Goal: Contribute content: Contribute content

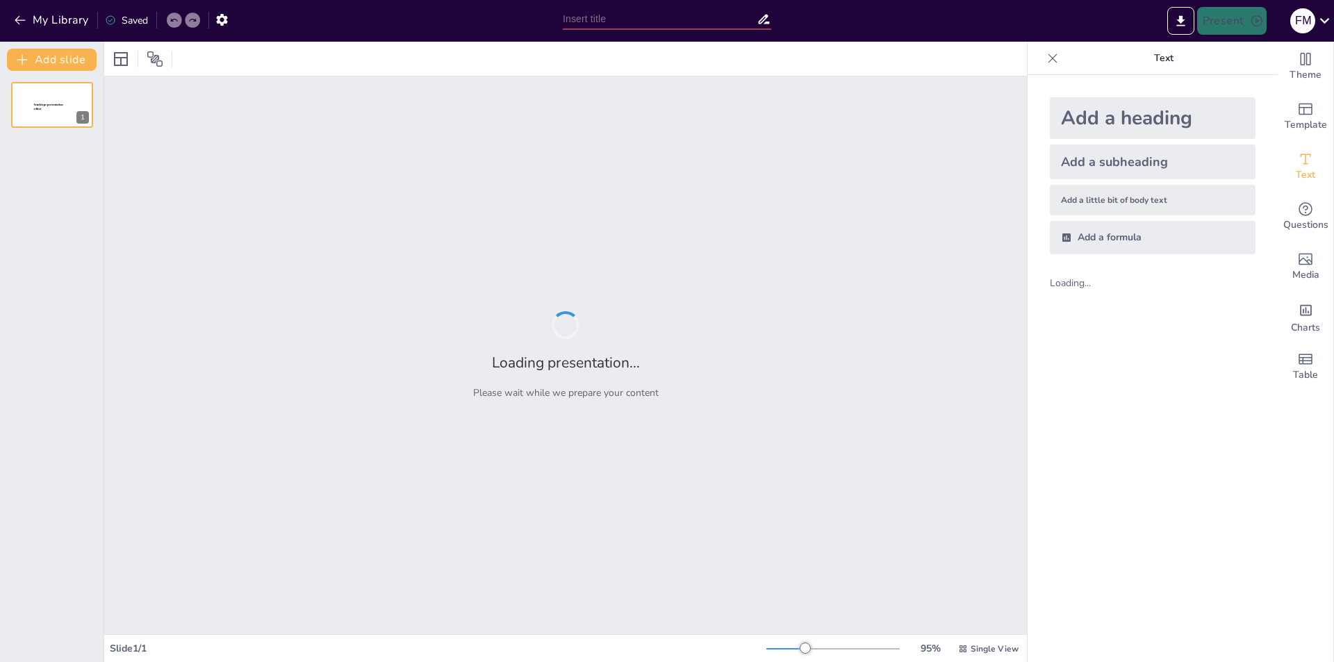
type input "Health Care Evolution in [GEOGRAPHIC_DATA]: An Overview of Wilayat Hospitals an…"
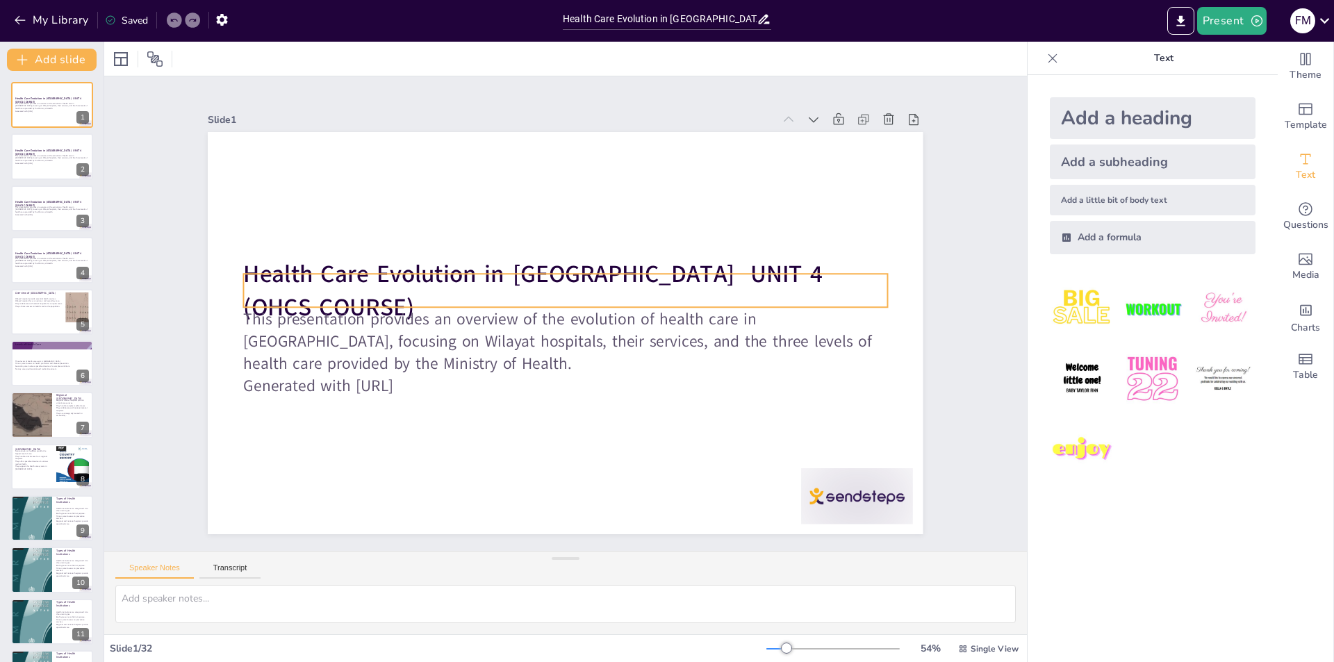
checkbox input "true"
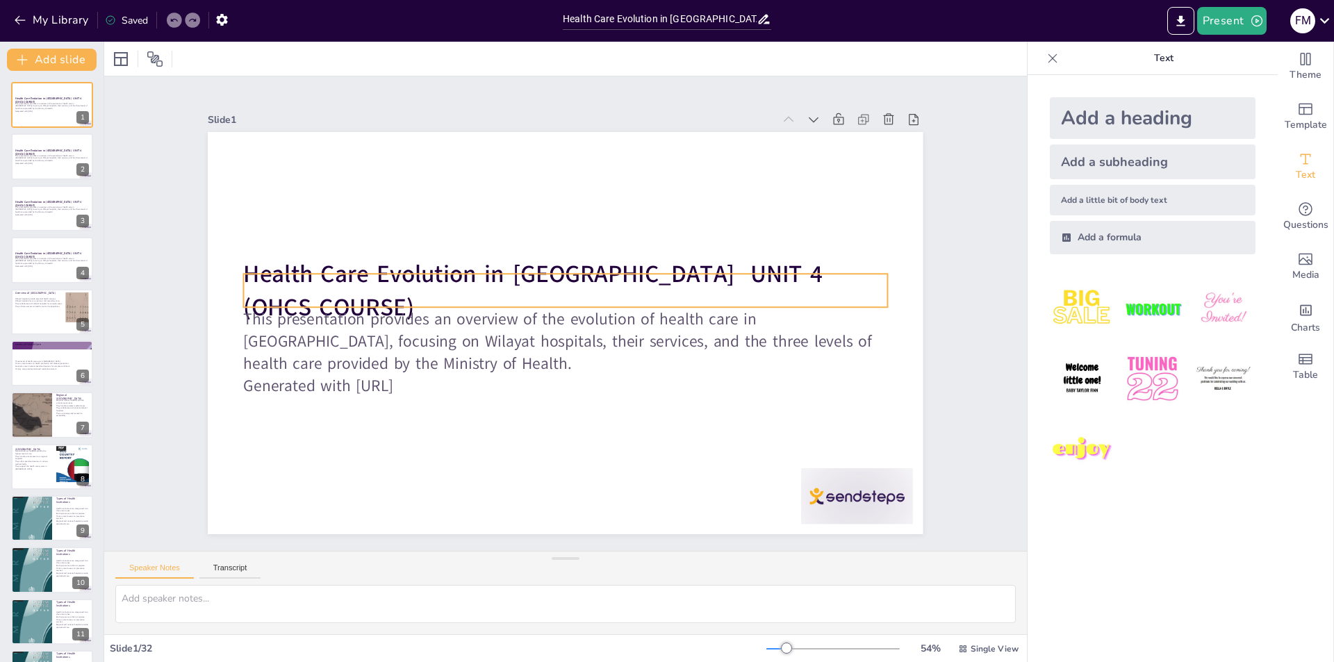
checkbox input "true"
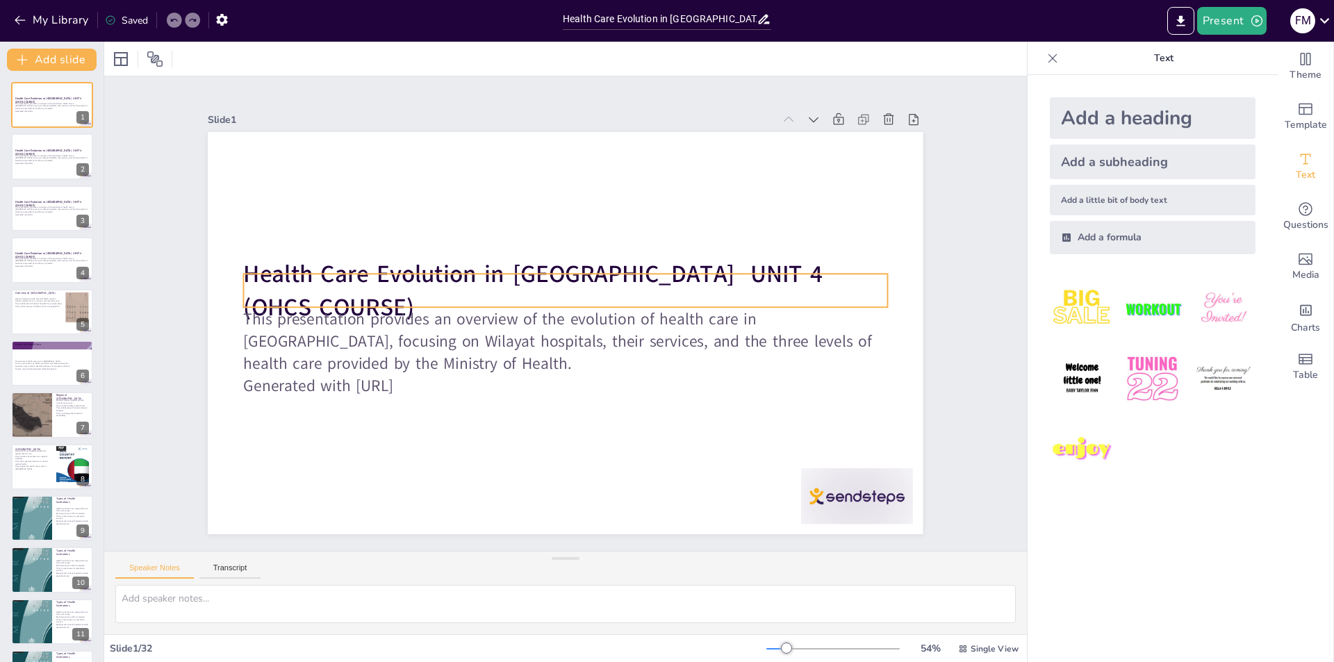
checkbox input "true"
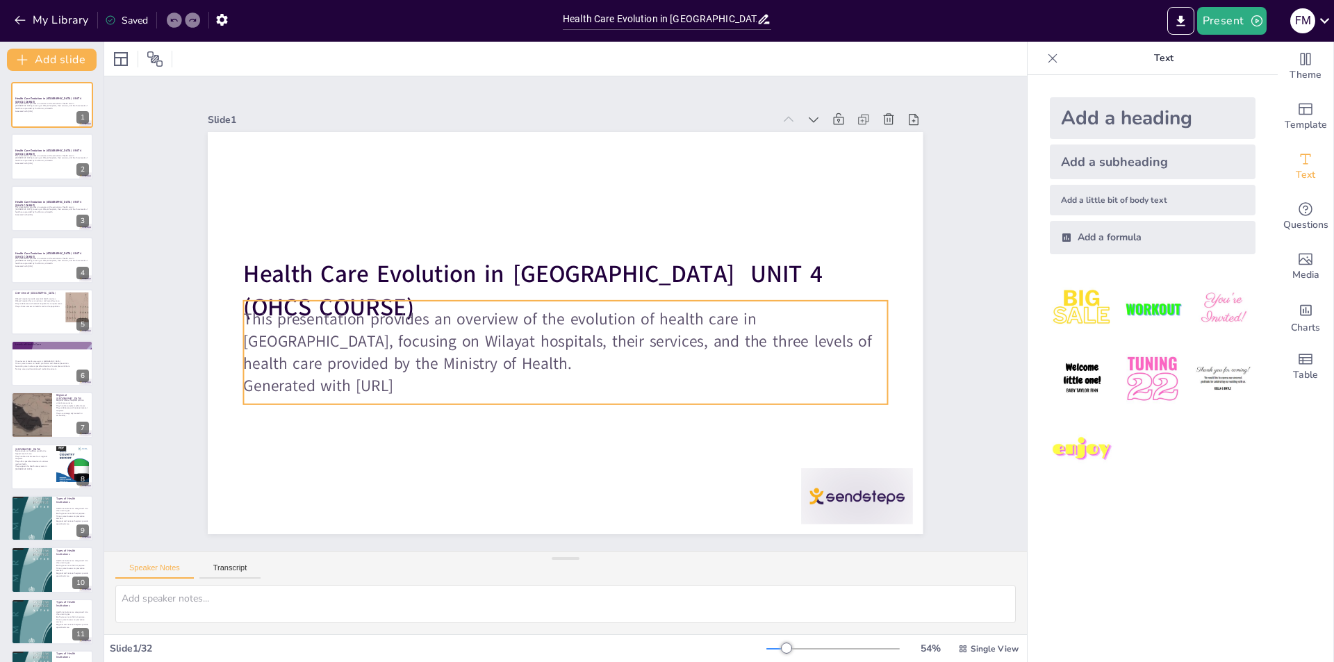
checkbox input "true"
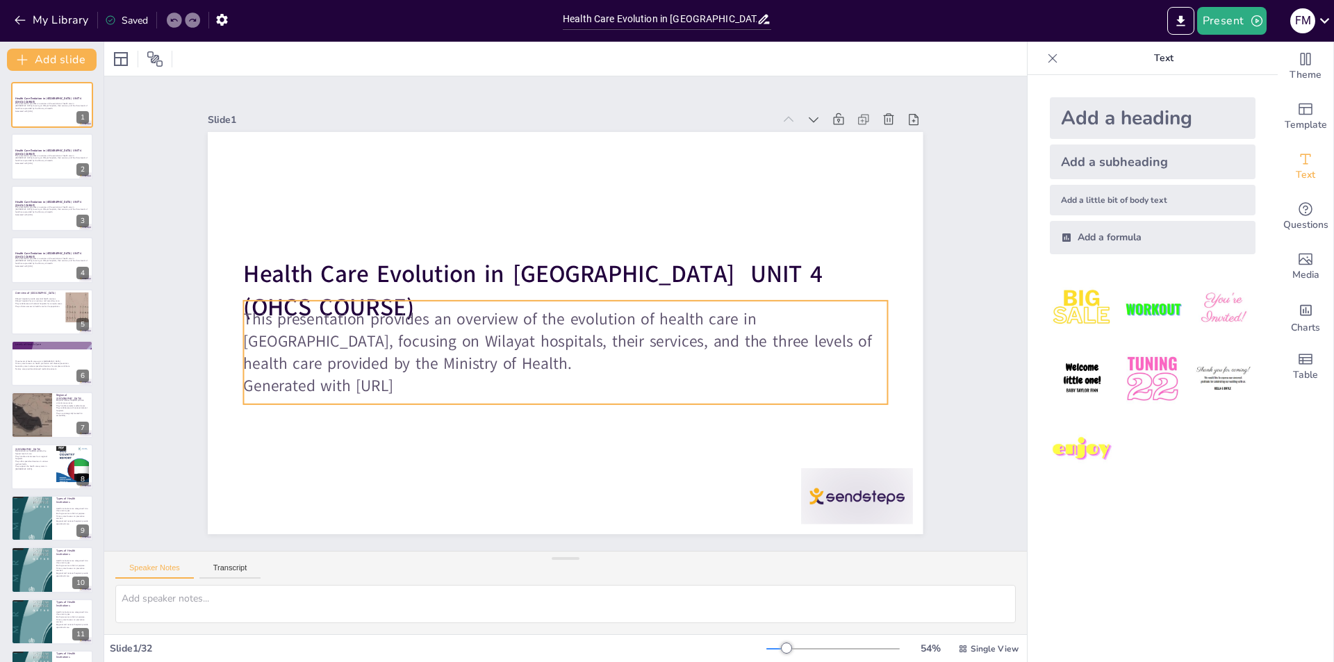
checkbox input "true"
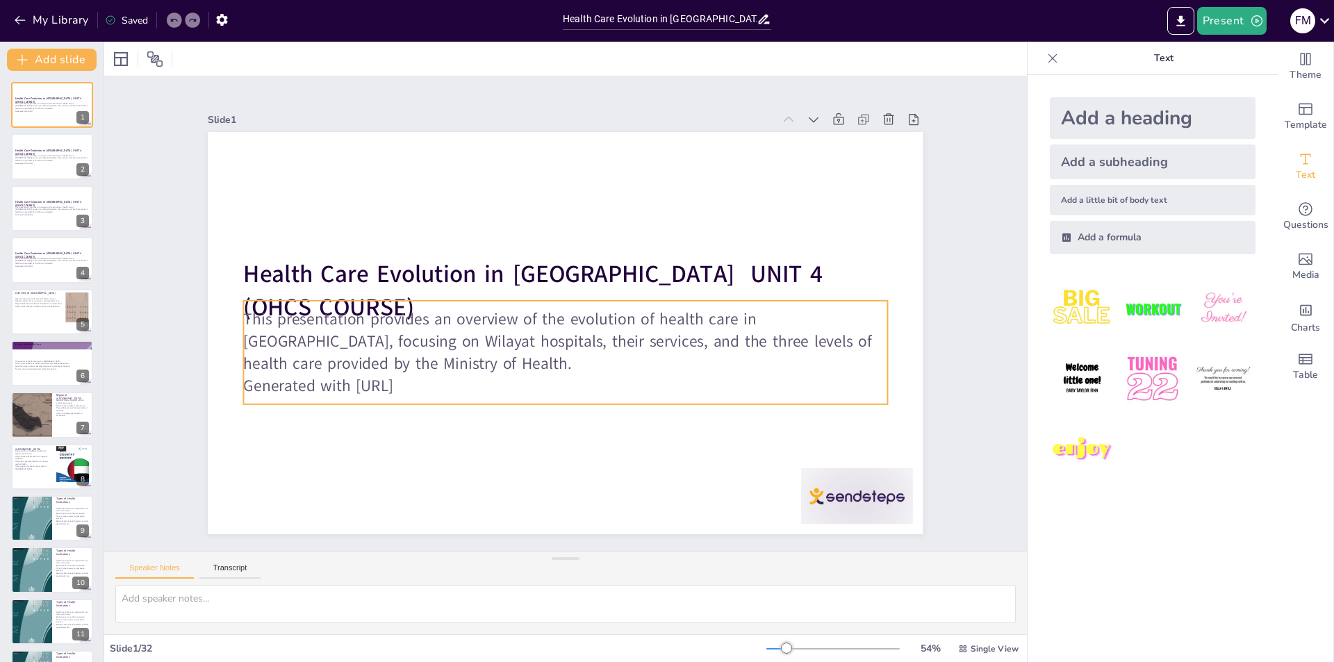
checkbox input "true"
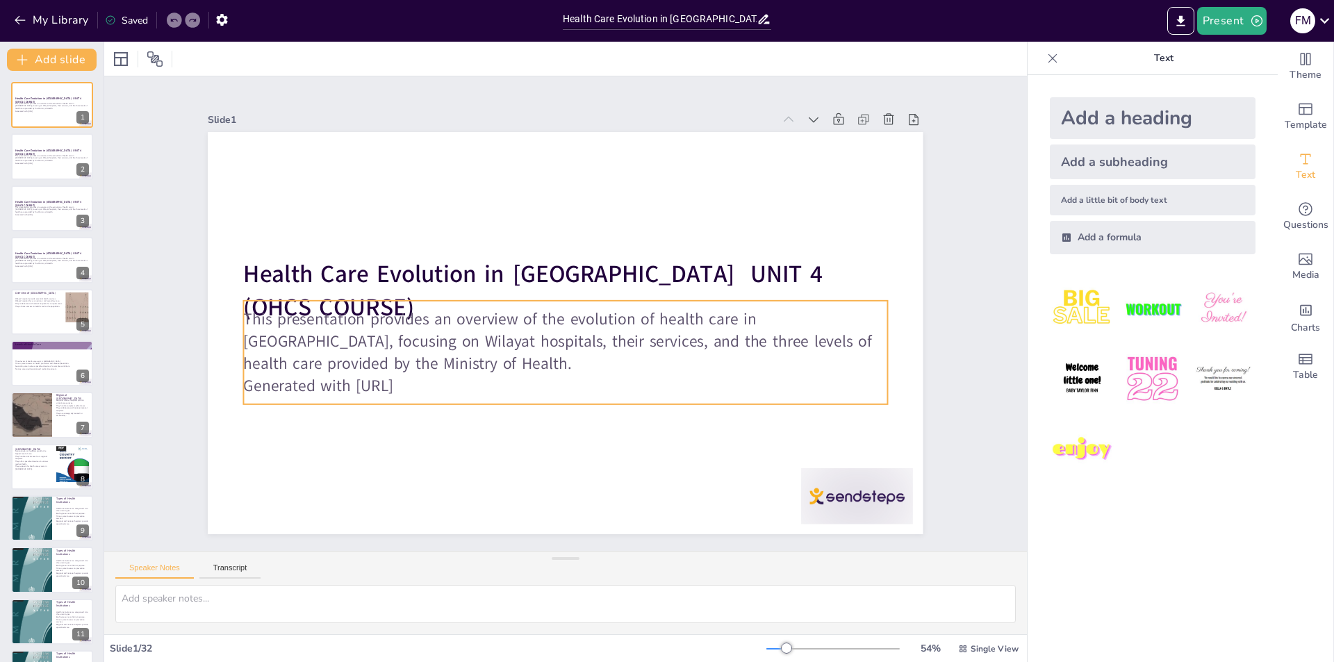
checkbox input "true"
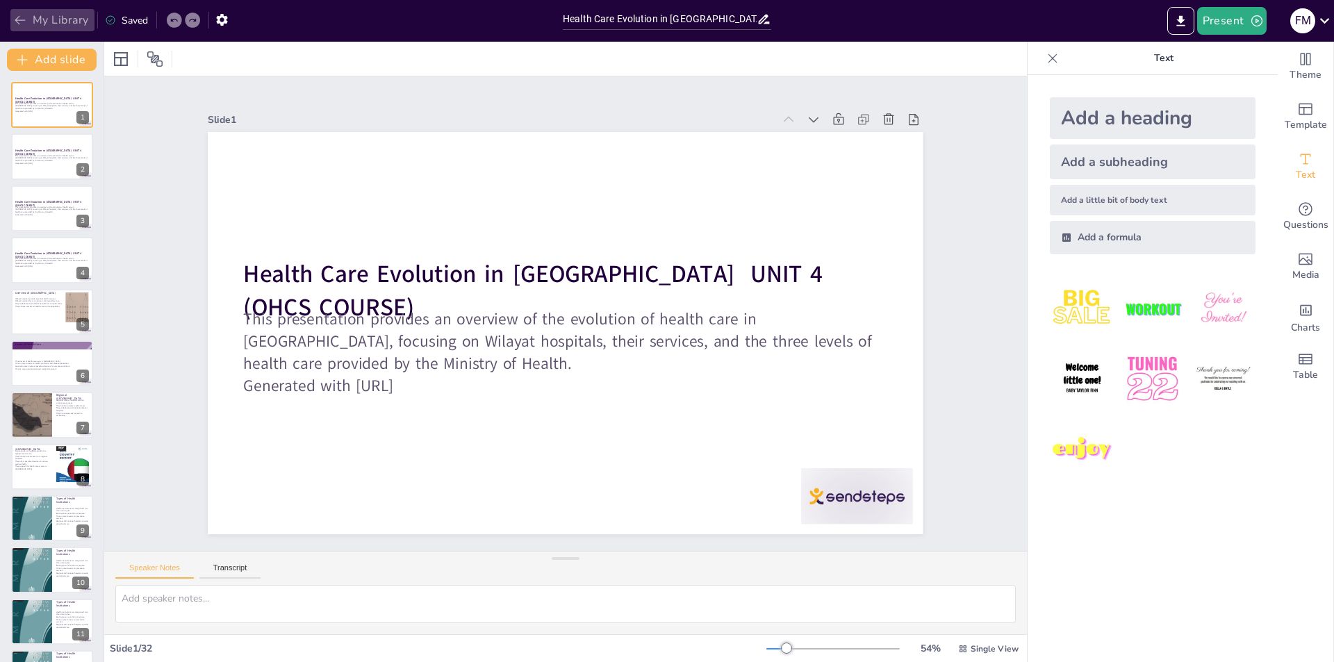
click at [16, 15] on icon "button" at bounding box center [20, 20] width 14 height 14
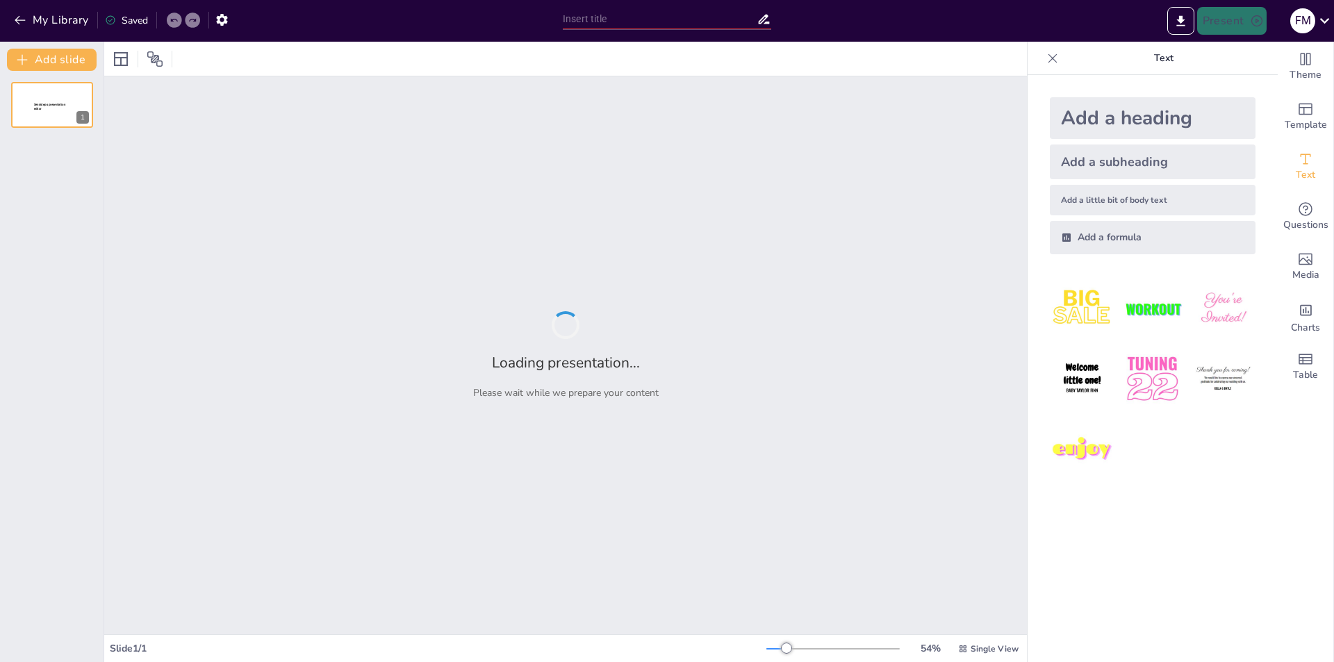
type input "Imported IOHCS CS 6.pptx"
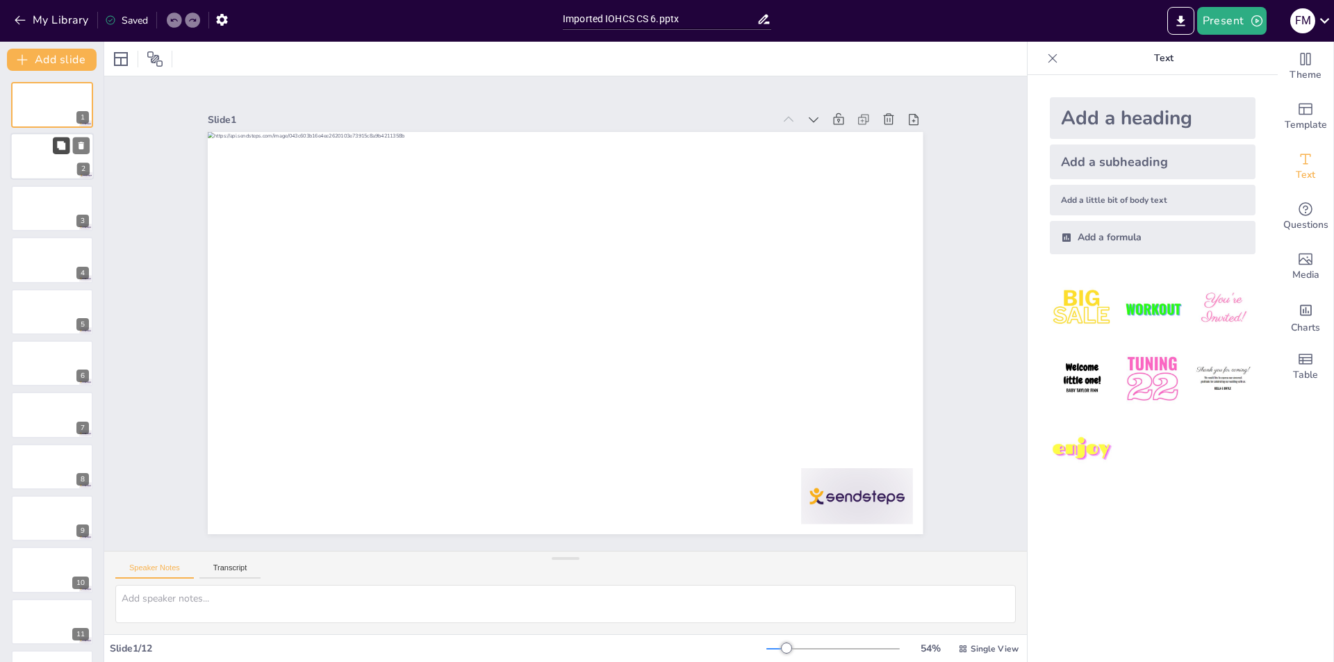
click at [55, 138] on button at bounding box center [61, 146] width 17 height 17
click at [42, 496] on div "9" at bounding box center [51, 518] width 83 height 47
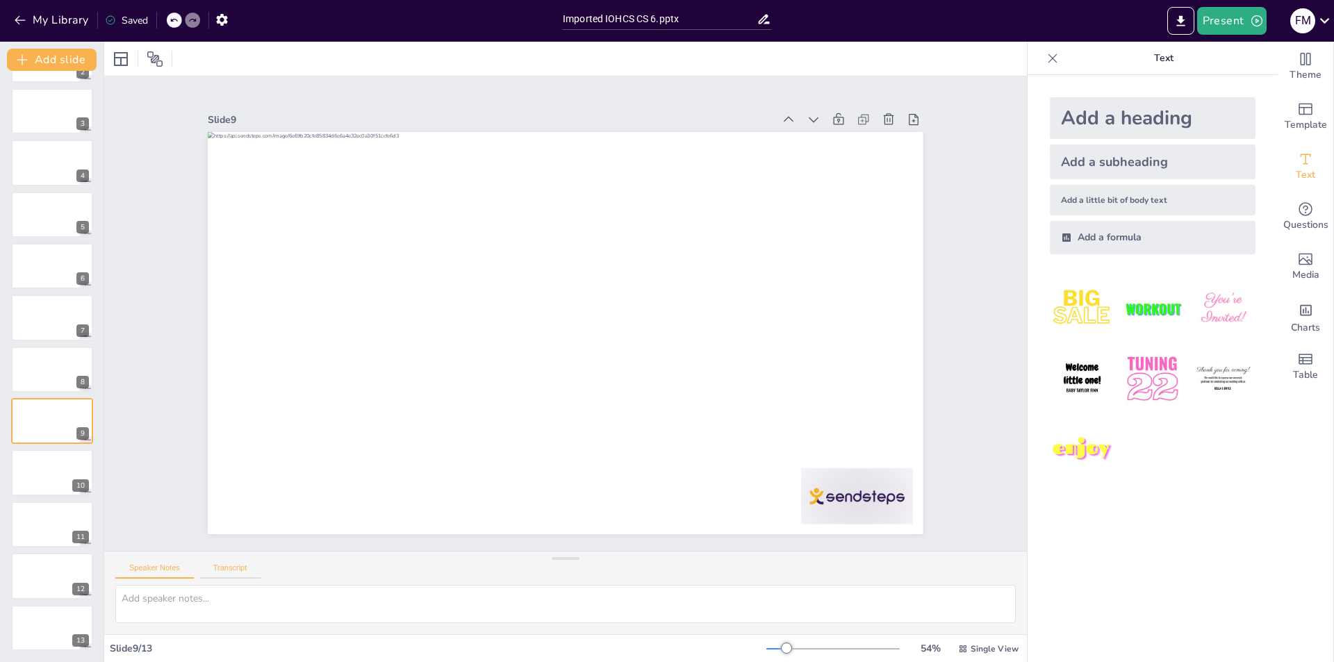
click at [233, 569] on button "Transcript" at bounding box center [230, 571] width 62 height 15
click at [136, 606] on textarea at bounding box center [565, 604] width 901 height 38
click at [60, 589] on div at bounding box center [51, 576] width 83 height 47
click at [58, 632] on div at bounding box center [51, 628] width 83 height 47
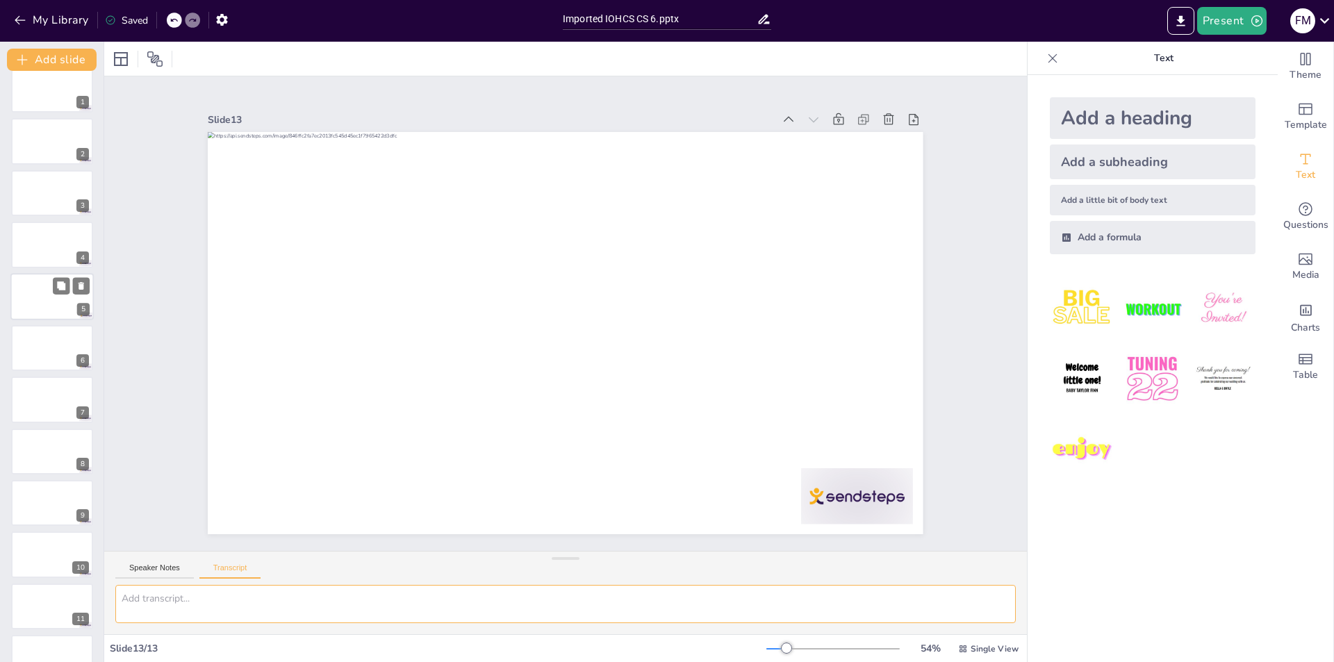
scroll to position [0, 0]
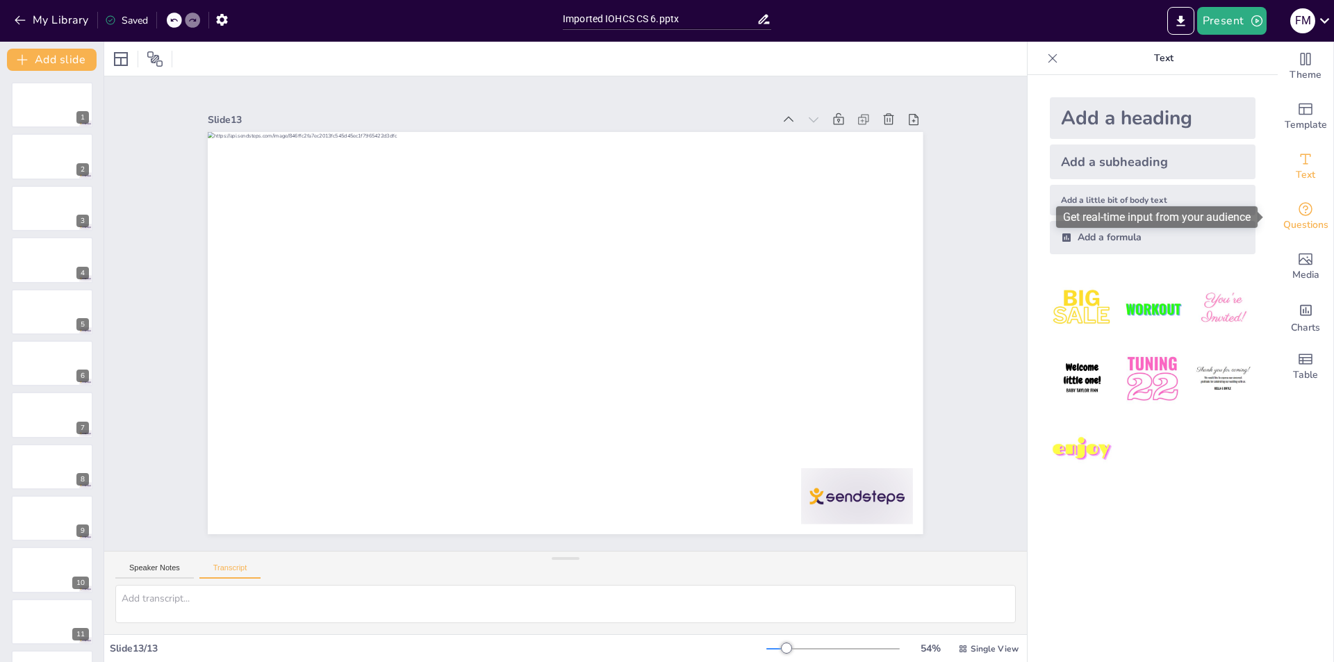
click at [1304, 213] on div "Questions" at bounding box center [1306, 217] width 56 height 50
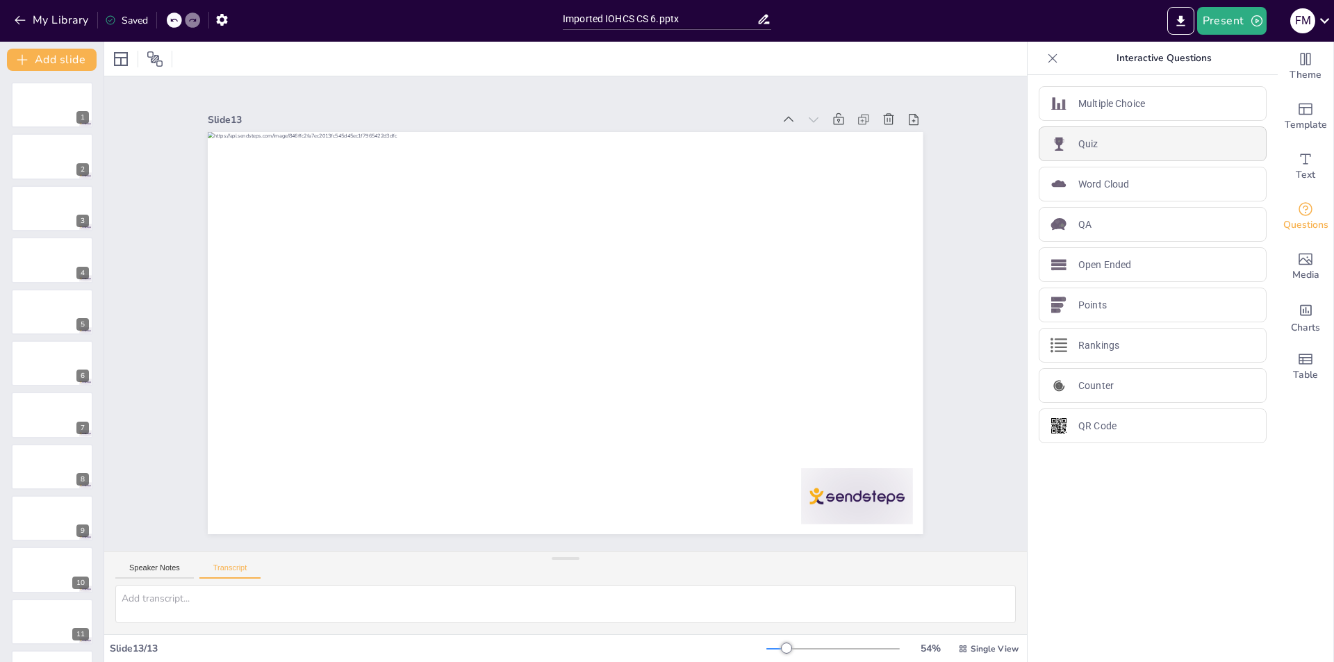
click at [1109, 149] on div "Quiz" at bounding box center [1153, 143] width 228 height 35
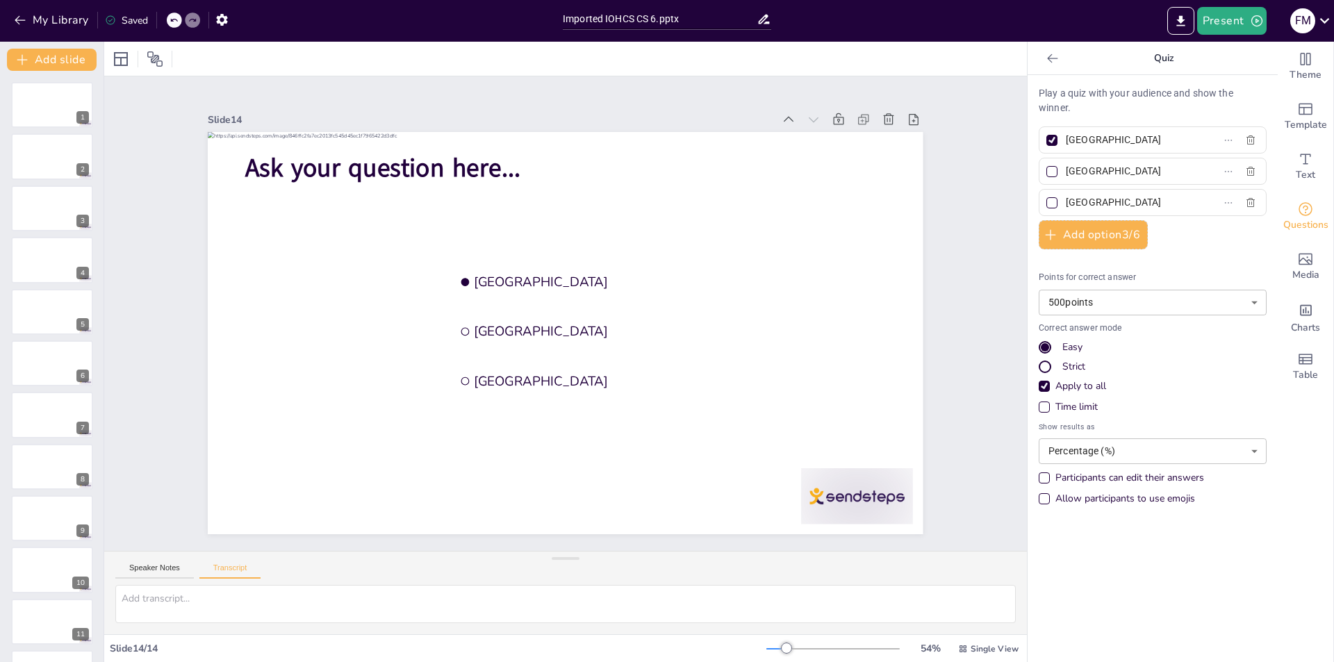
click at [1039, 474] on div "Participants can edit their answers" at bounding box center [1044, 478] width 11 height 11
click at [74, 160] on div at bounding box center [51, 156] width 83 height 47
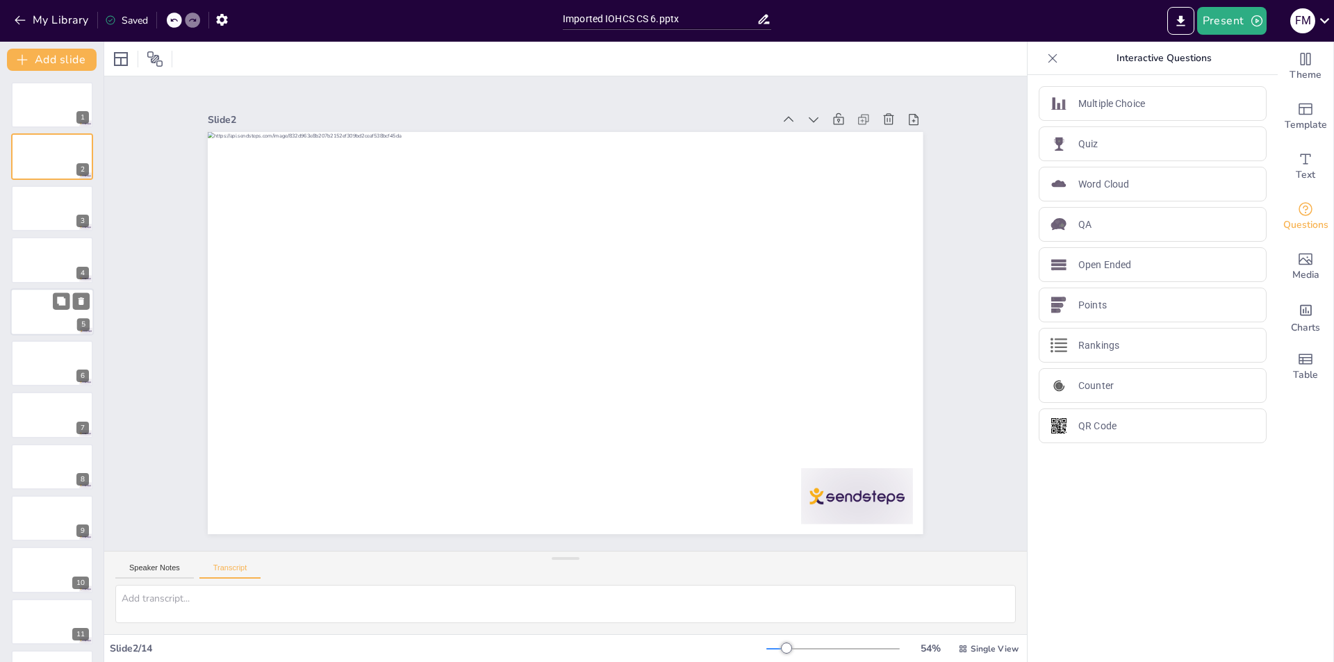
click at [31, 311] on div at bounding box center [51, 311] width 83 height 47
click at [1230, 19] on button "Present" at bounding box center [1233, 21] width 70 height 28
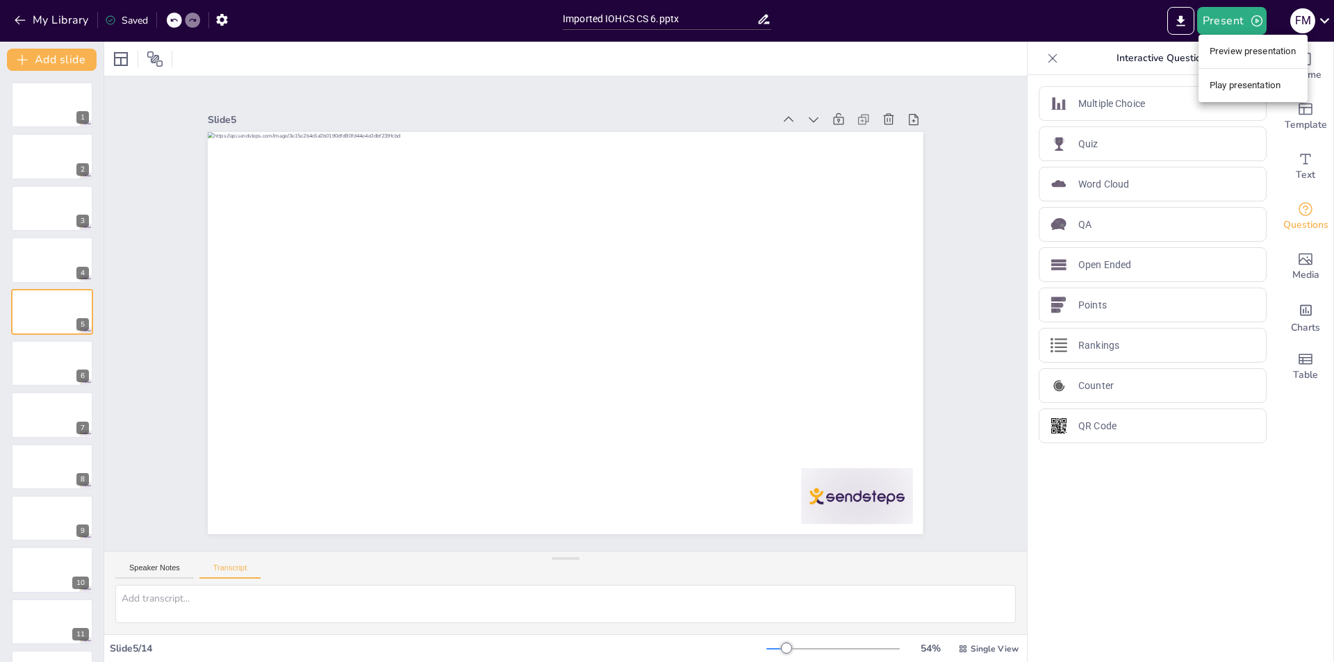
click at [1221, 95] on li "Play presentation" at bounding box center [1253, 85] width 109 height 22
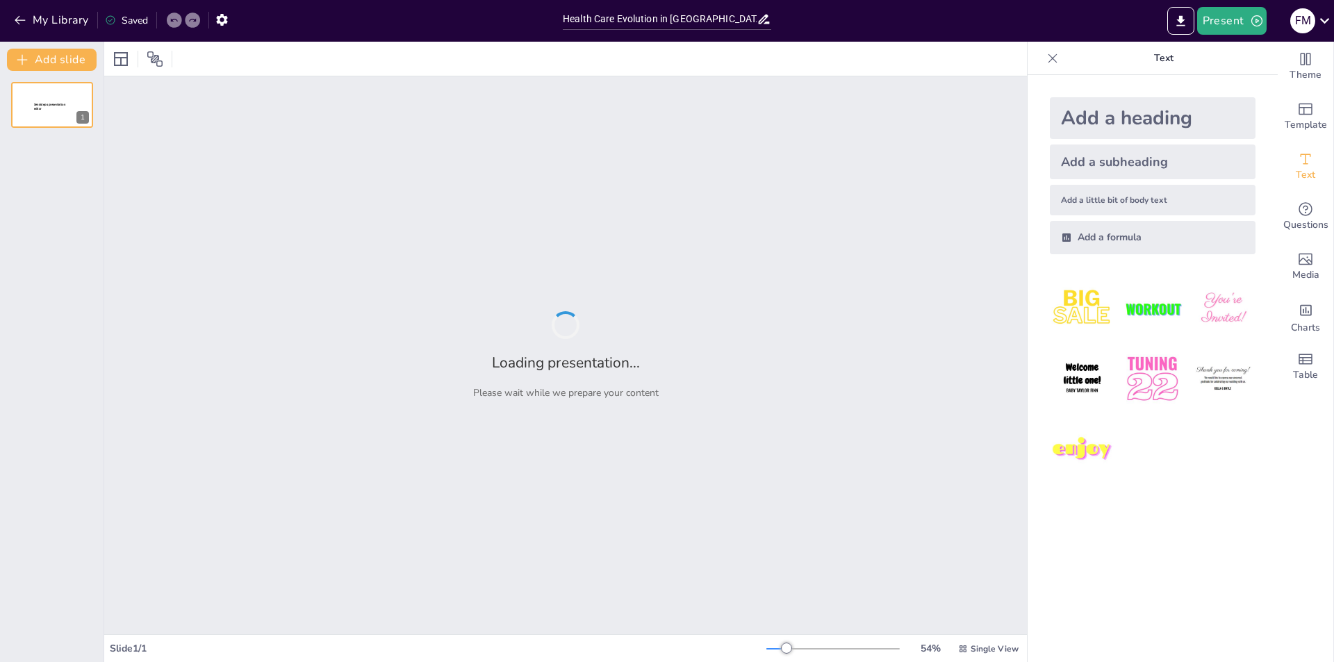
type input "Health Care Evolution in Oman: An Overview of Wilayat Hospitals and Their Servi…"
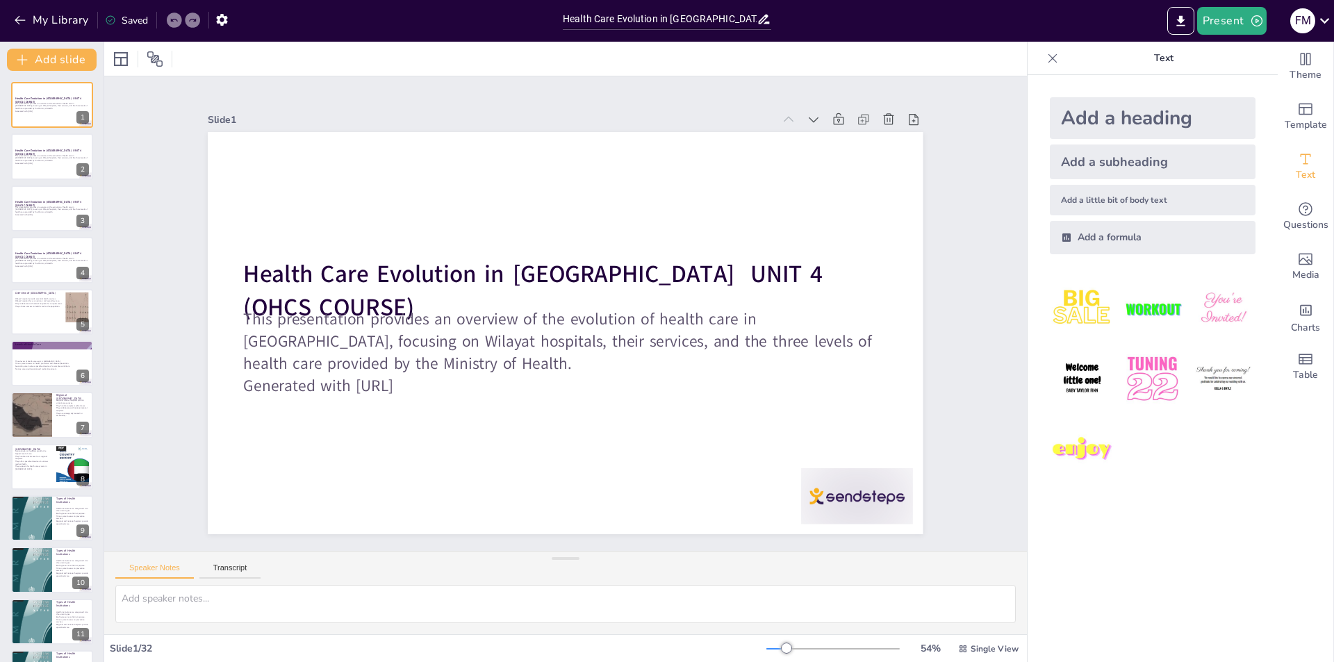
checkbox input "true"
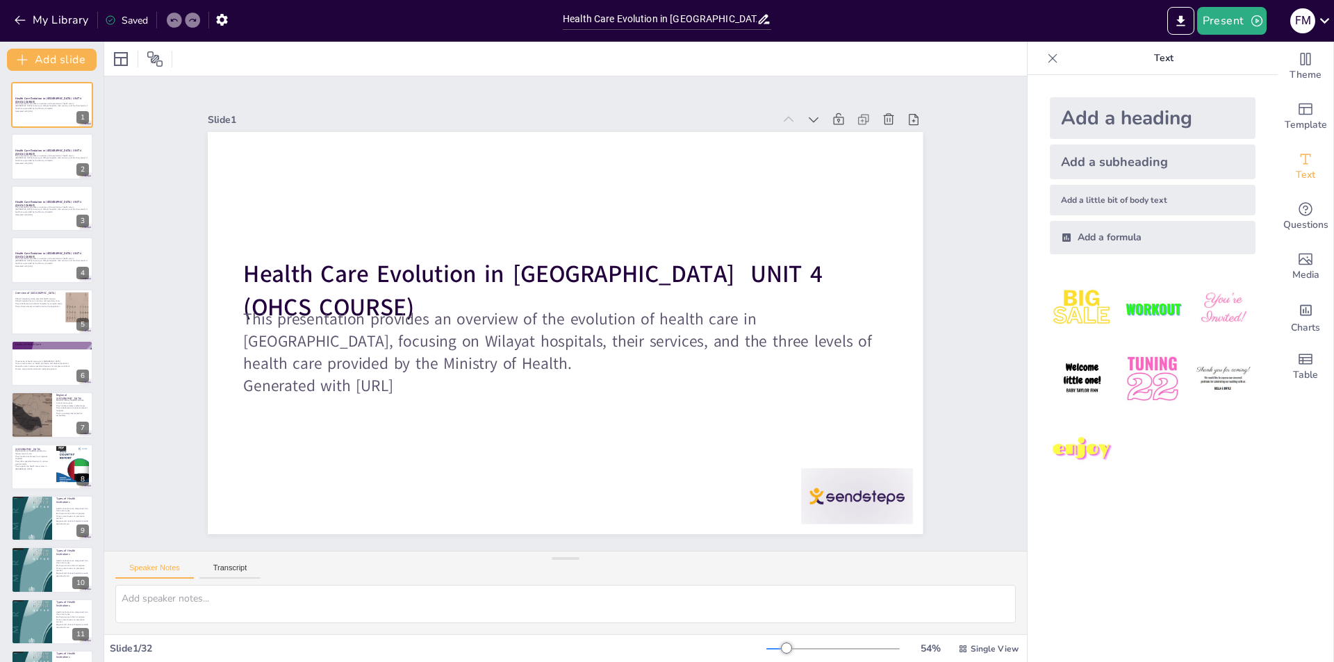
checkbox input "true"
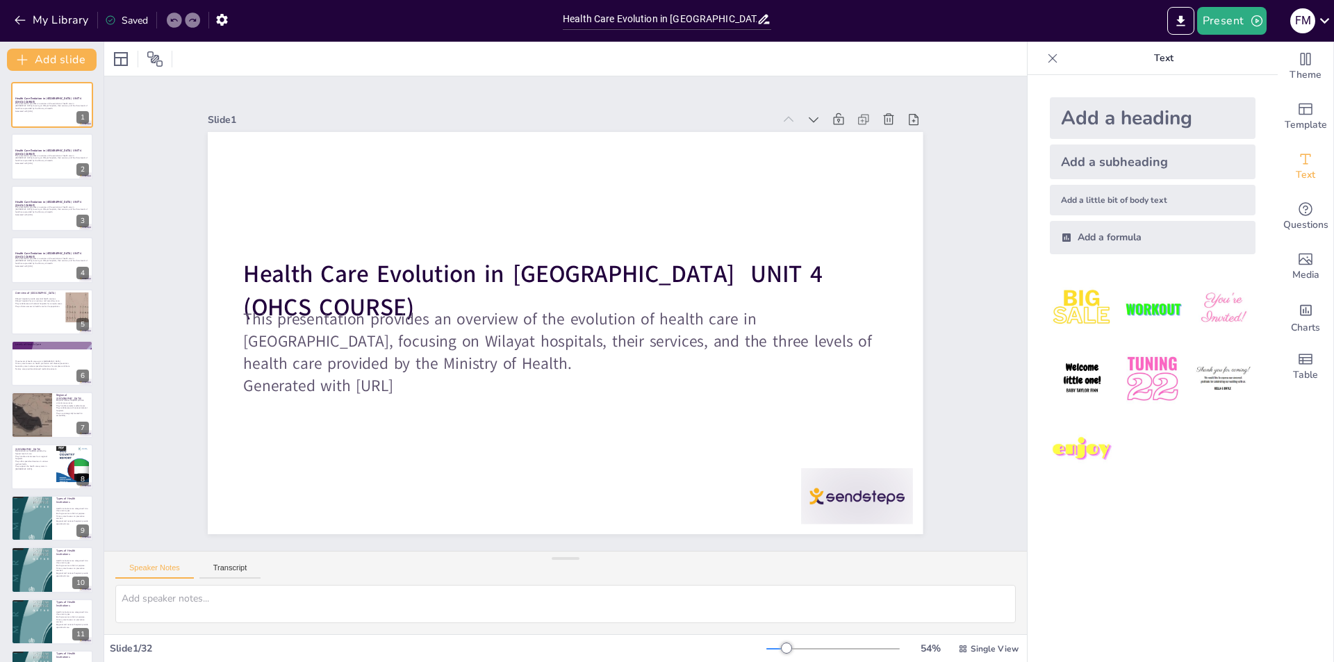
checkbox input "true"
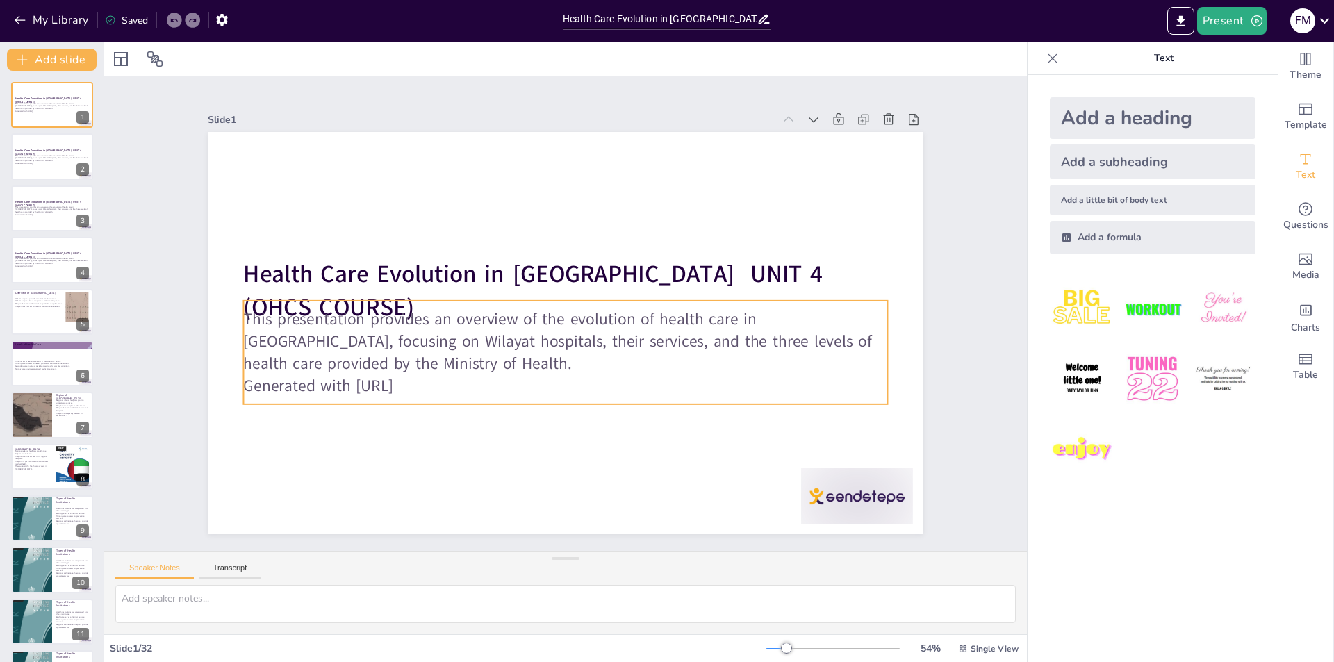
checkbox input "true"
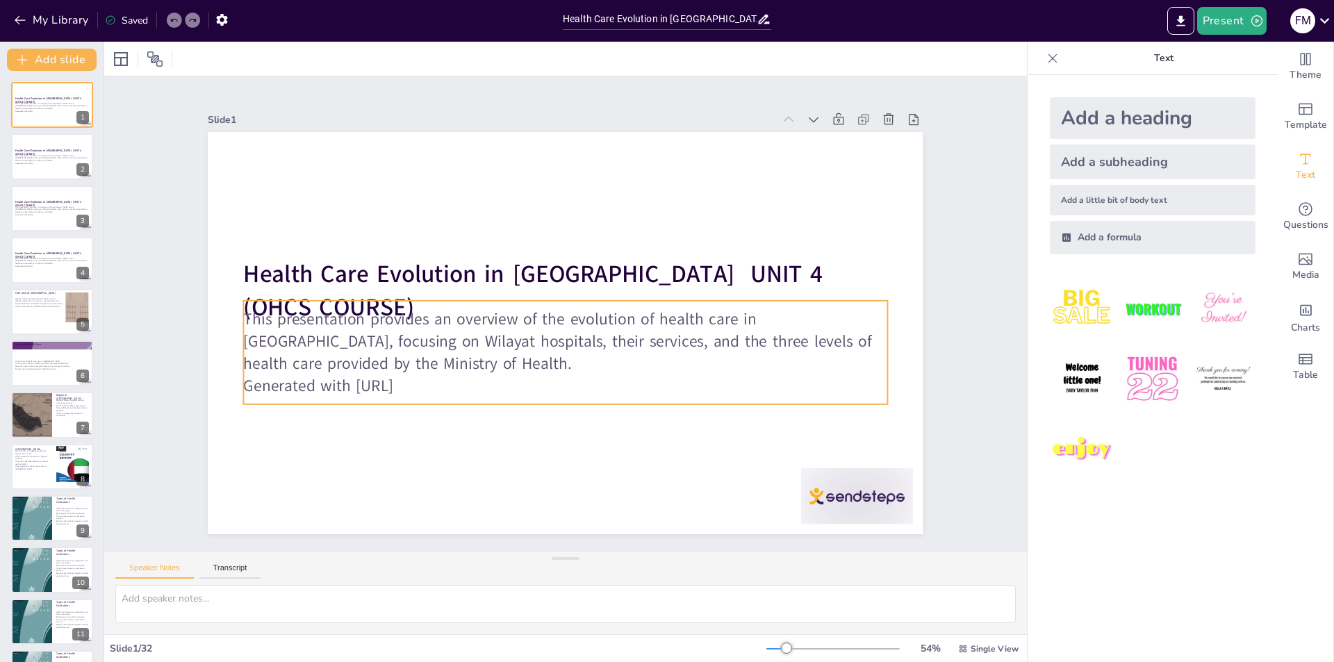
checkbox input "true"
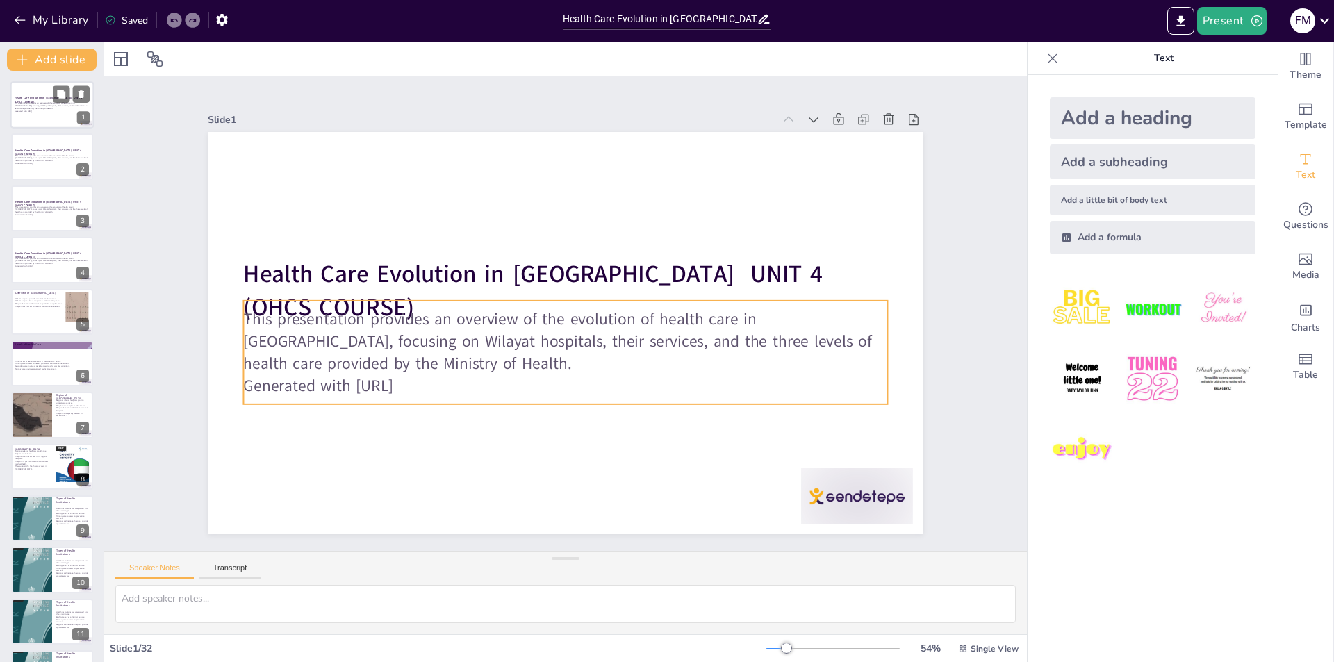
checkbox input "true"
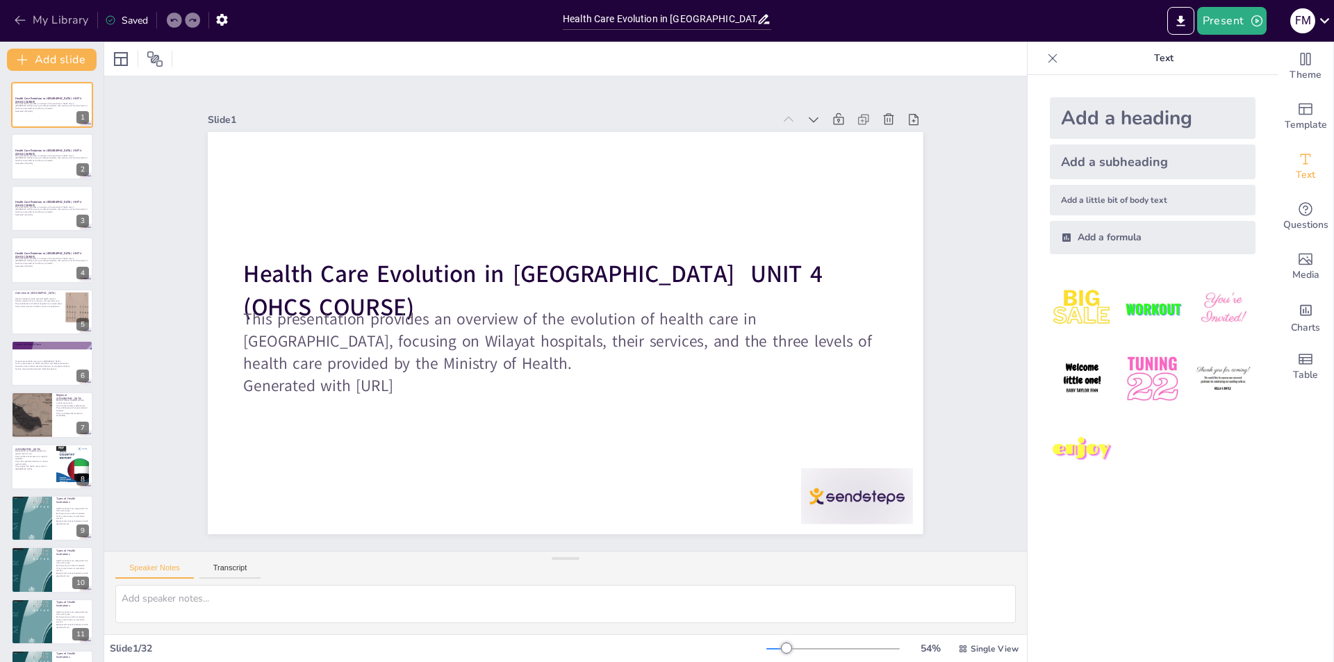
click at [16, 17] on icon "button" at bounding box center [20, 20] width 14 height 14
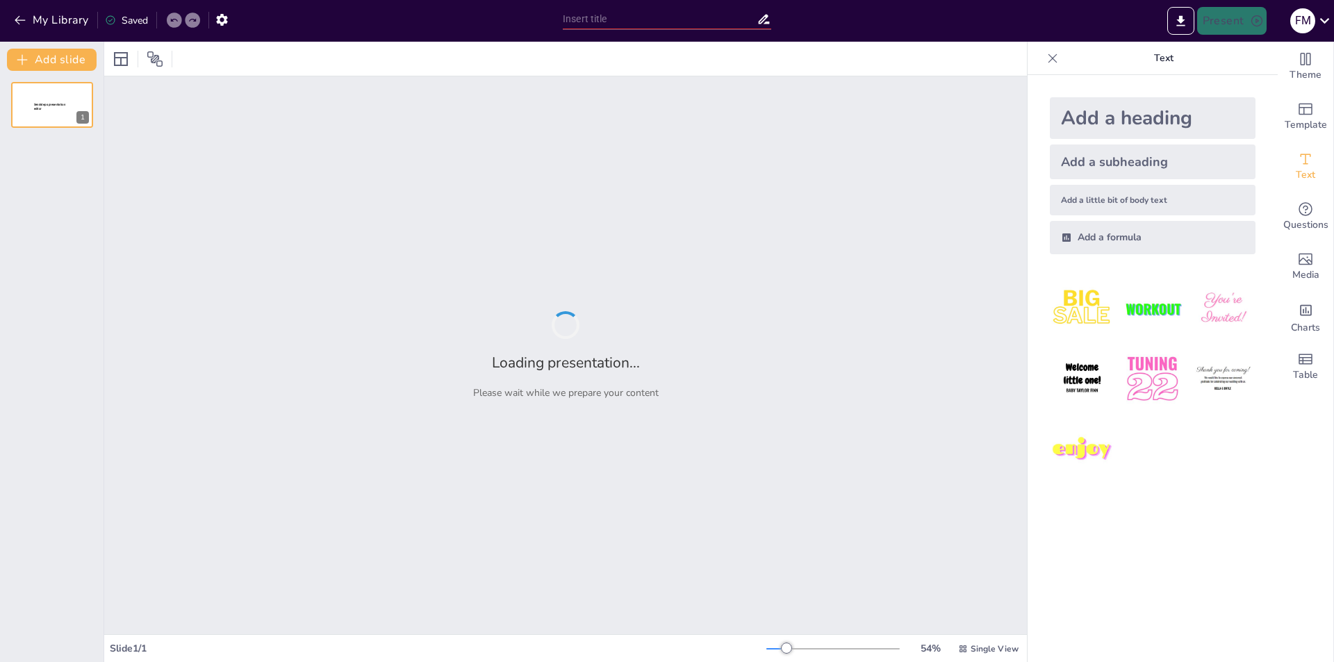
type input "Imported IOHCS CS 6.pptx"
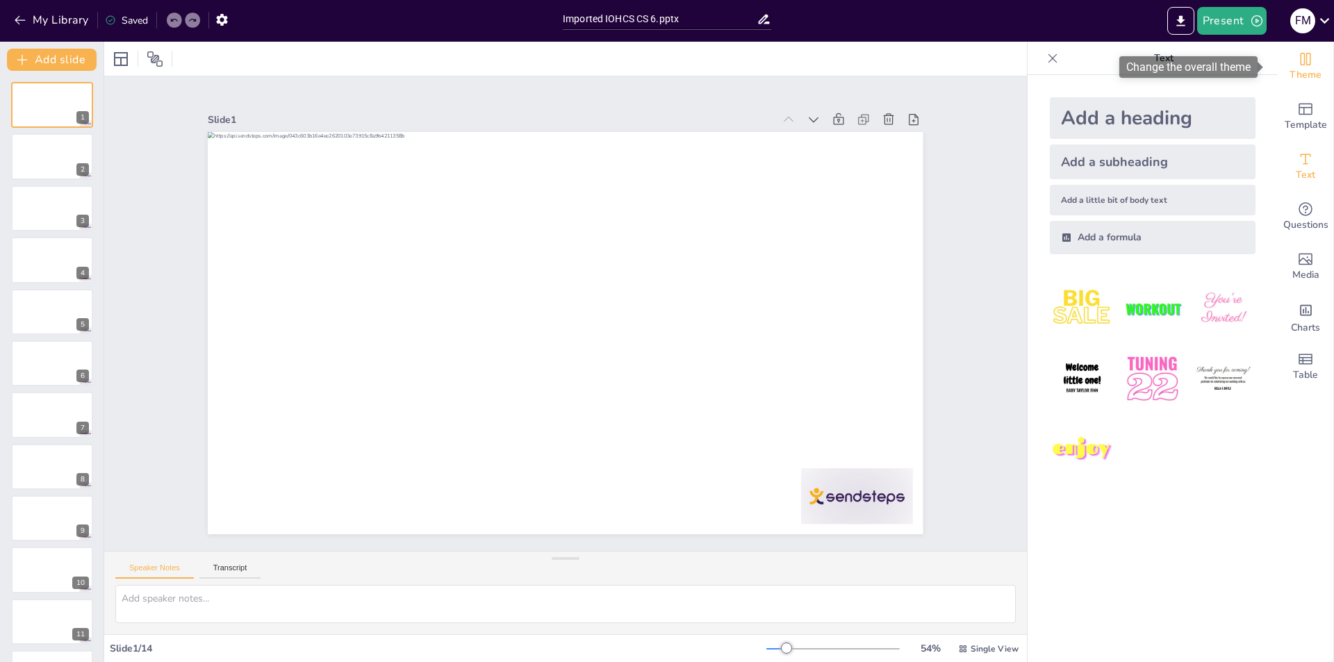
click at [1300, 68] on span "Theme" at bounding box center [1306, 74] width 32 height 15
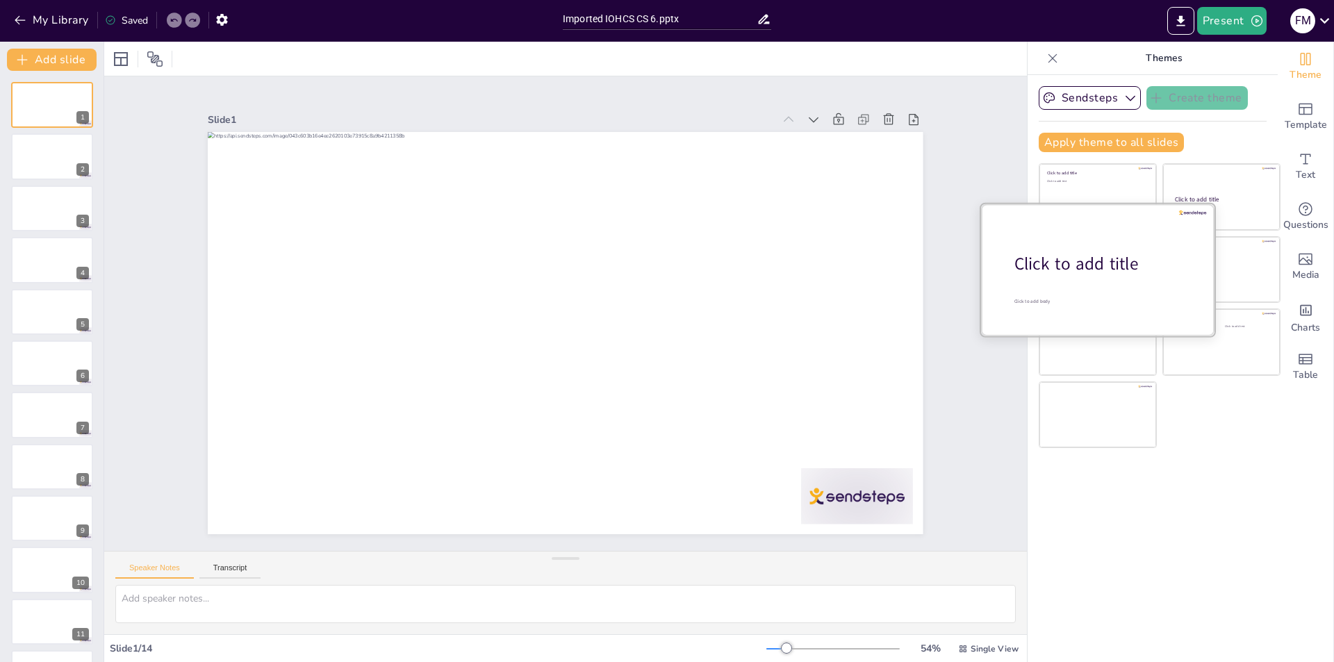
click at [1073, 282] on div at bounding box center [1098, 269] width 234 height 131
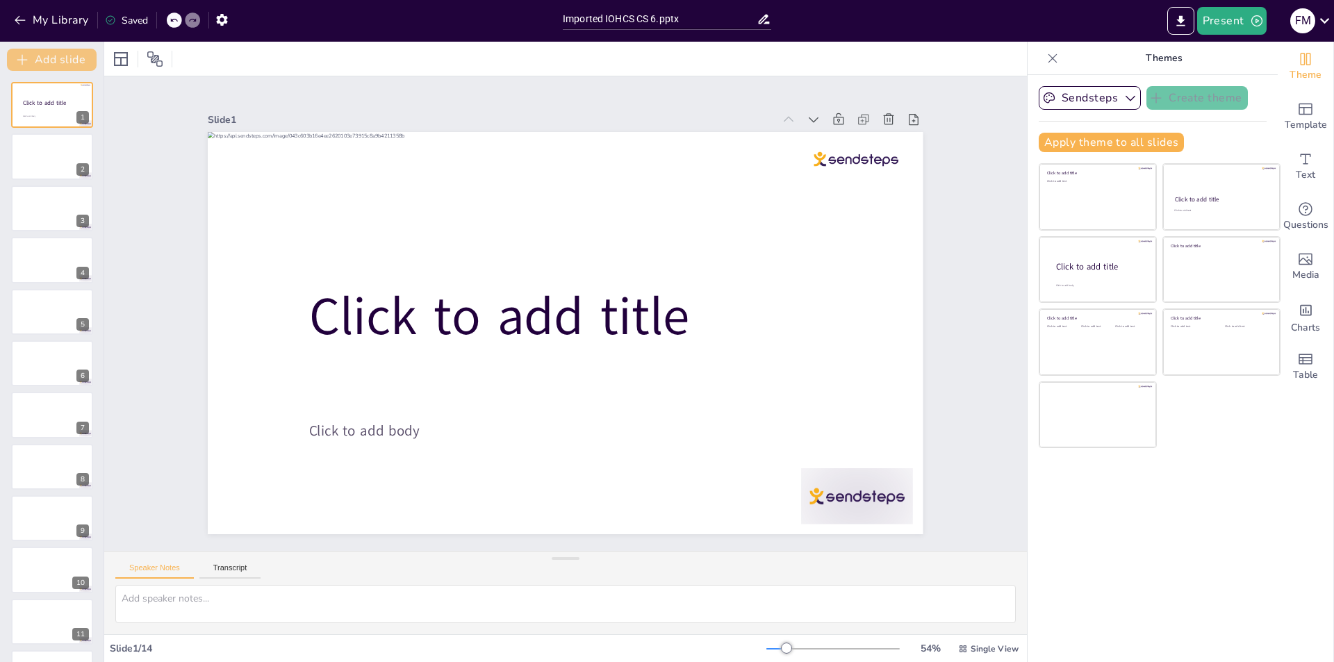
click at [54, 58] on button "Add slide" at bounding box center [52, 60] width 90 height 22
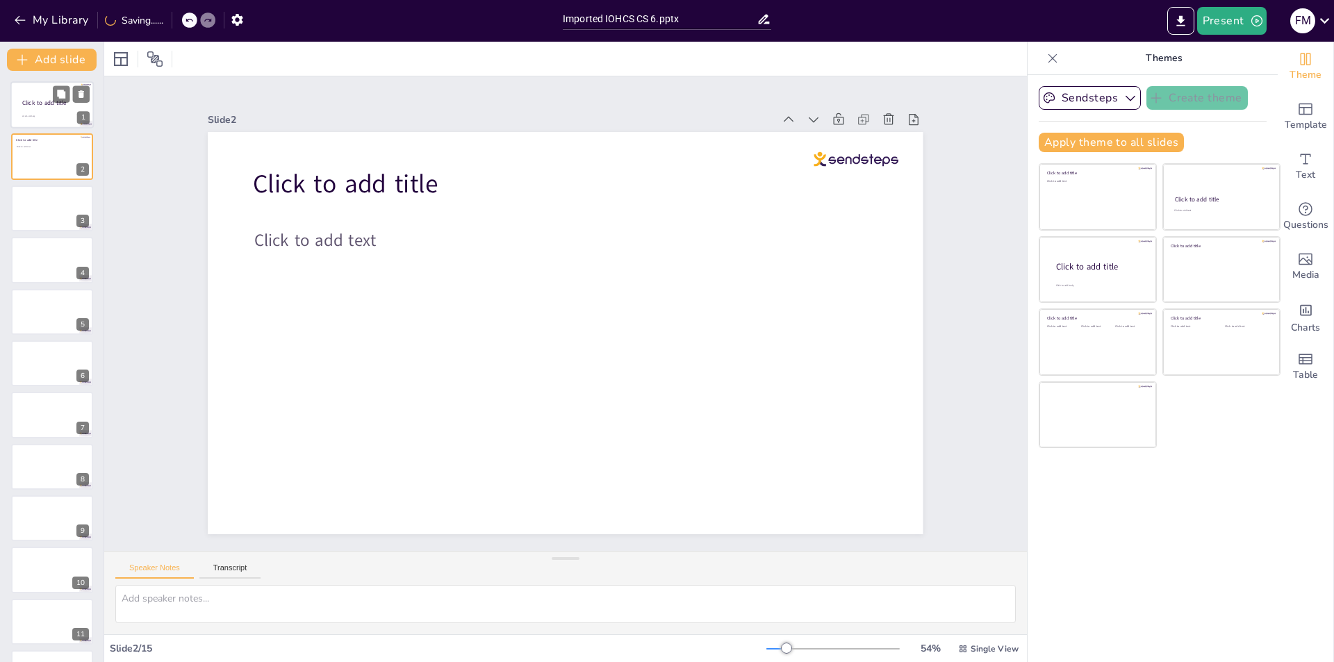
click at [45, 92] on div at bounding box center [51, 104] width 83 height 47
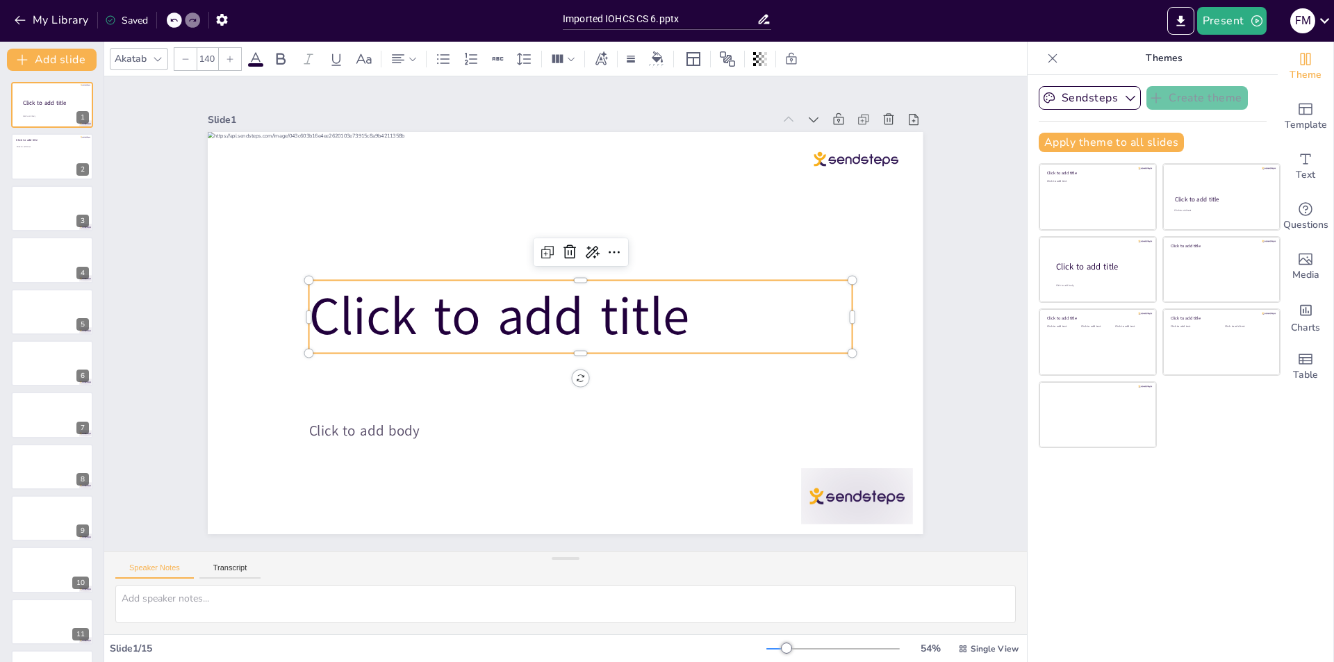
click at [619, 316] on span "Click to add title" at bounding box center [549, 249] width 150 height 387
click at [555, 248] on icon at bounding box center [544, 256] width 22 height 22
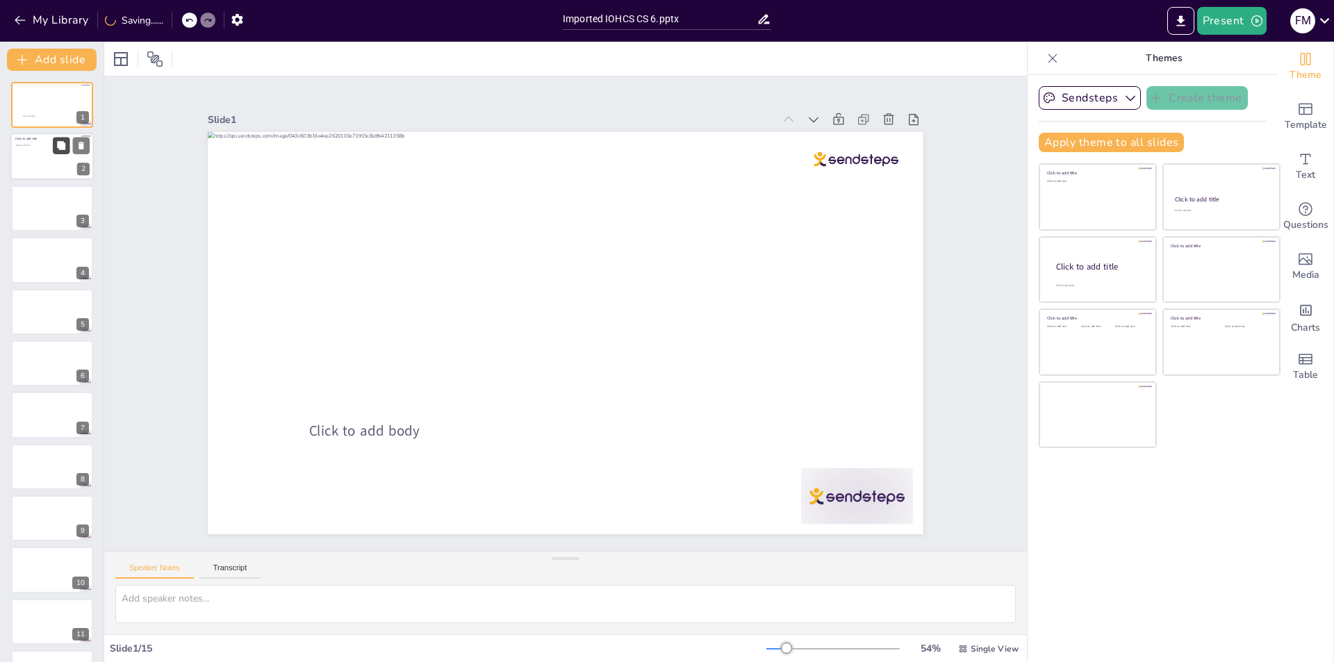
click at [63, 150] on icon at bounding box center [61, 146] width 10 height 10
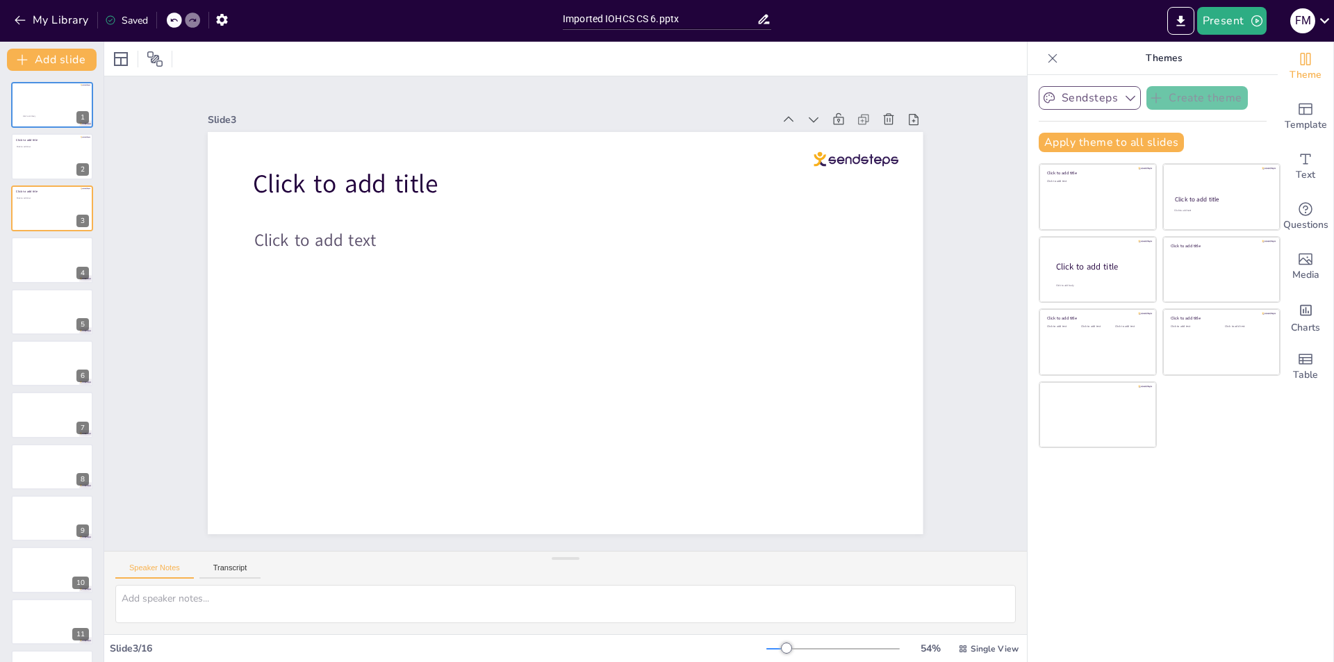
click at [1084, 98] on button "Sendsteps" at bounding box center [1090, 98] width 102 height 24
click at [1100, 138] on div "Sendsteps" at bounding box center [1101, 145] width 125 height 28
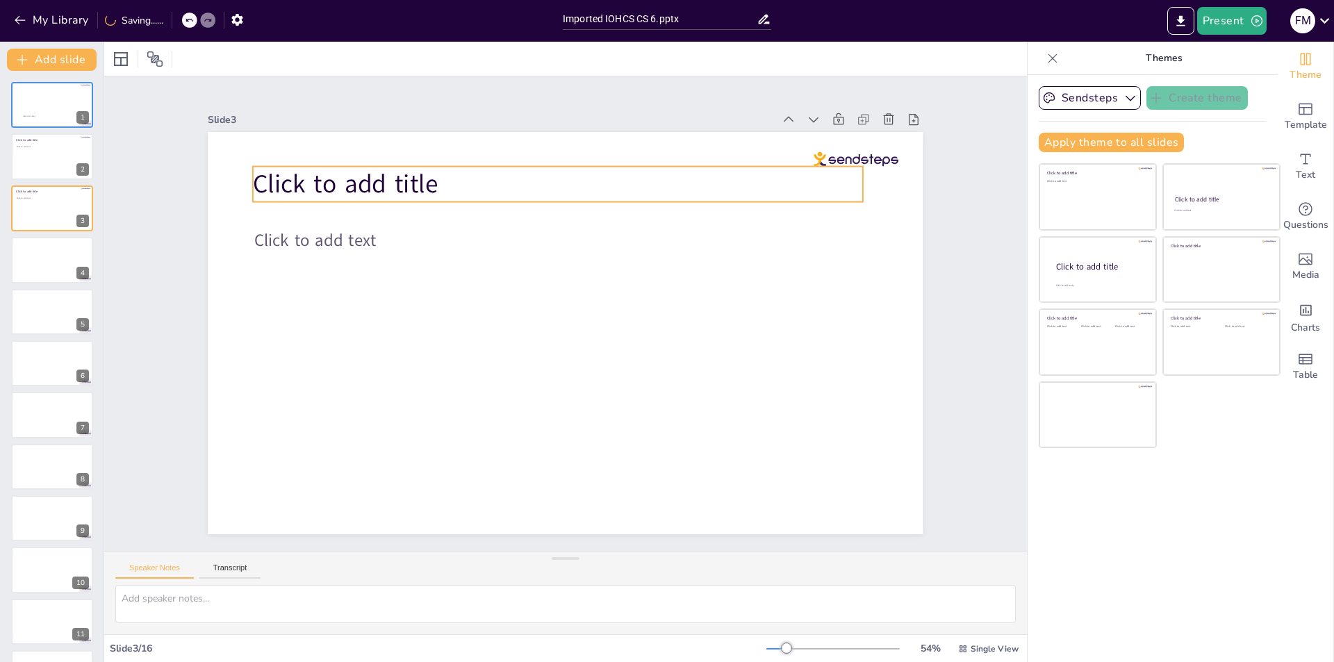
click at [591, 186] on p "Click to add title" at bounding box center [450, 373] width 281 height 571
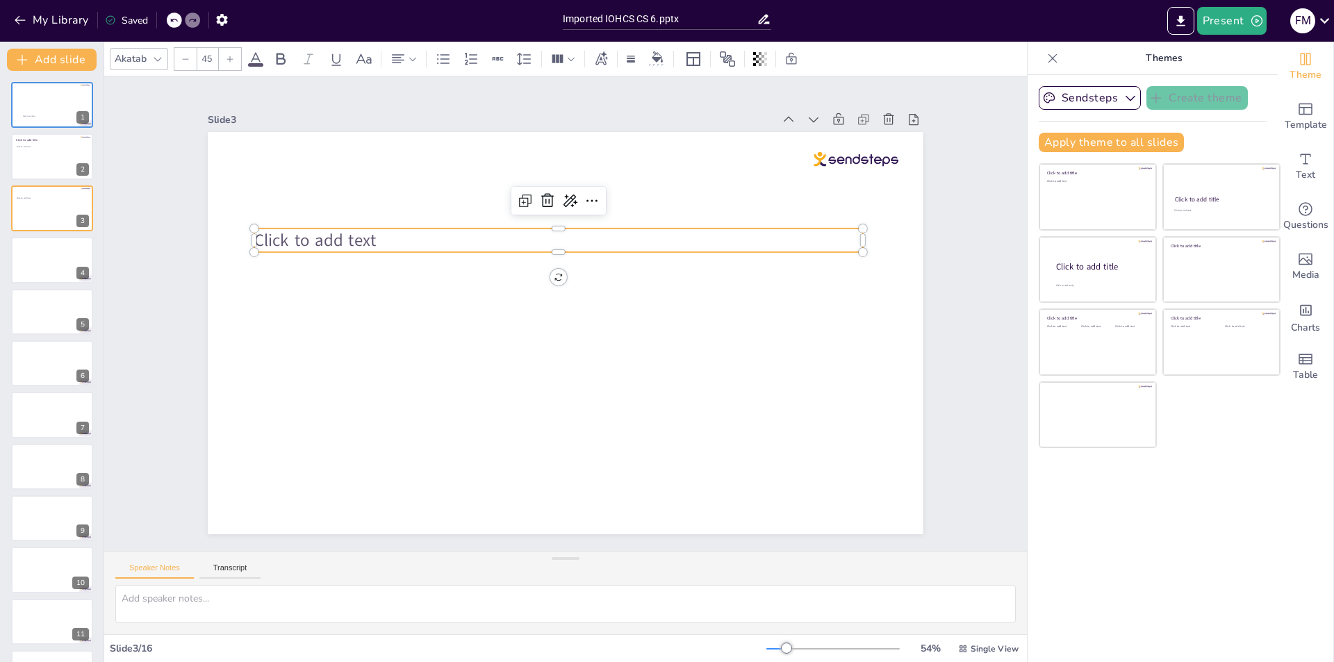
click at [356, 436] on span "Click to add text" at bounding box center [377, 494] width 81 height 117
drag, startPoint x: 555, startPoint y: 197, endPoint x: 518, endPoint y: 218, distance: 42.3
click at [663, 272] on icon at bounding box center [673, 282] width 21 height 21
click at [578, 243] on span "Rewrite" at bounding box center [578, 243] width 33 height 13
click at [760, 275] on span "Tap to insert text" at bounding box center [824, 305] width 128 height 61
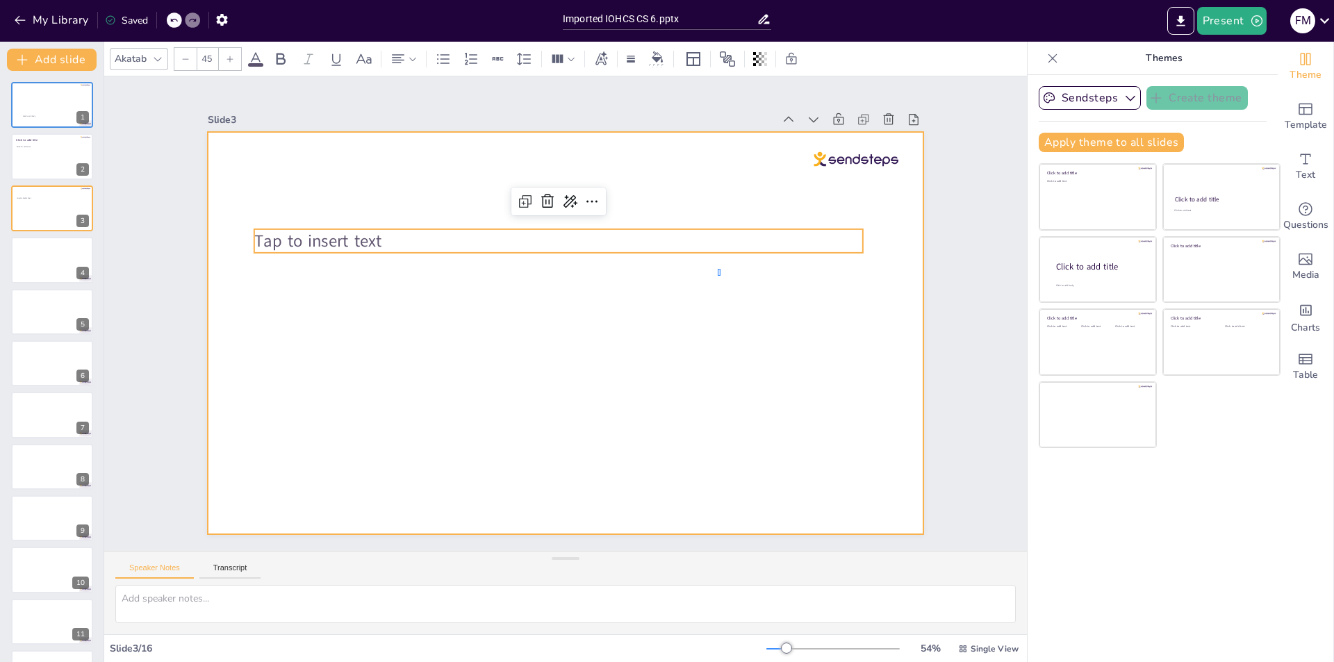
click at [718, 276] on div at bounding box center [549, 323] width 708 height 821
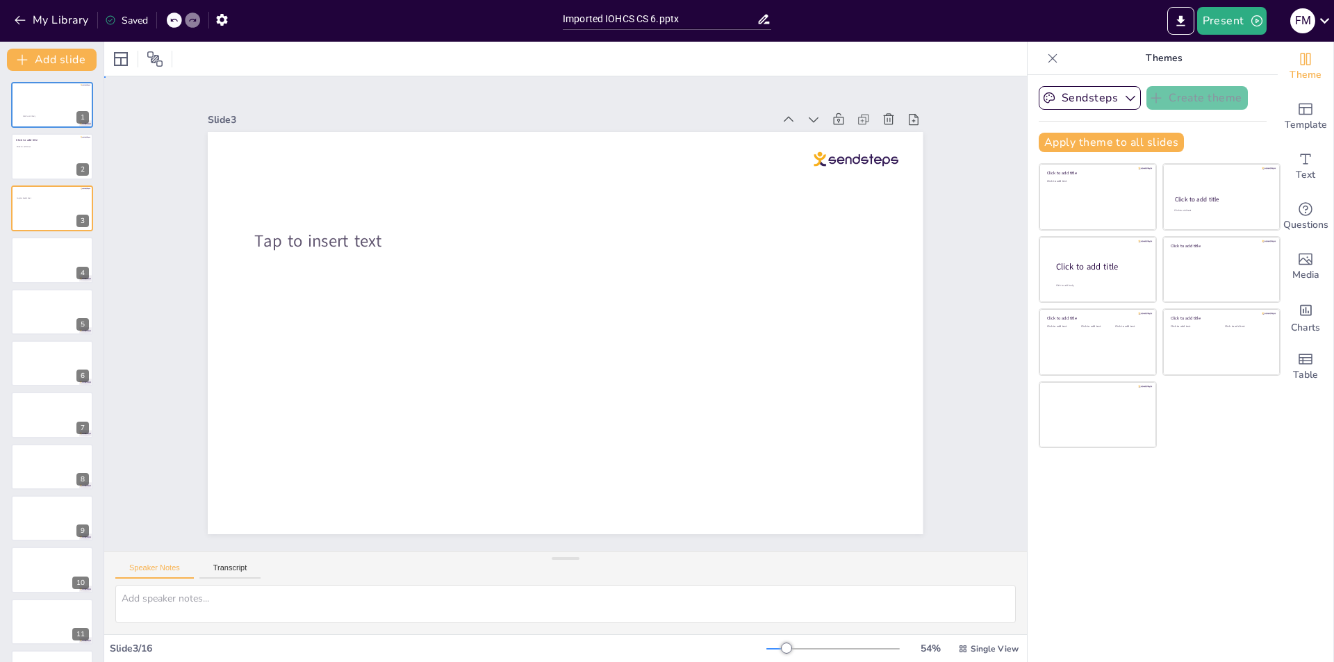
click at [442, 262] on div at bounding box center [578, 299] width 801 height 777
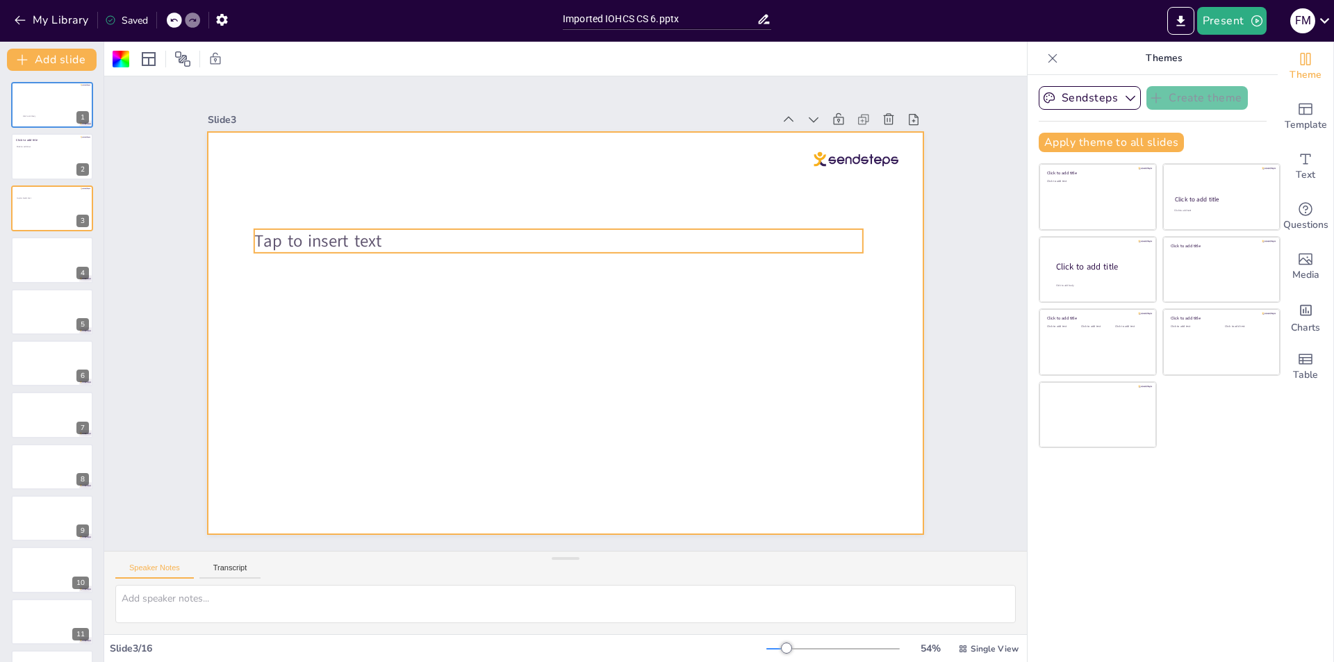
click at [728, 412] on span "Tap to insert text" at bounding box center [792, 436] width 129 height 49
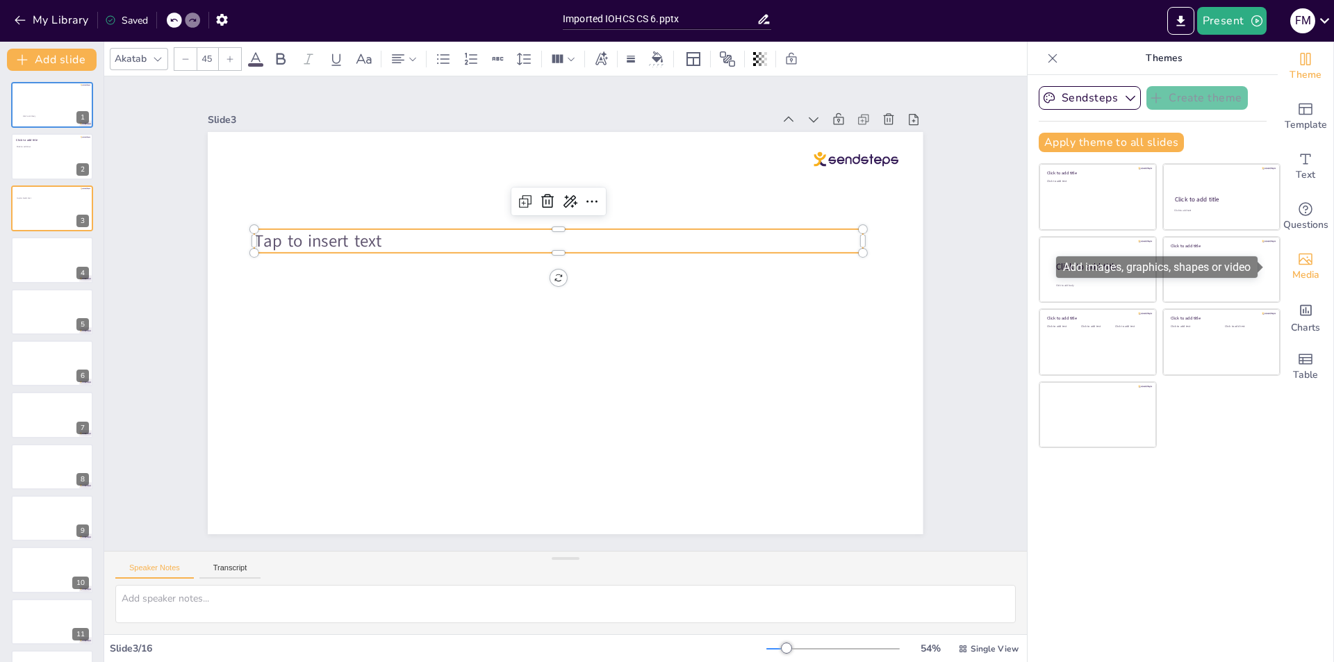
click at [1299, 268] on span "Media" at bounding box center [1306, 275] width 27 height 15
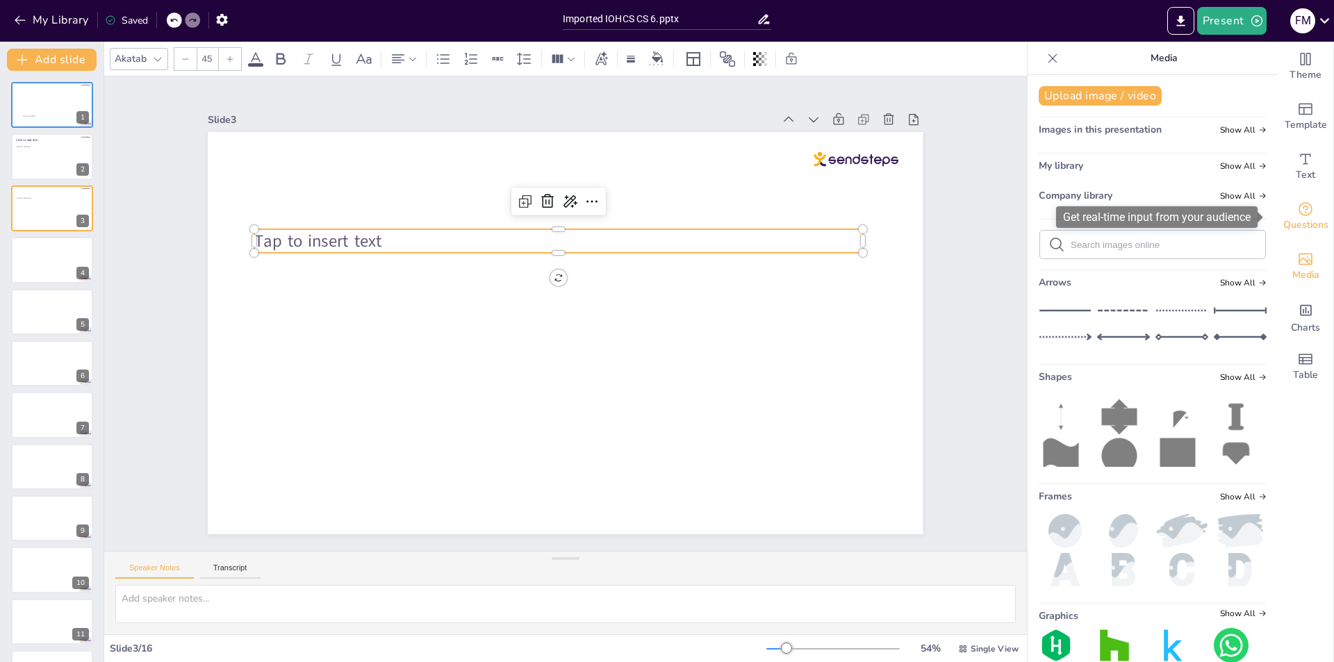
click at [1296, 197] on div "Questions" at bounding box center [1306, 217] width 56 height 50
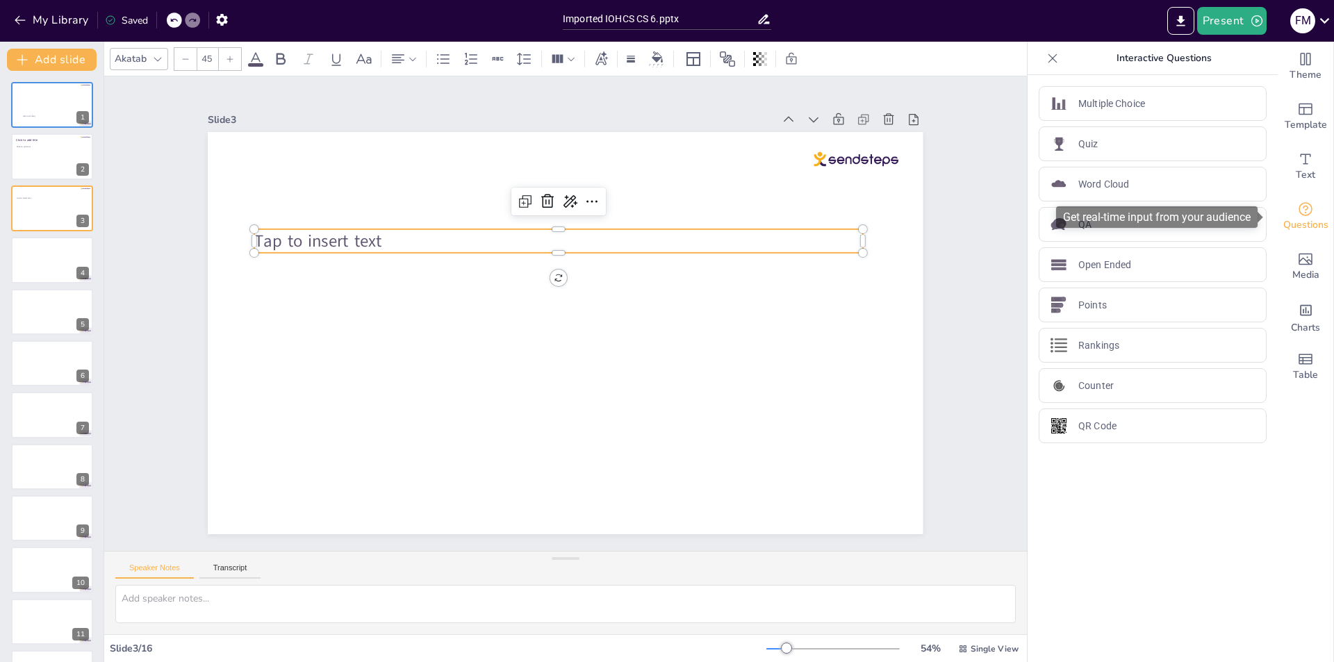
click at [1304, 215] on div "Questions" at bounding box center [1306, 217] width 56 height 50
click at [1095, 144] on div "Quiz" at bounding box center [1153, 143] width 228 height 35
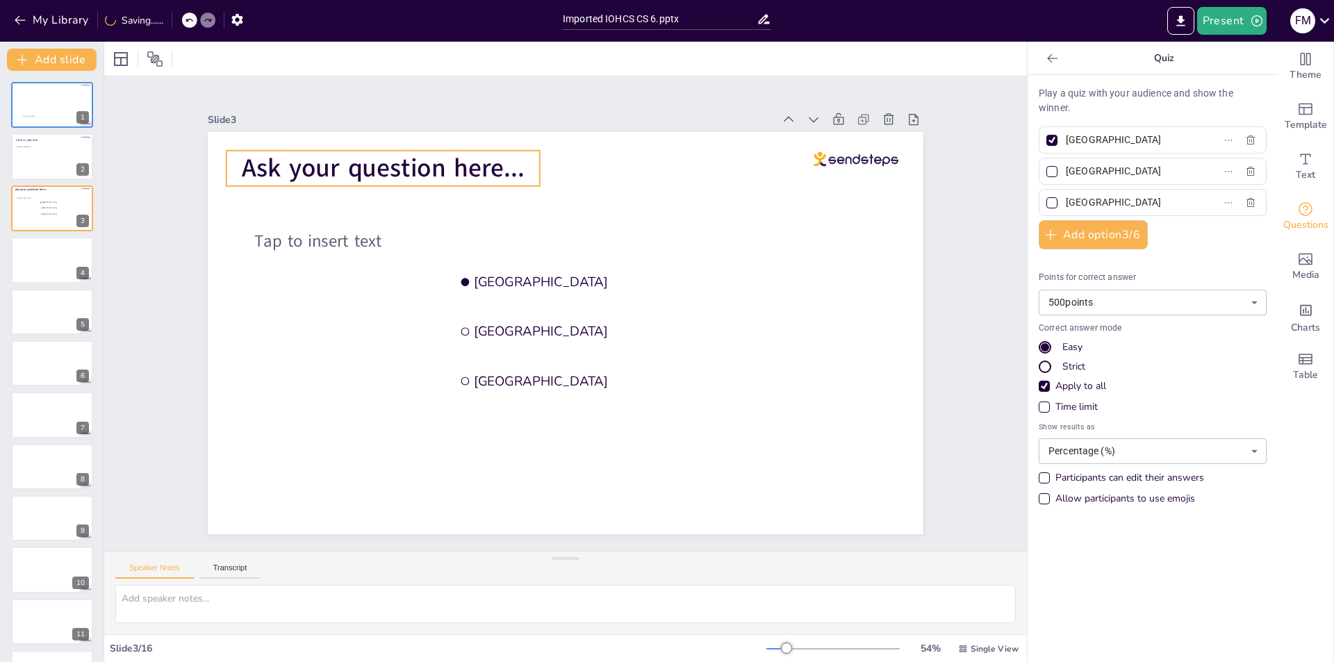
click at [473, 430] on span "Ask your question here..." at bounding box center [580, 546] width 215 height 233
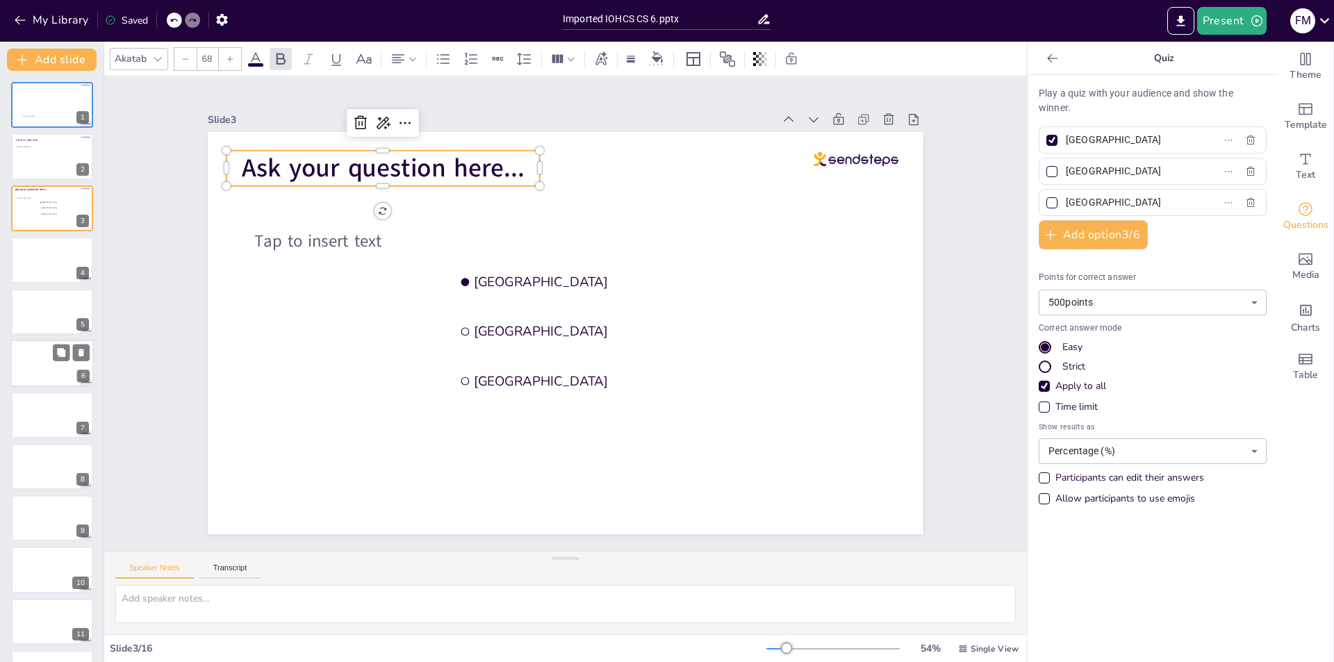
click at [60, 365] on div at bounding box center [51, 363] width 83 height 47
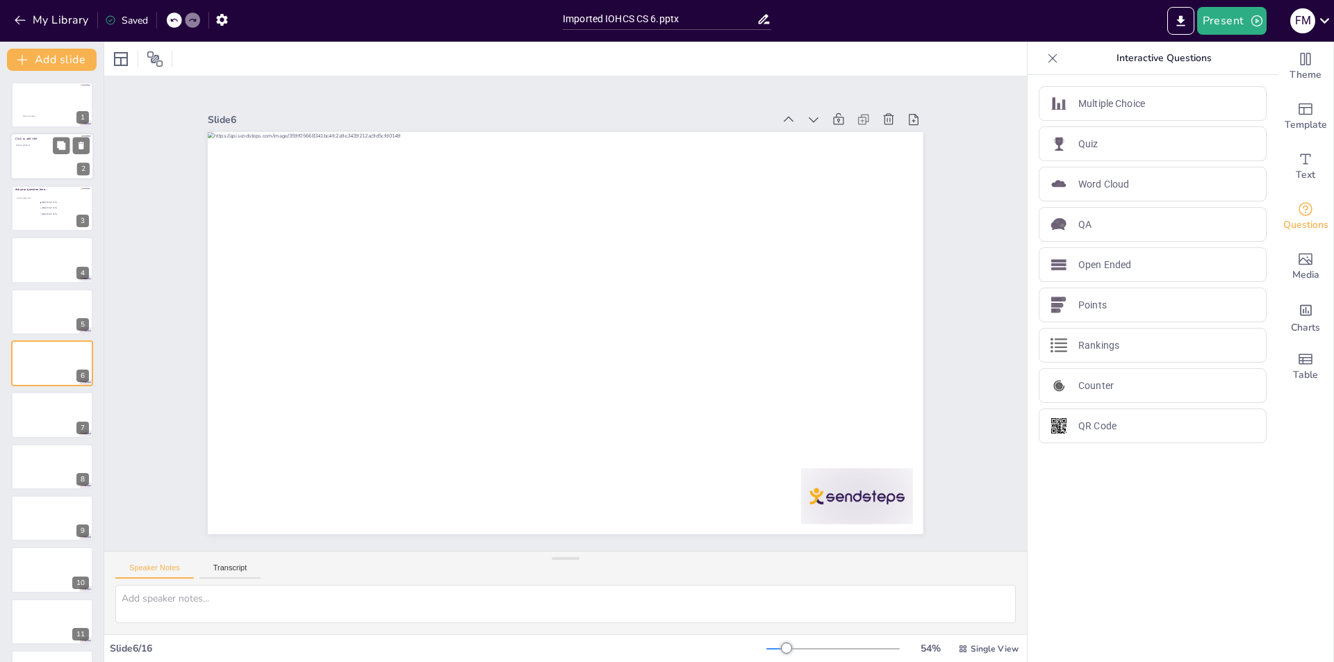
click at [52, 145] on p "Click to add text" at bounding box center [51, 146] width 71 height 3
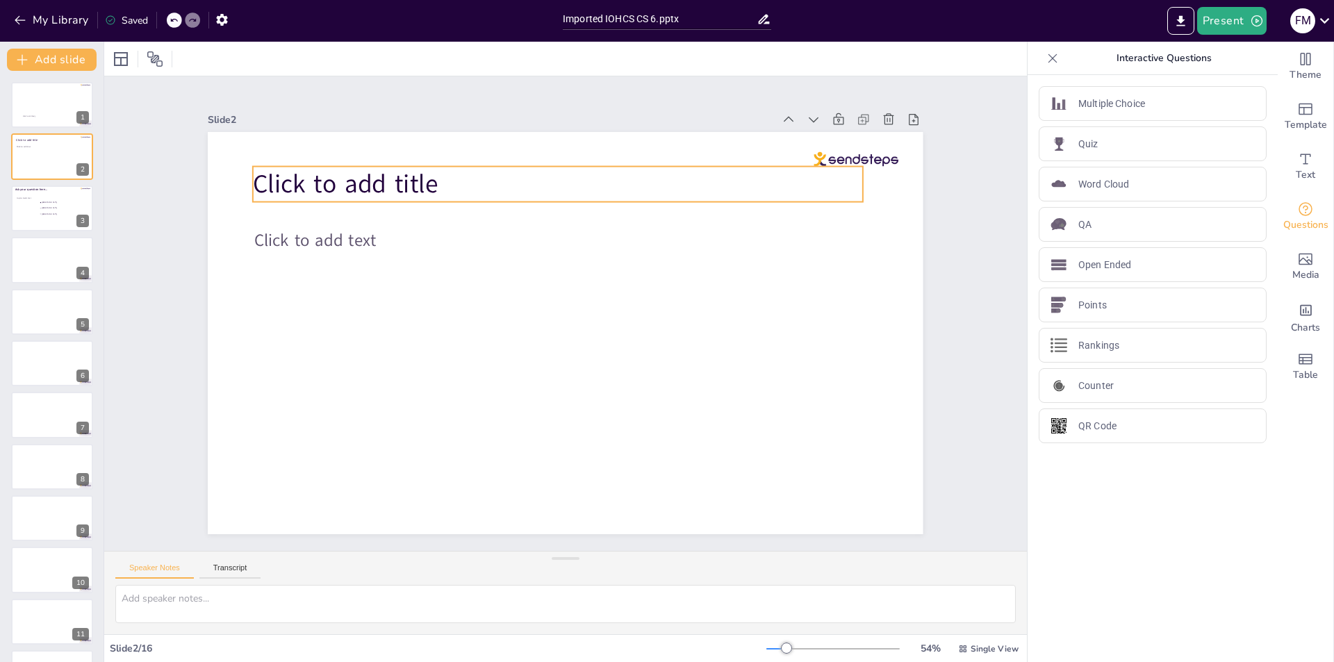
click at [735, 220] on span "Click to add title" at bounding box center [820, 288] width 170 height 137
drag, startPoint x: 462, startPoint y: 187, endPoint x: 455, endPoint y: 183, distance: 8.1
click at [610, 183] on p "Click to add title" at bounding box center [691, 279] width 163 height 604
click at [452, 181] on p "Click to add title" at bounding box center [457, 386] width 336 height 546
click at [545, 222] on div "Click to add title Click to add text 0 °" at bounding box center [549, 323] width 708 height 821
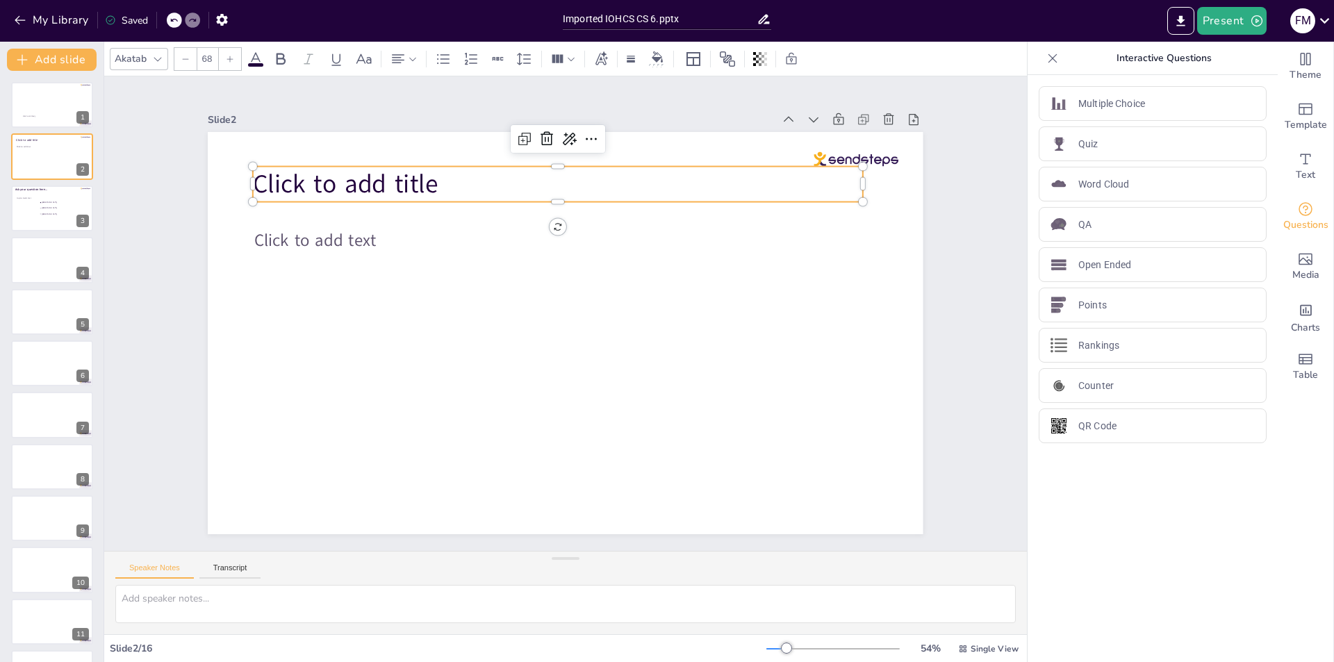
click at [460, 178] on p "Click to add title" at bounding box center [450, 373] width 281 height 571
click at [431, 405] on icon at bounding box center [422, 414] width 18 height 19
click at [580, 181] on span "Rewrite" at bounding box center [578, 180] width 33 height 13
click at [523, 447] on span "Tap to insert heading" at bounding box center [623, 540] width 201 height 186
click at [485, 395] on p "Tap to insert heading" at bounding box center [560, 444] width 610 height 98
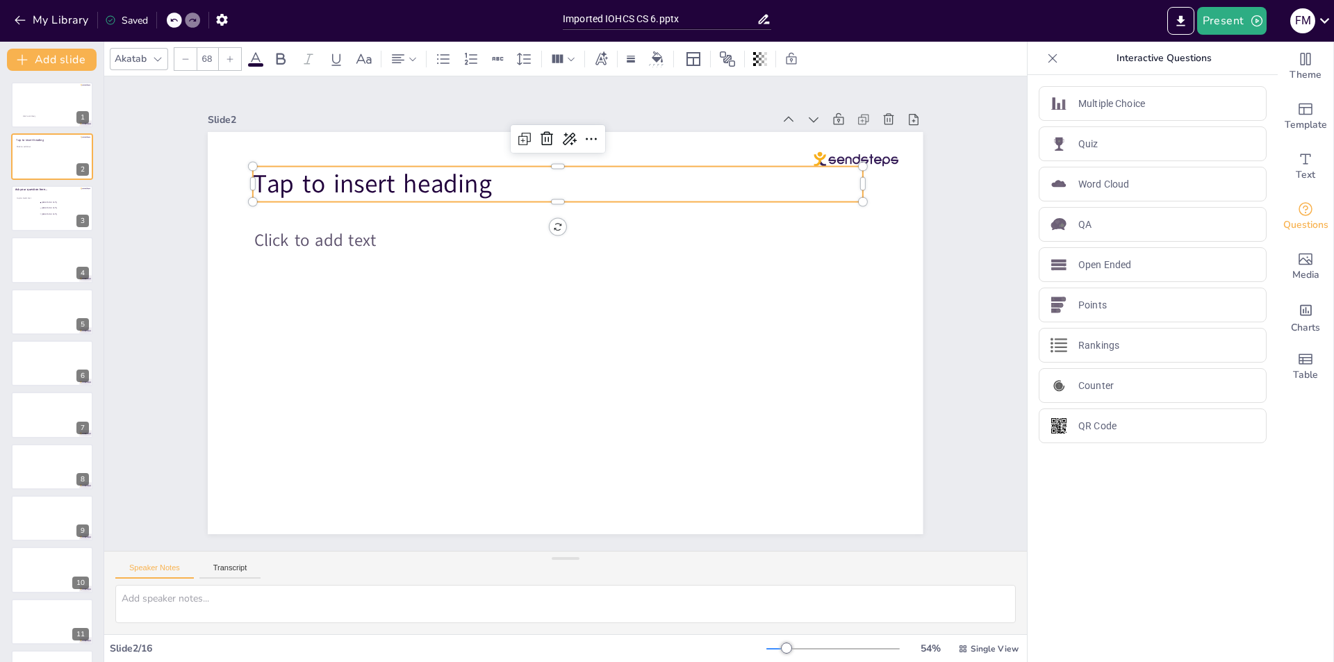
click at [485, 180] on p "Tap to insert heading" at bounding box center [440, 280] width 222 height 591
click at [485, 362] on p "Tap to insert heading" at bounding box center [547, 442] width 604 height 161
click at [485, 180] on p "Tap to insert heading" at bounding box center [635, 204] width 514 height 386
click at [485, 425] on p "Tap to insert heading" at bounding box center [574, 444] width 610 height 38
click at [357, 487] on span "distiguish" at bounding box center [385, 542] width 56 height 110
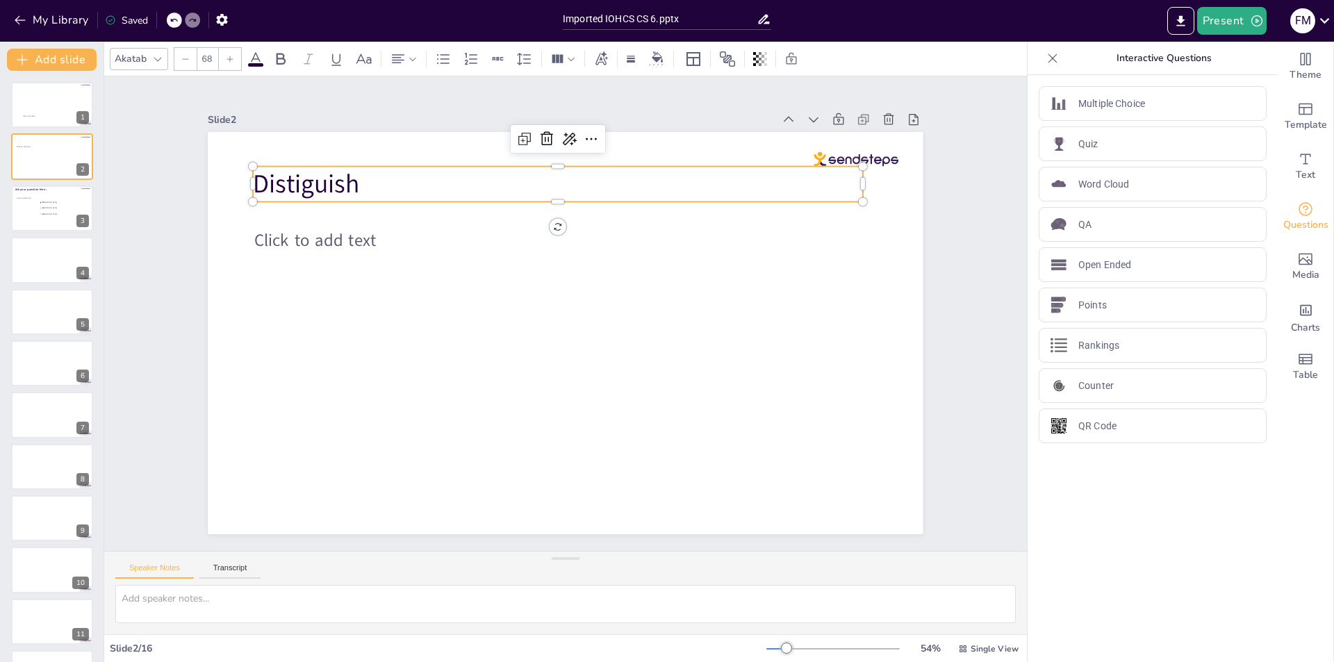
click at [576, 83] on span "Distiguish" at bounding box center [609, 27] width 66 height 112
click at [378, 182] on p "Dguish" at bounding box center [635, 204] width 515 height 386
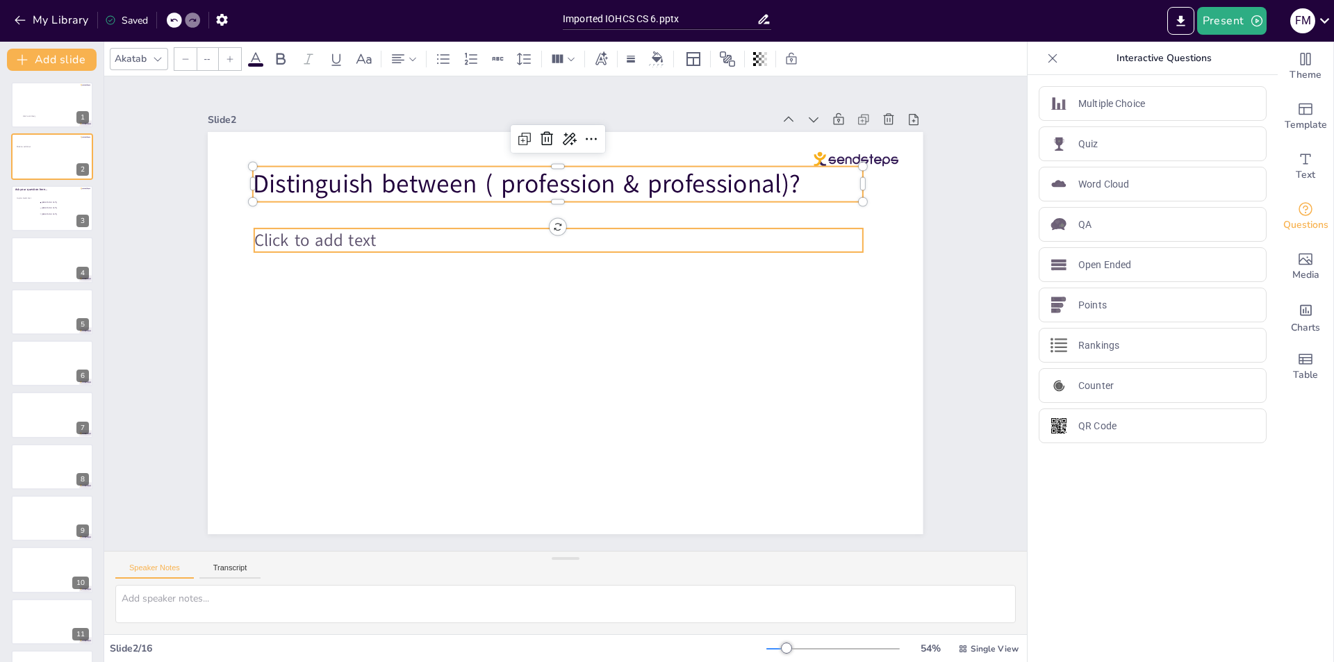
type input "45"
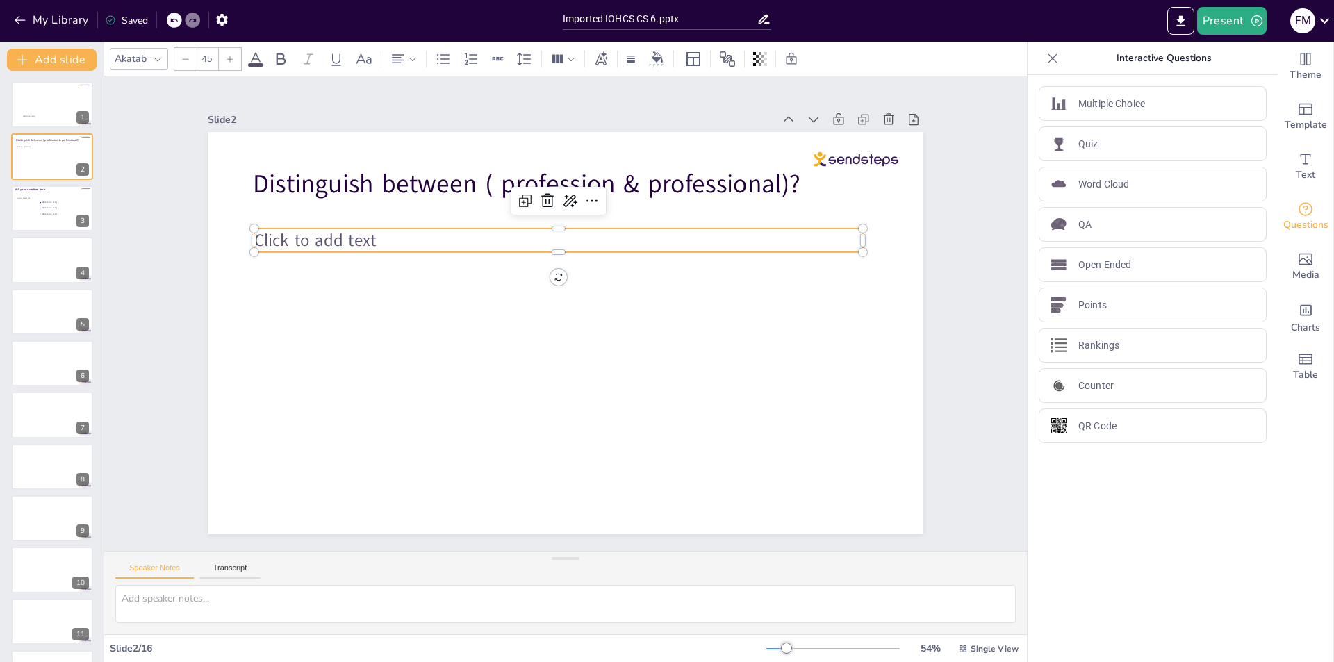
click at [277, 232] on span "Click to add text" at bounding box center [324, 214] width 123 height 35
click at [728, 211] on span "Click to add text" at bounding box center [773, 155] width 90 height 112
click at [325, 234] on span "Click to add text" at bounding box center [315, 240] width 122 height 23
click at [594, 118] on span "Click to add text" at bounding box center [612, 56] width 36 height 123
click at [749, 234] on span "Click to add text" at bounding box center [802, 201] width 106 height 99
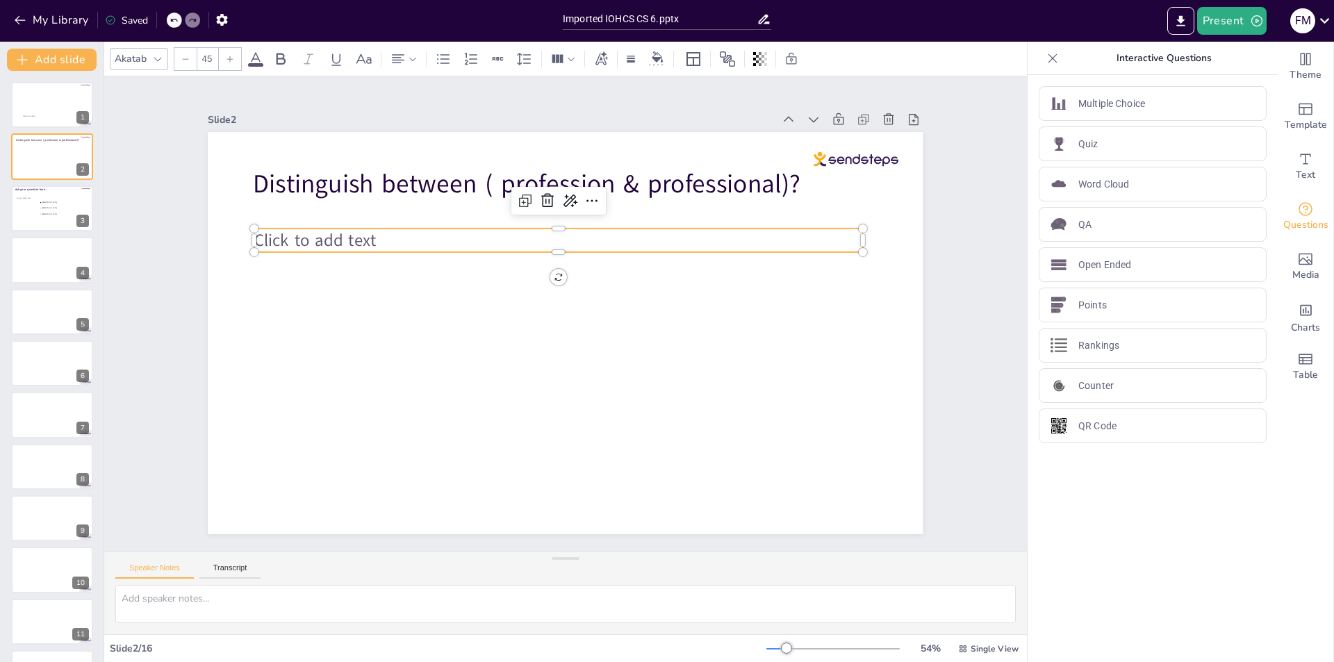
click at [533, 236] on p "Click to add text" at bounding box center [637, 330] width 209 height 586
click at [232, 357] on div "Slide 1 Click to add body Slide 2 Distinguish between ( profession & profession…" at bounding box center [565, 313] width 667 height 891
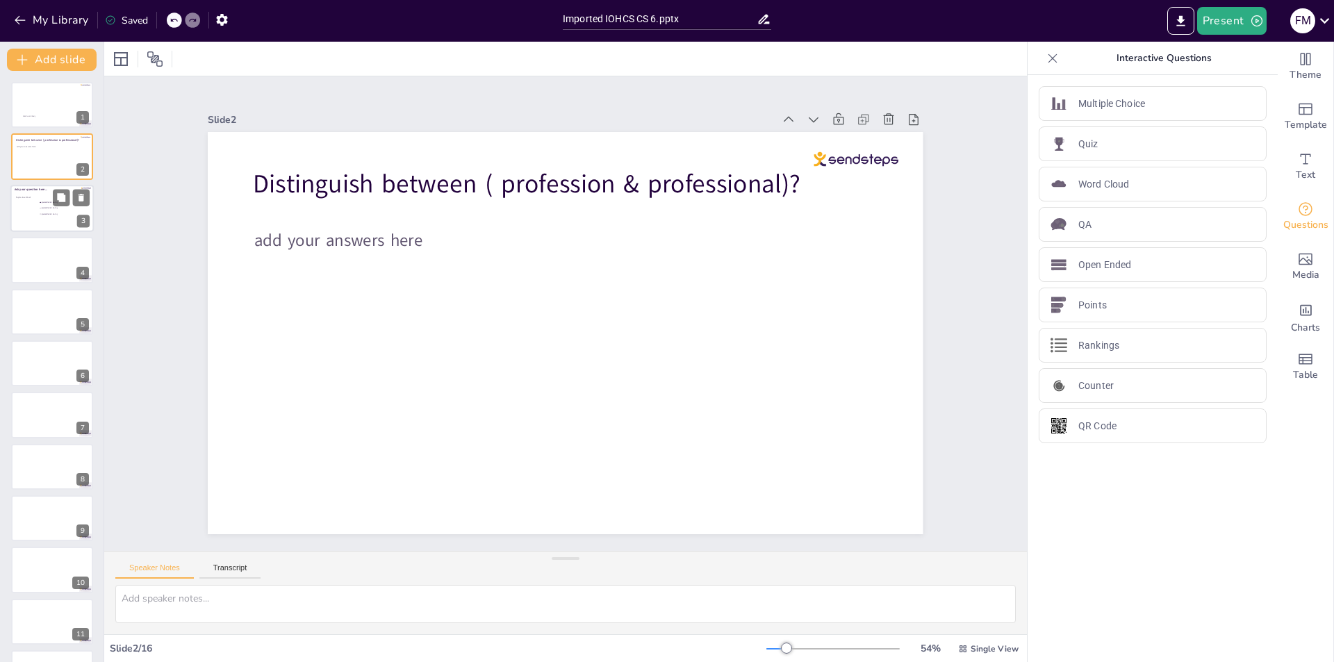
click at [60, 229] on div at bounding box center [51, 208] width 83 height 47
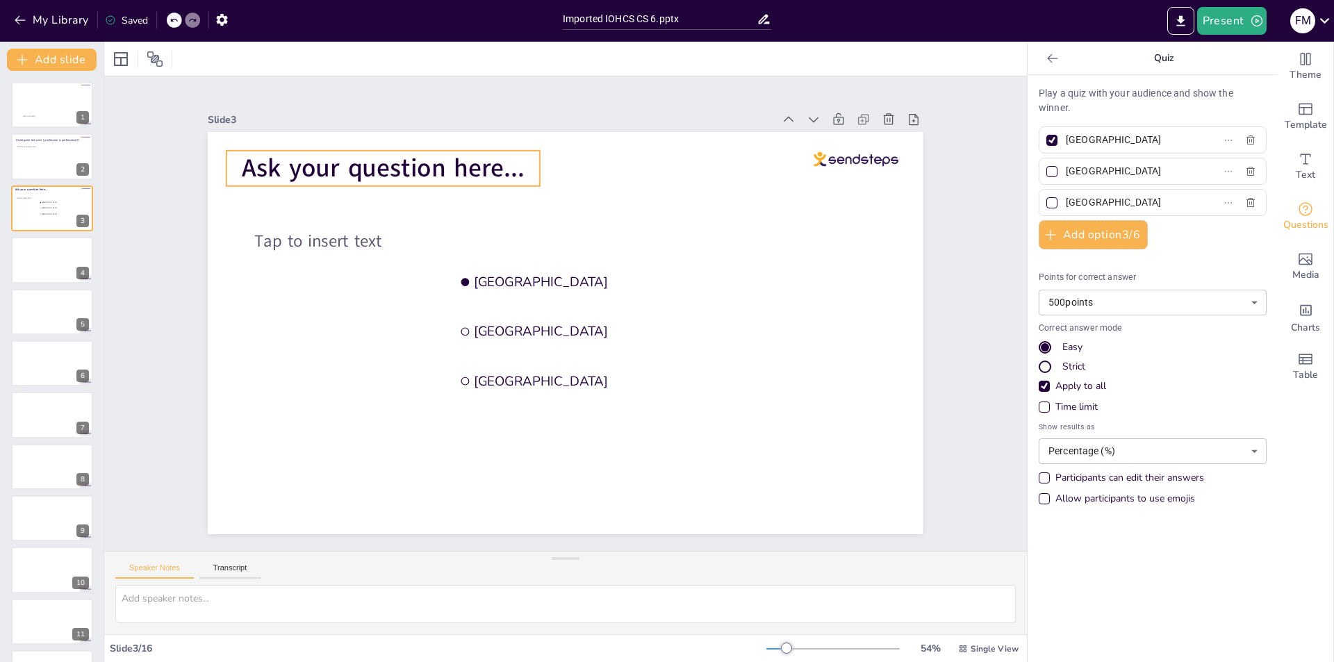
click at [432, 320] on span "Ask your question here..." at bounding box center [385, 462] width 92 height 284
click at [47, 517] on div at bounding box center [51, 518] width 83 height 47
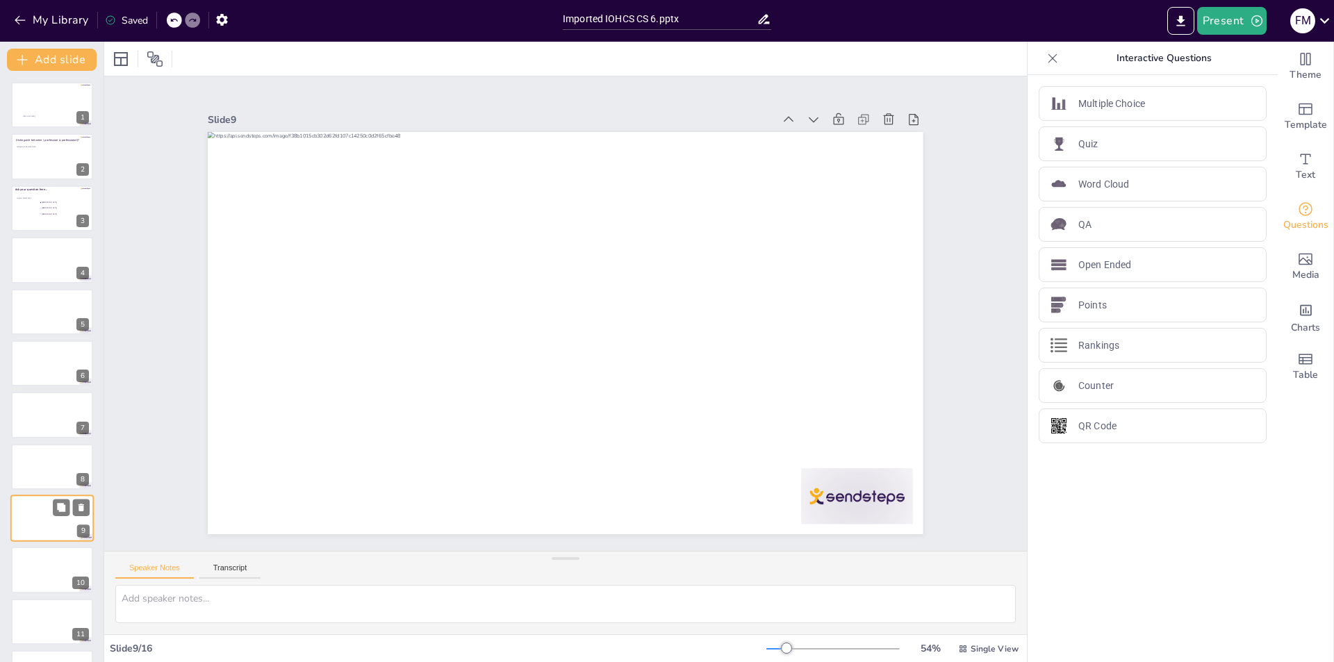
scroll to position [152, 0]
click at [63, 580] on div at bounding box center [51, 573] width 83 height 47
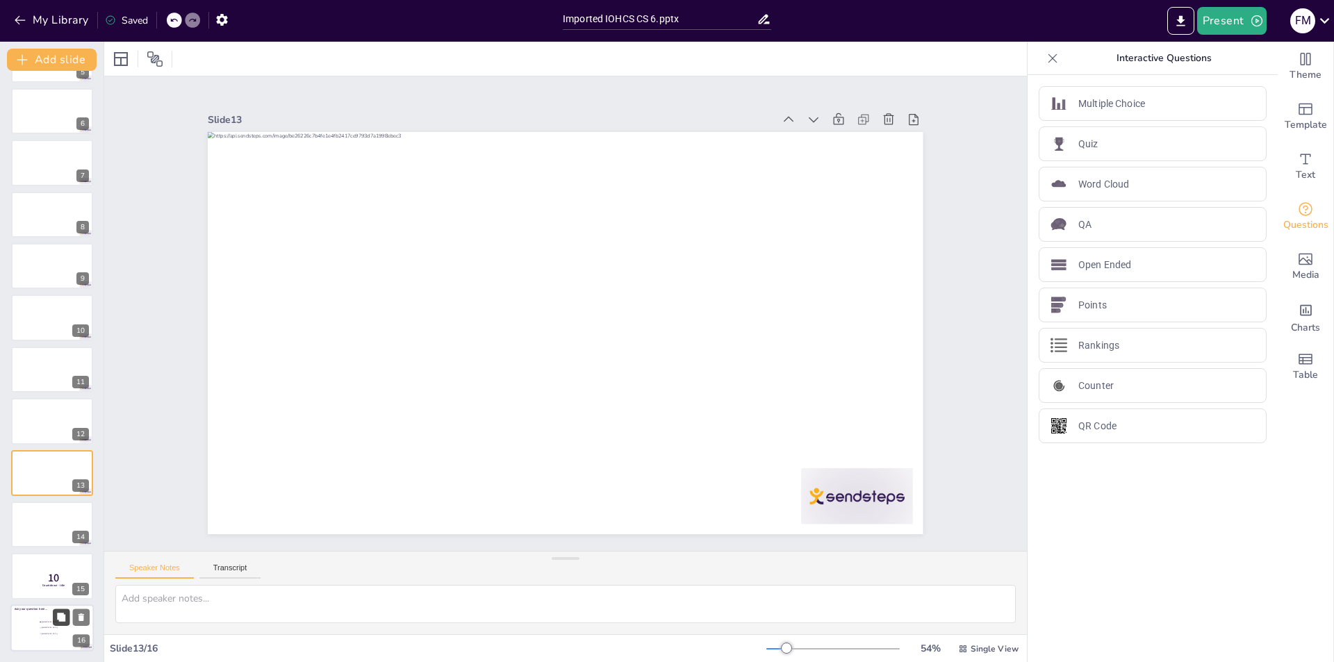
click at [63, 621] on icon at bounding box center [61, 617] width 8 height 8
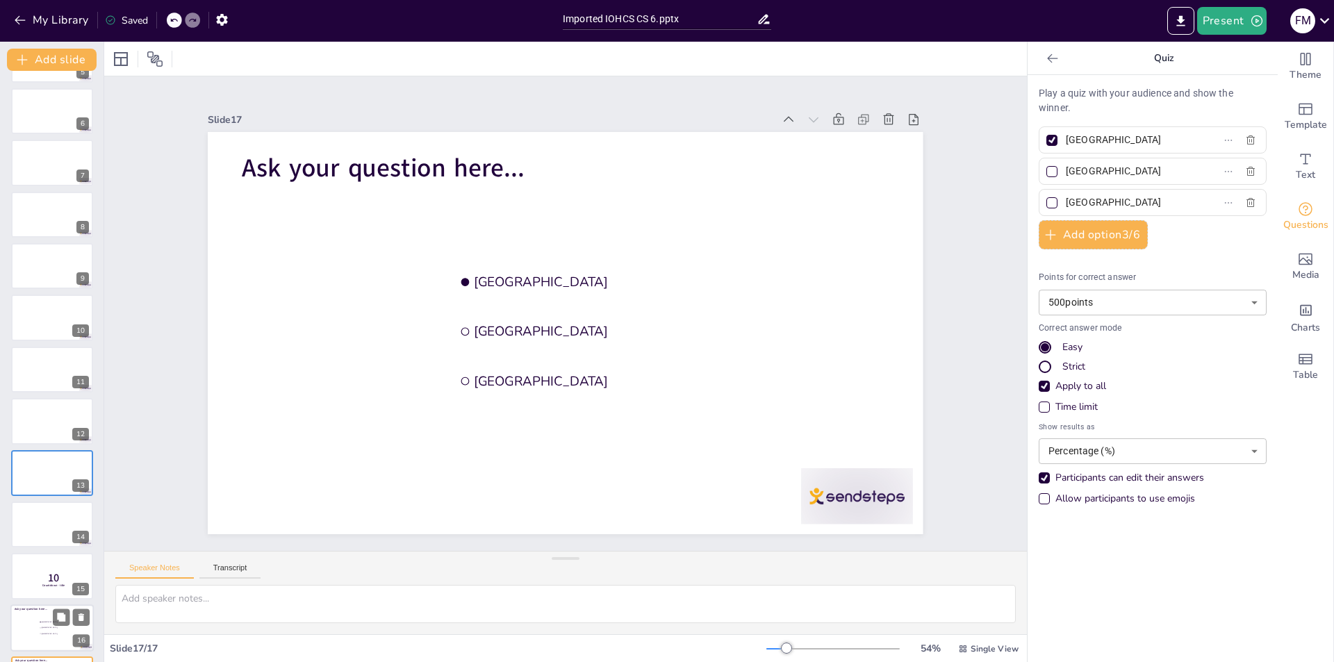
scroll to position [304, 0]
click at [79, 512] on icon at bounding box center [81, 514] width 10 height 10
click at [85, 557] on button at bounding box center [81, 565] width 17 height 17
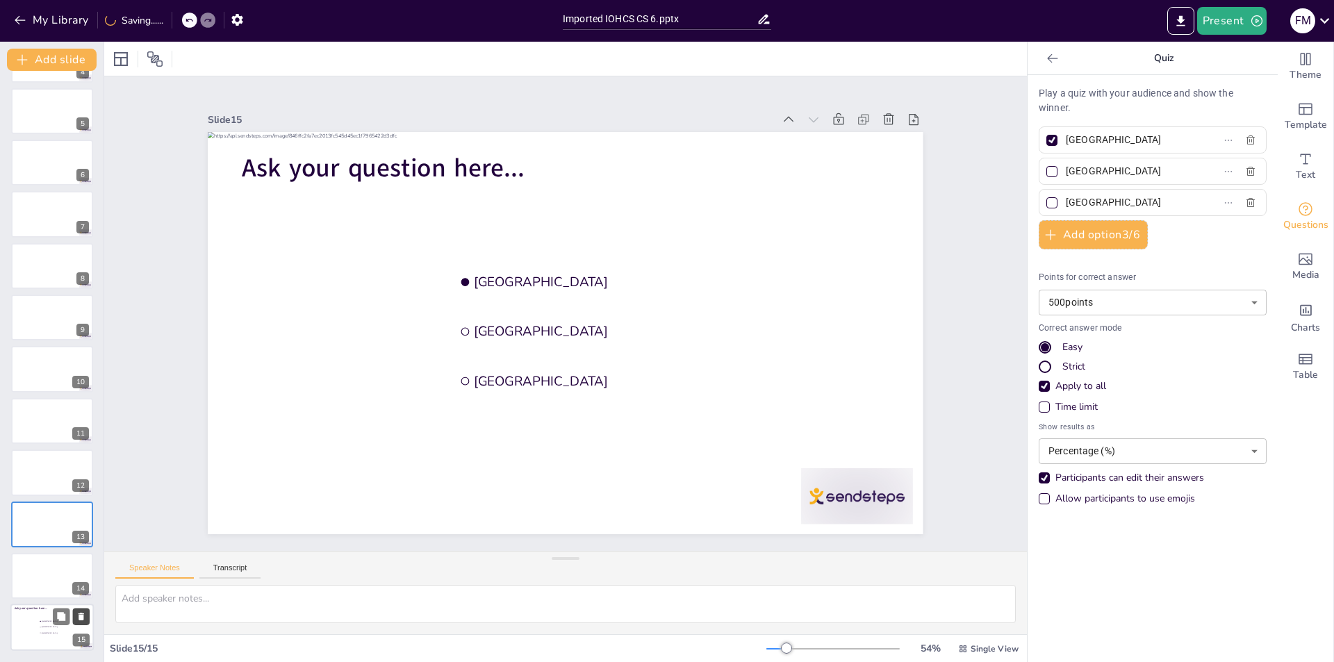
click at [79, 611] on button at bounding box center [81, 617] width 17 height 17
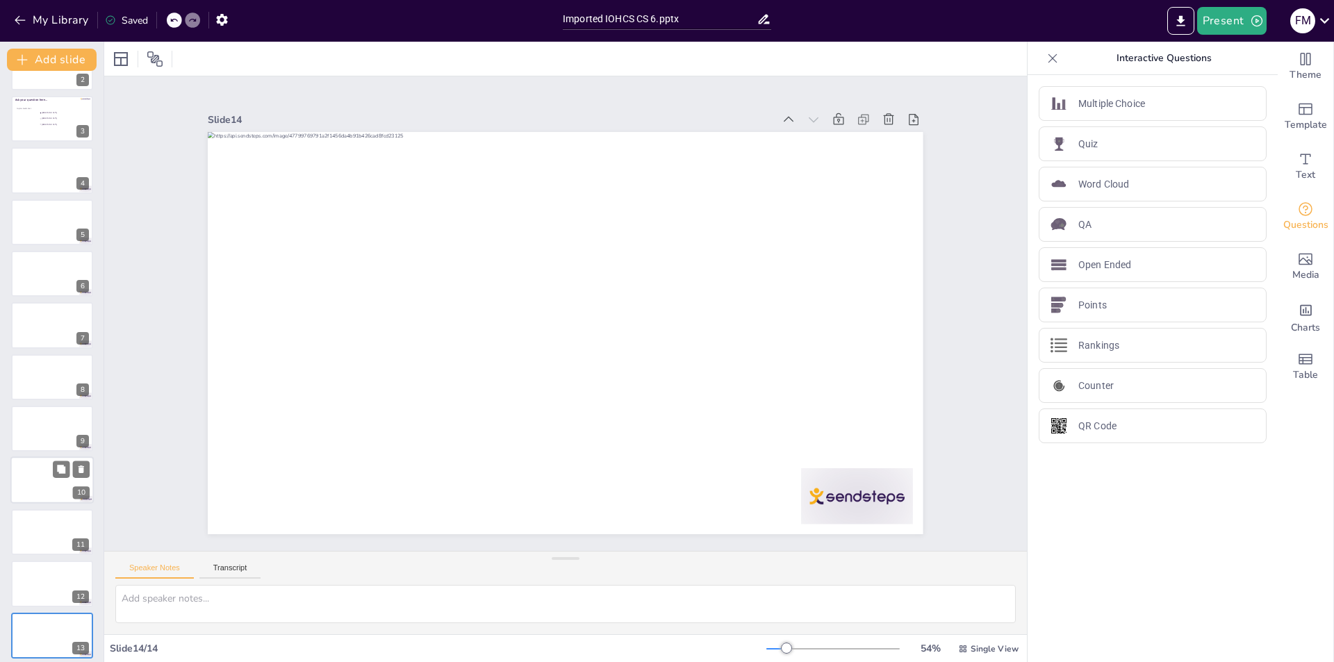
scroll to position [0, 0]
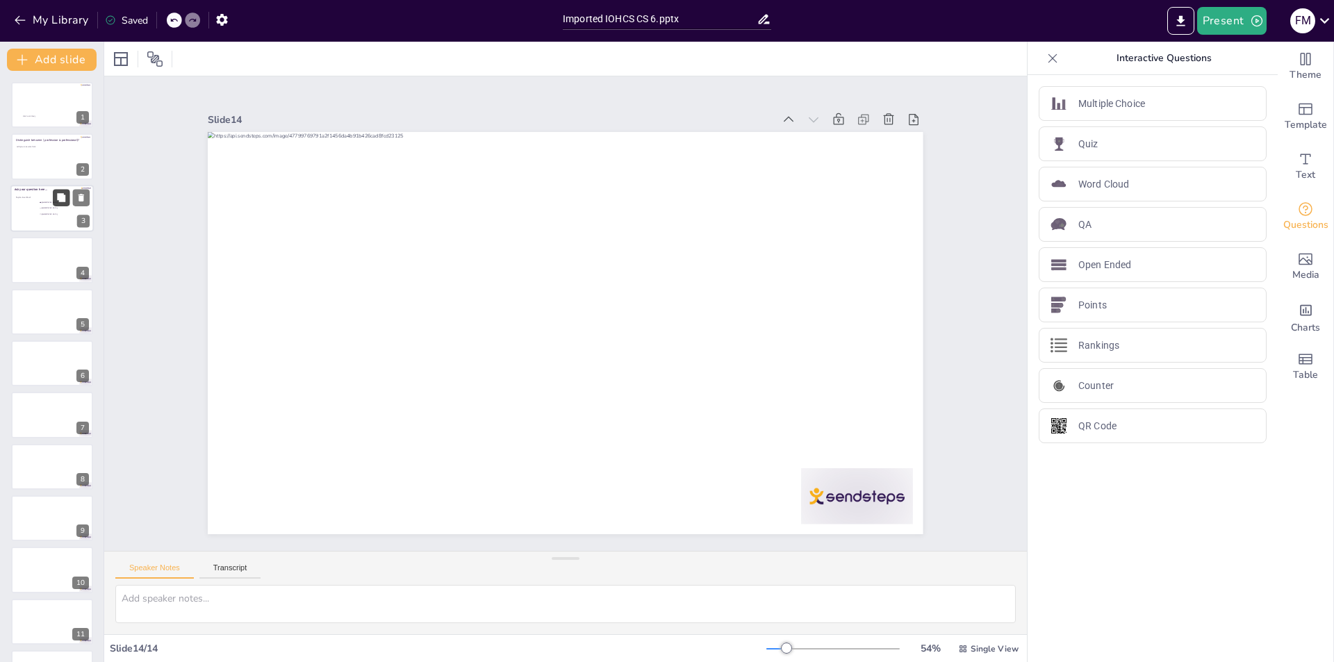
click at [53, 200] on div "Tap to insert text Ask your question here... Amsterdam Rotterdam The Hague 3" at bounding box center [51, 208] width 83 height 47
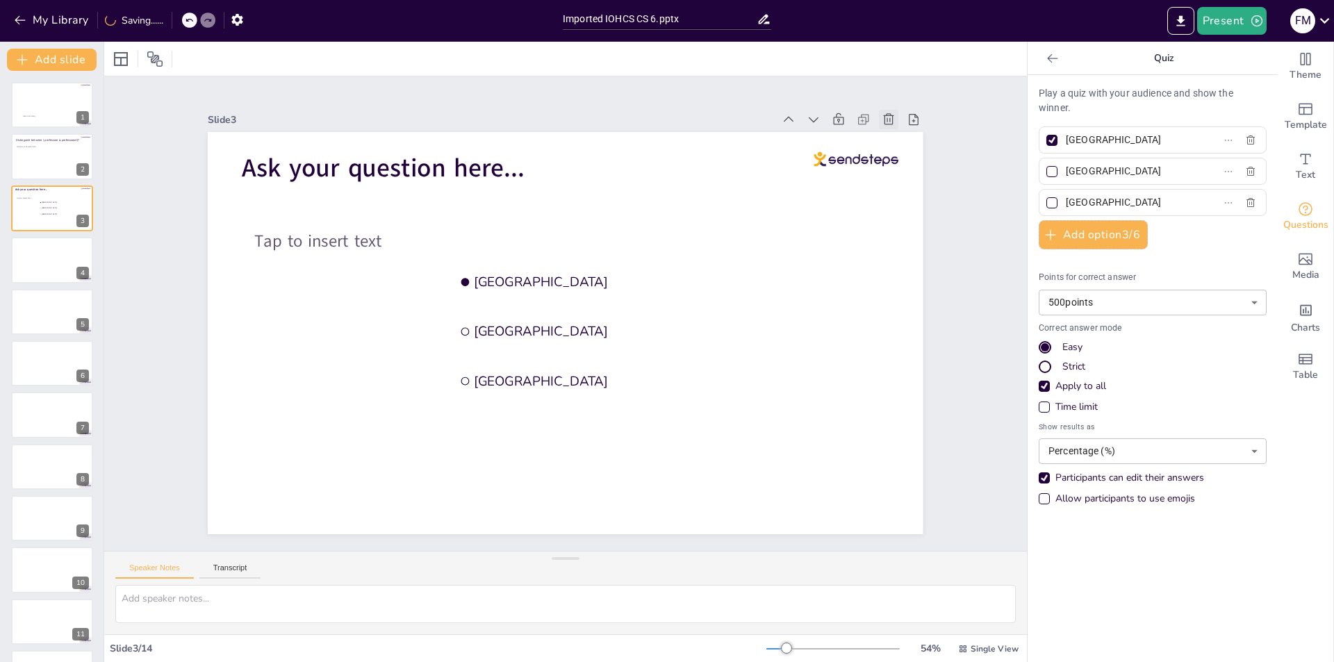
click at [882, 523] on icon at bounding box center [875, 530] width 15 height 14
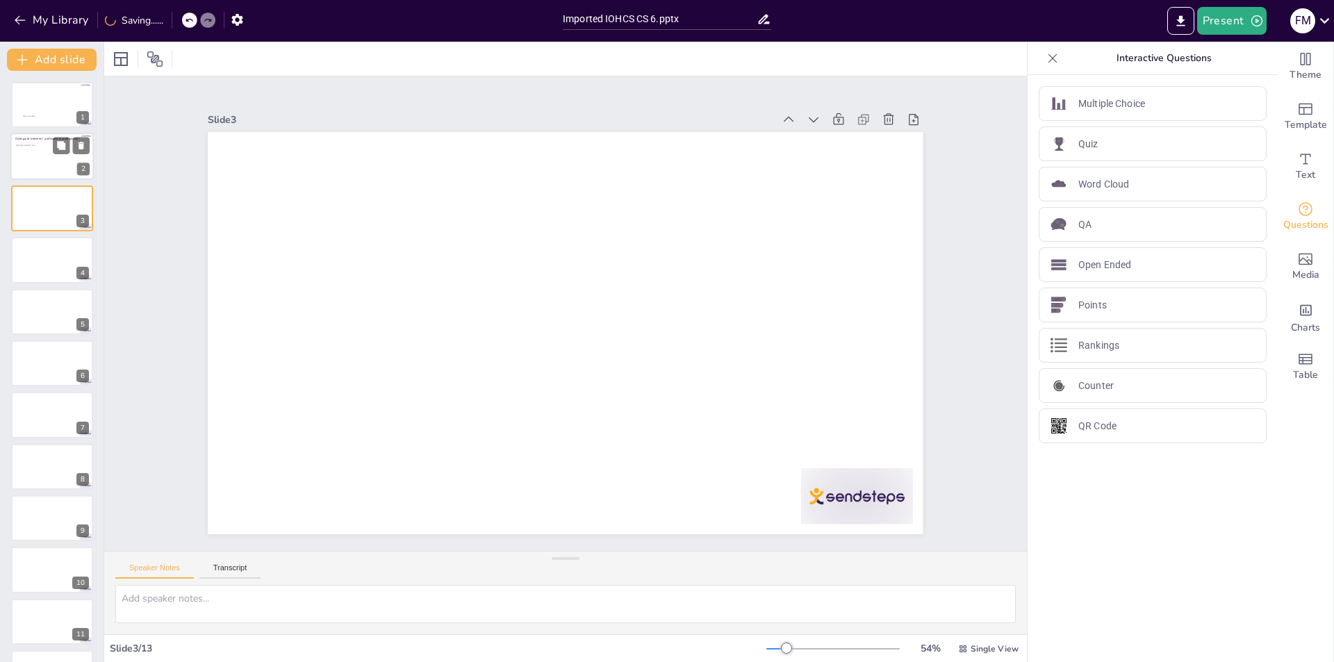
click at [22, 161] on div at bounding box center [51, 156] width 83 height 47
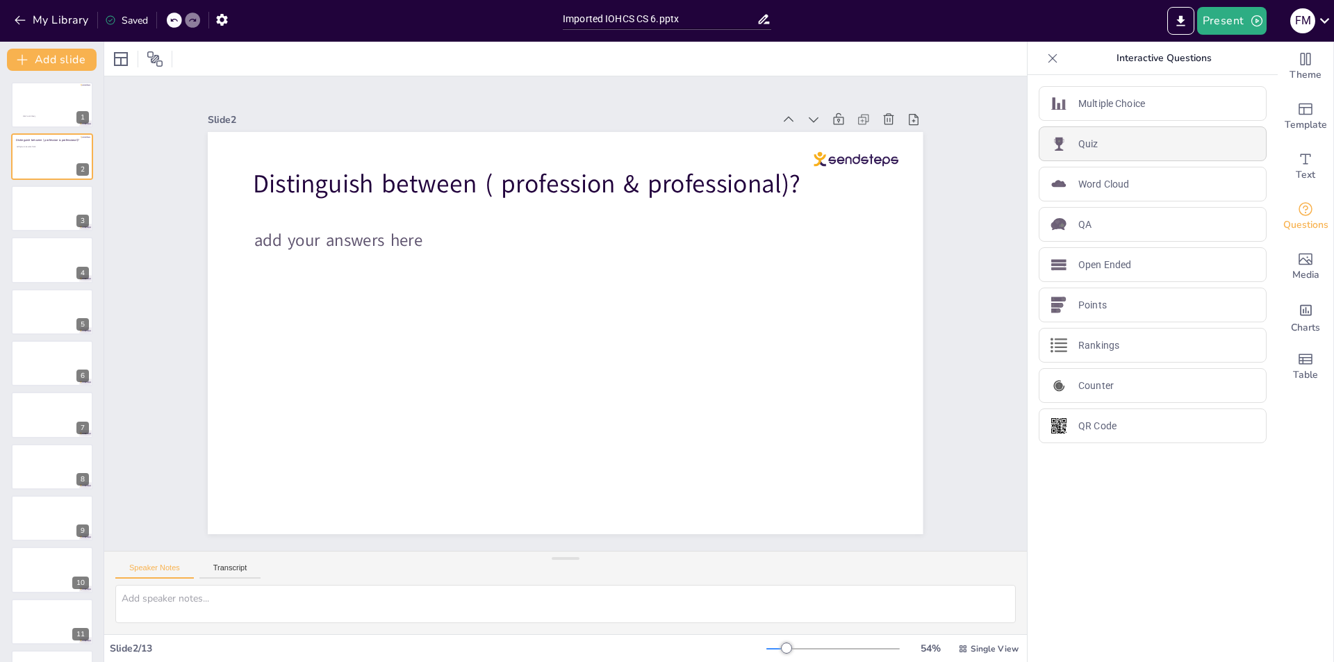
click at [1079, 144] on p "Quiz" at bounding box center [1089, 144] width 20 height 15
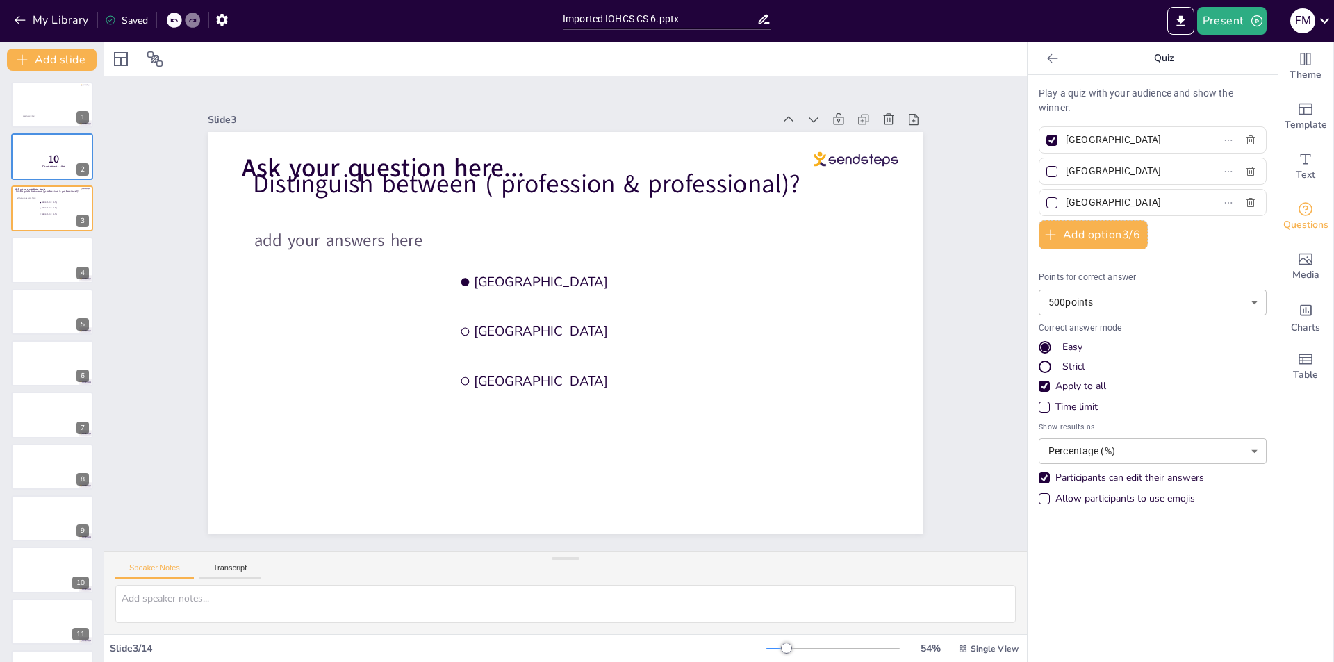
click at [1149, 54] on p "Quiz" at bounding box center [1164, 58] width 200 height 33
click at [24, 17] on icon "button" at bounding box center [20, 20] width 14 height 14
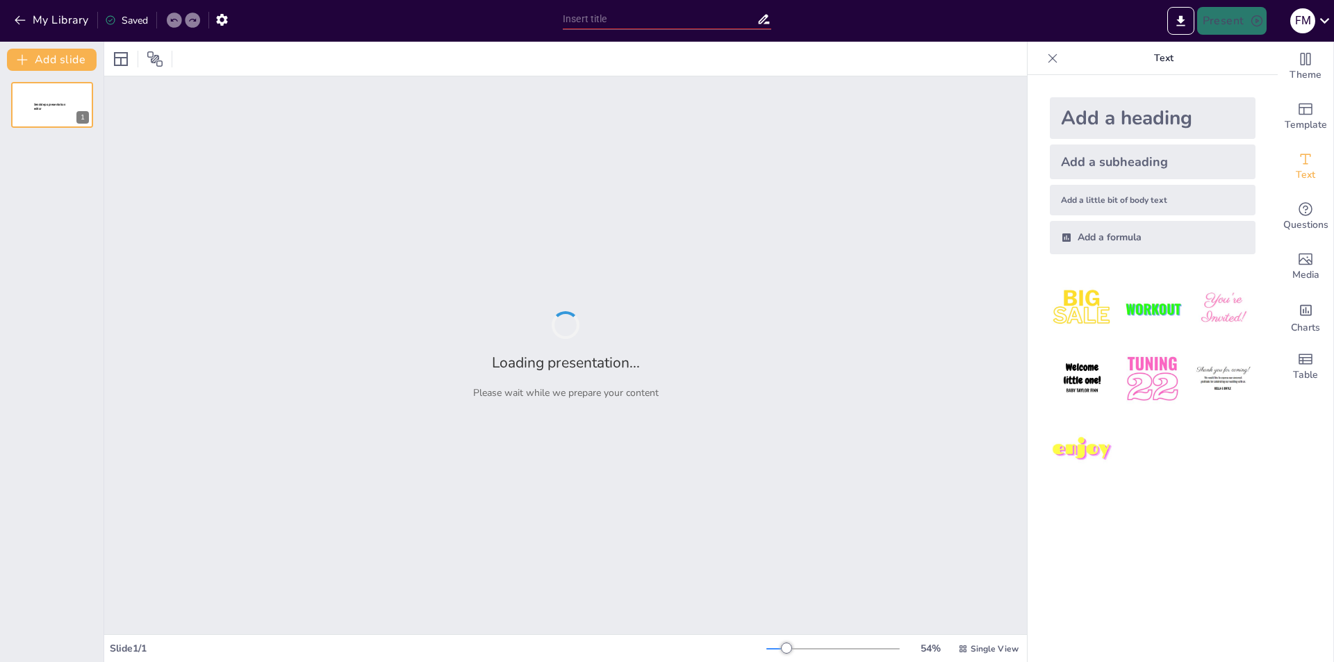
type input "Health Care Evolution in [GEOGRAPHIC_DATA]: An Overview of Wilayat Hospitals an…"
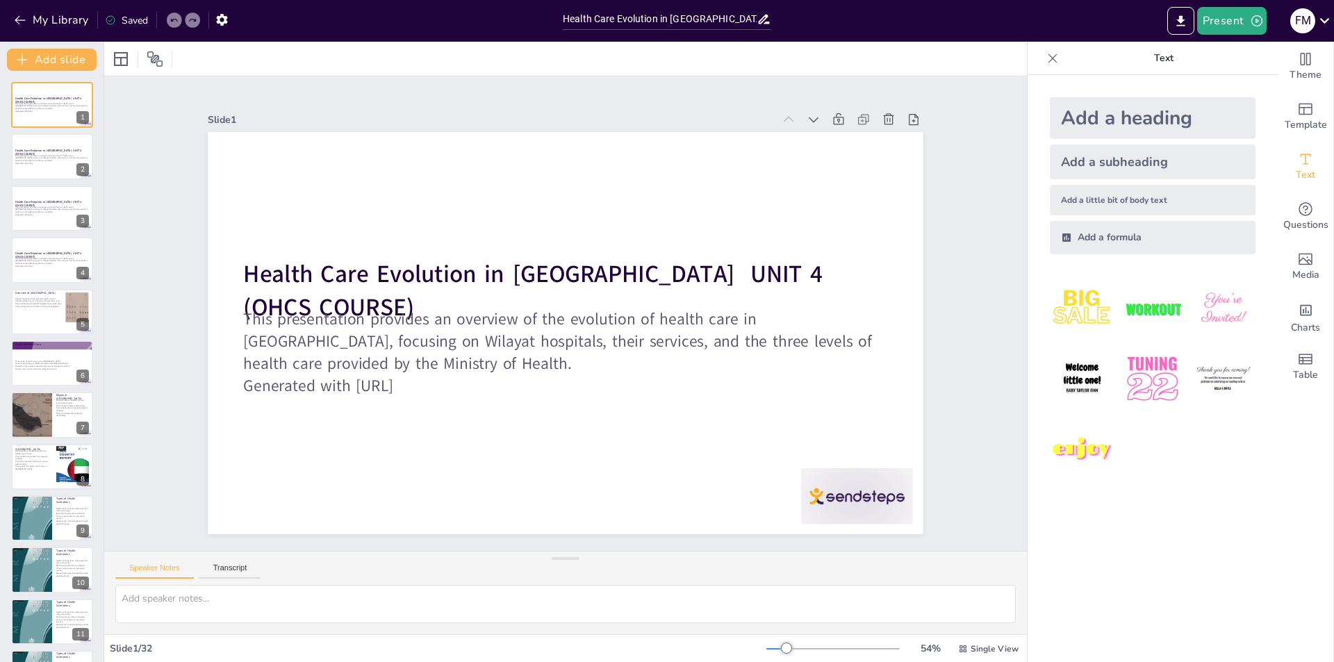
checkbox input "true"
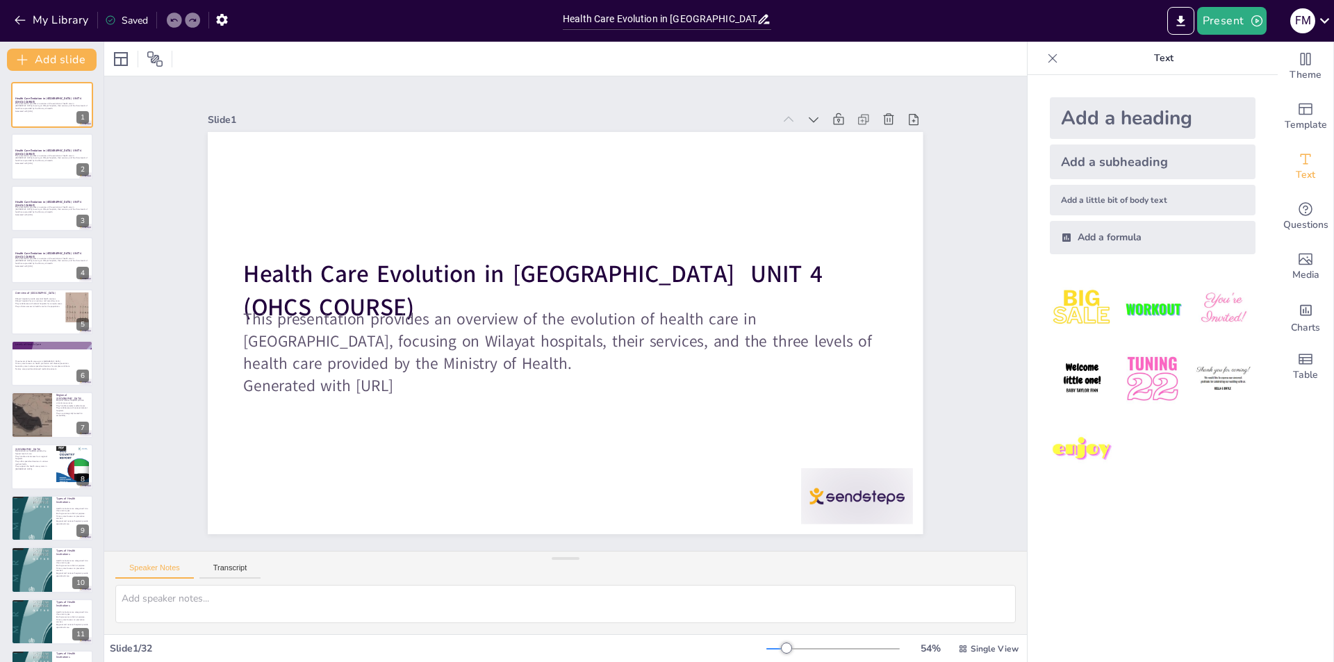
checkbox input "true"
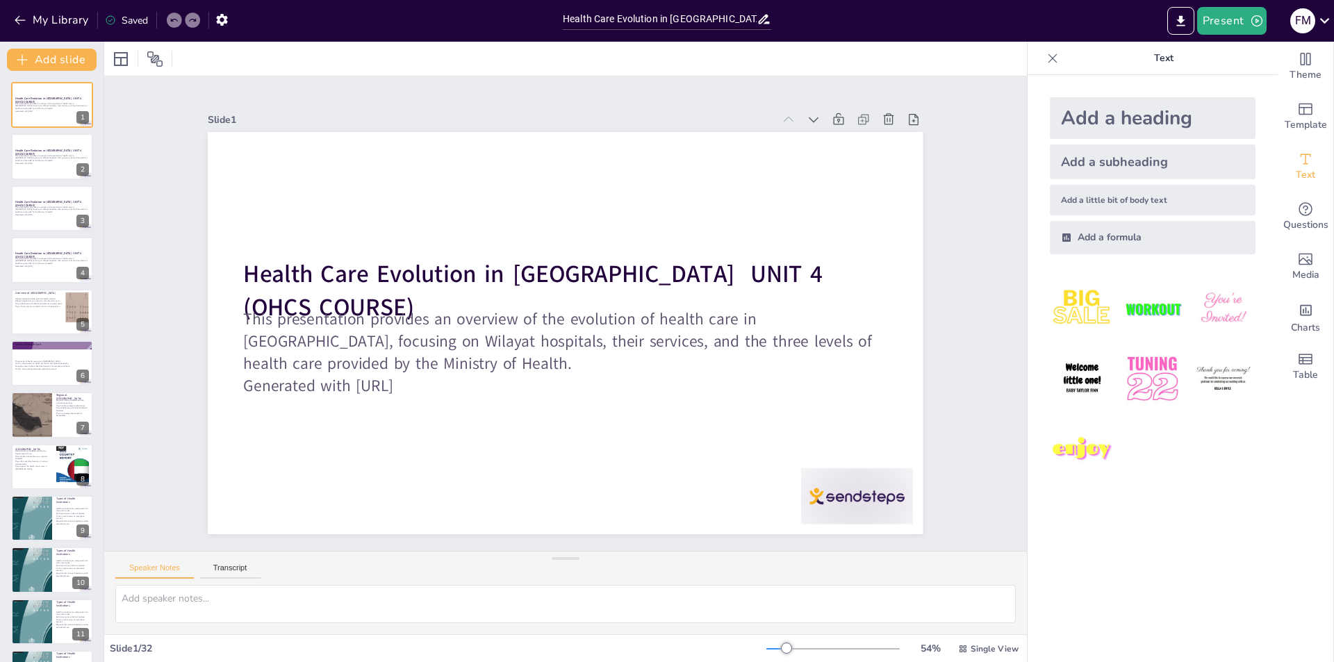
checkbox input "true"
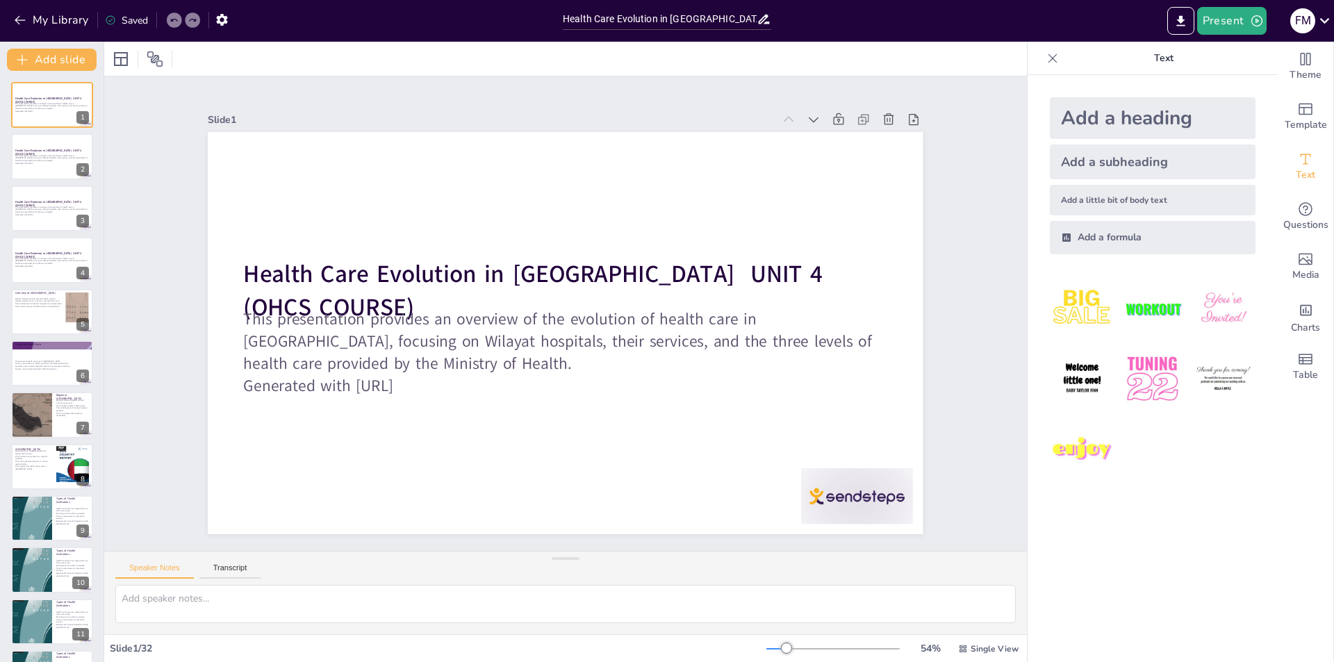
checkbox input "true"
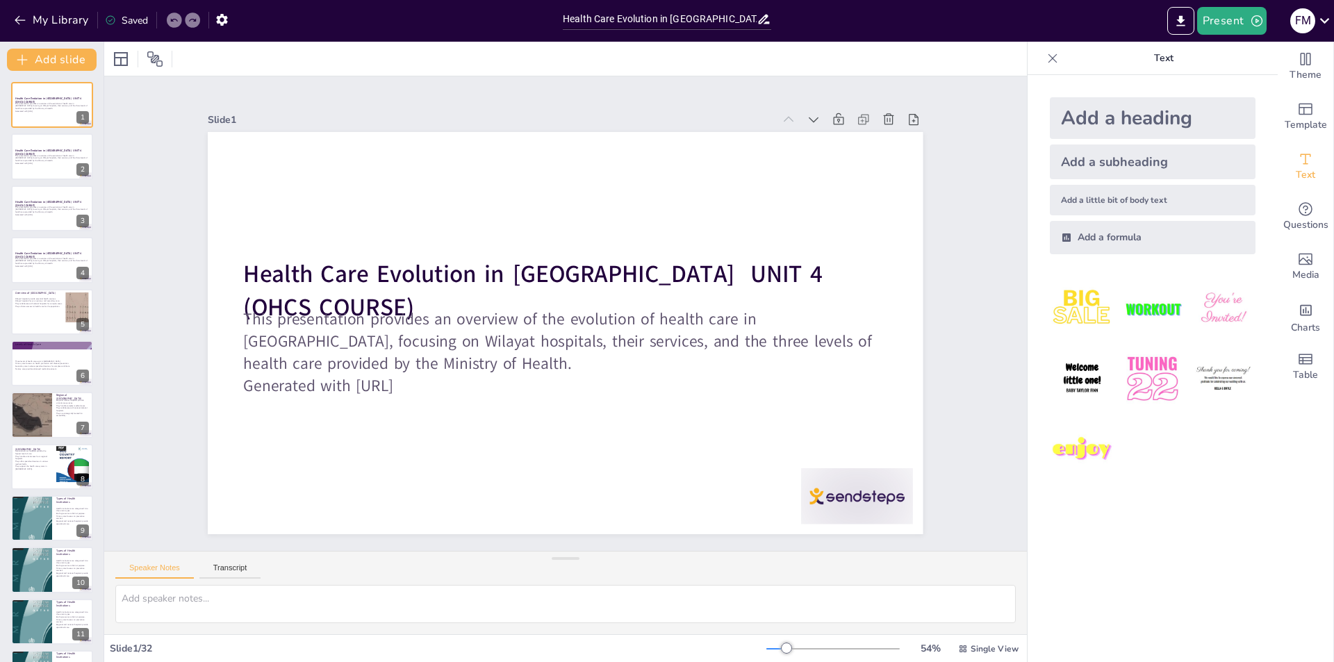
checkbox input "true"
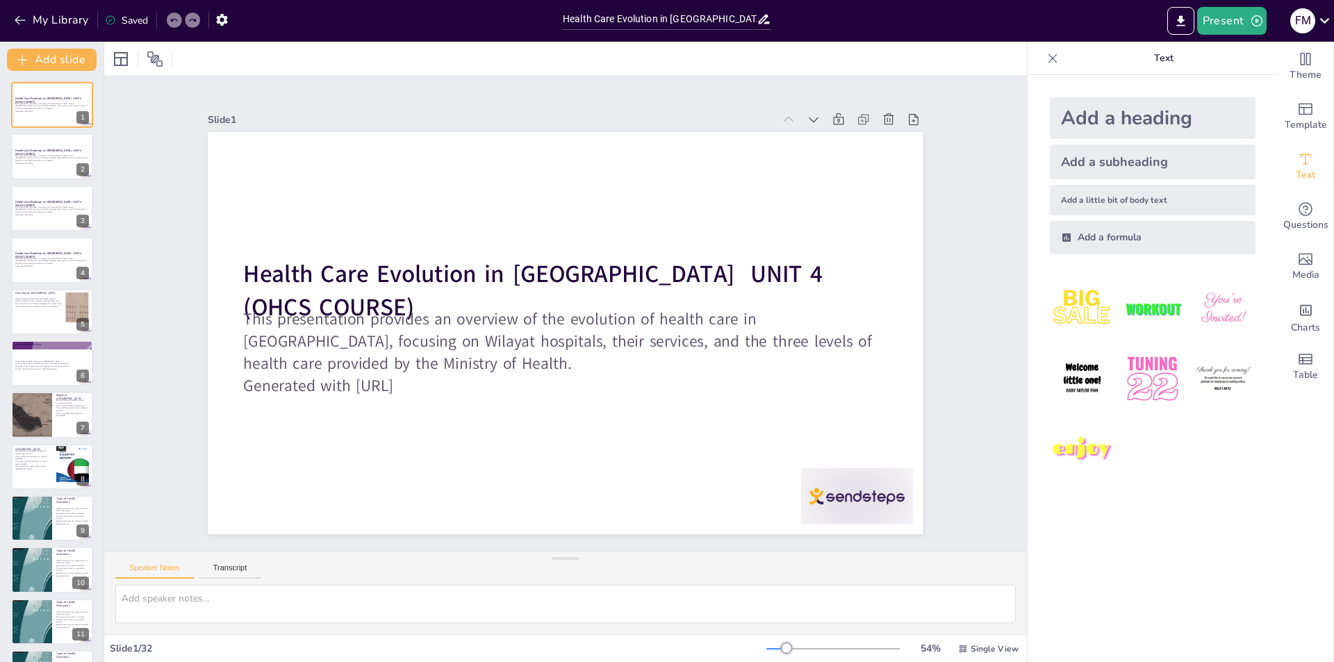
checkbox input "true"
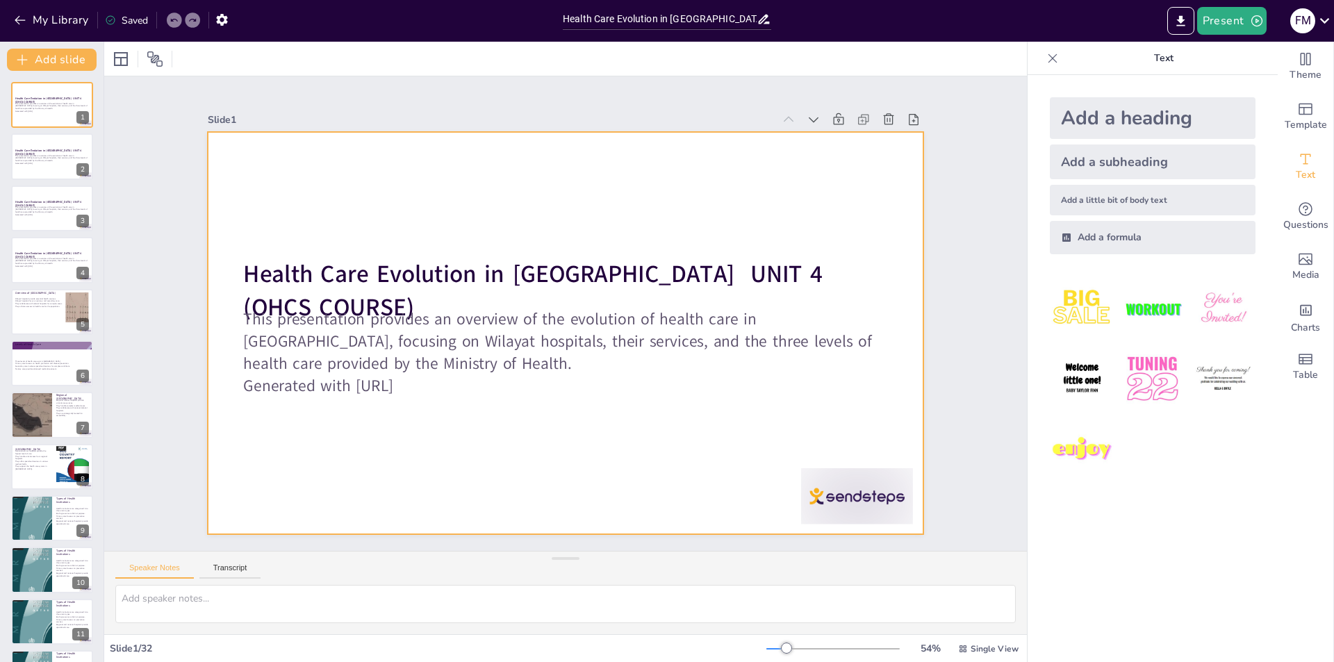
checkbox input "true"
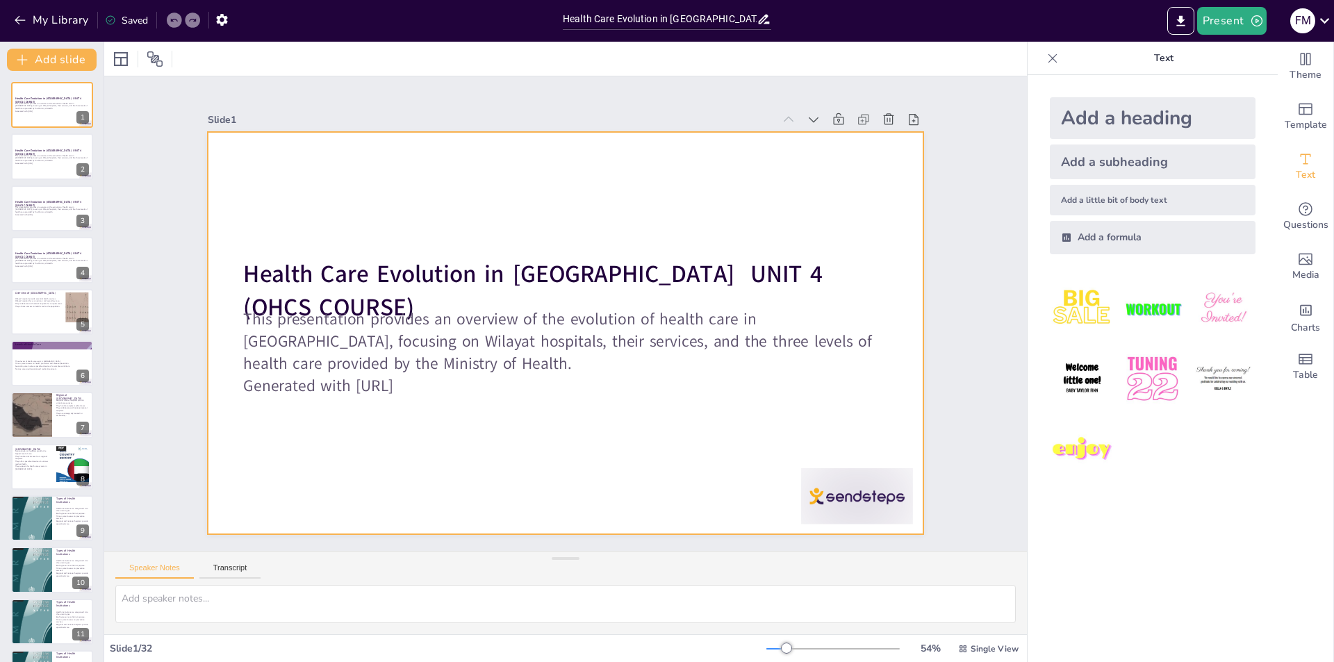
checkbox input "true"
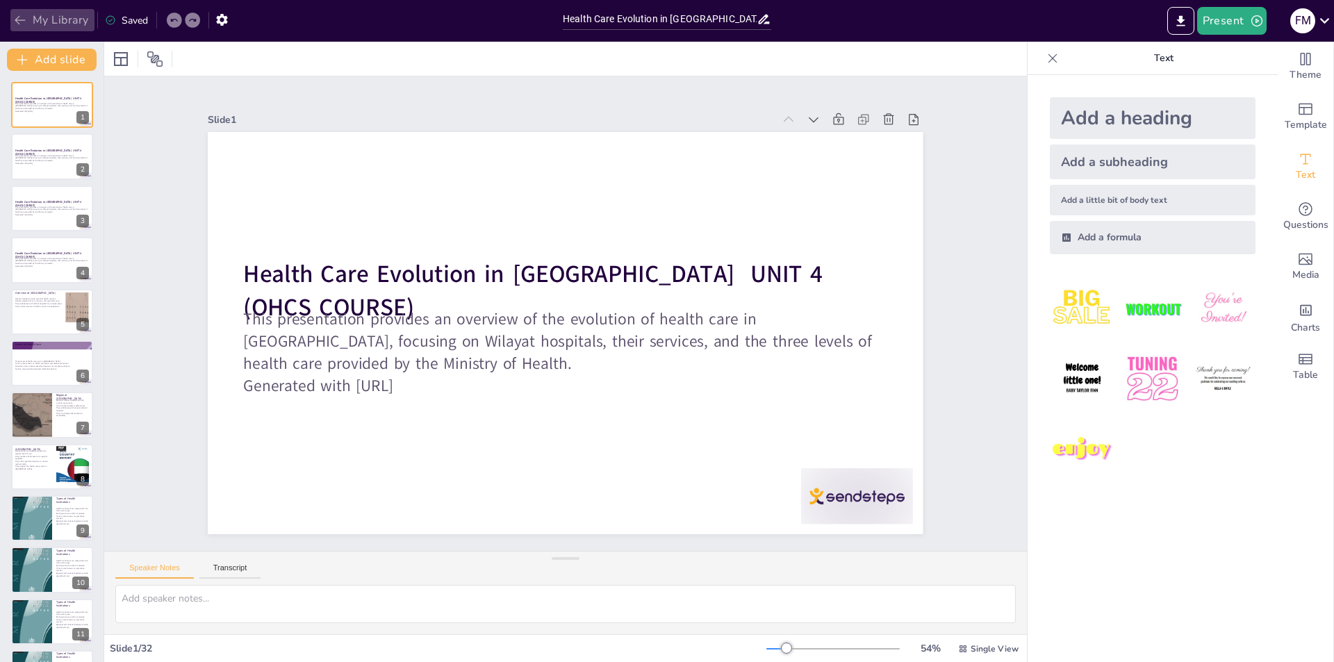
click at [16, 19] on icon "button" at bounding box center [20, 20] width 10 height 9
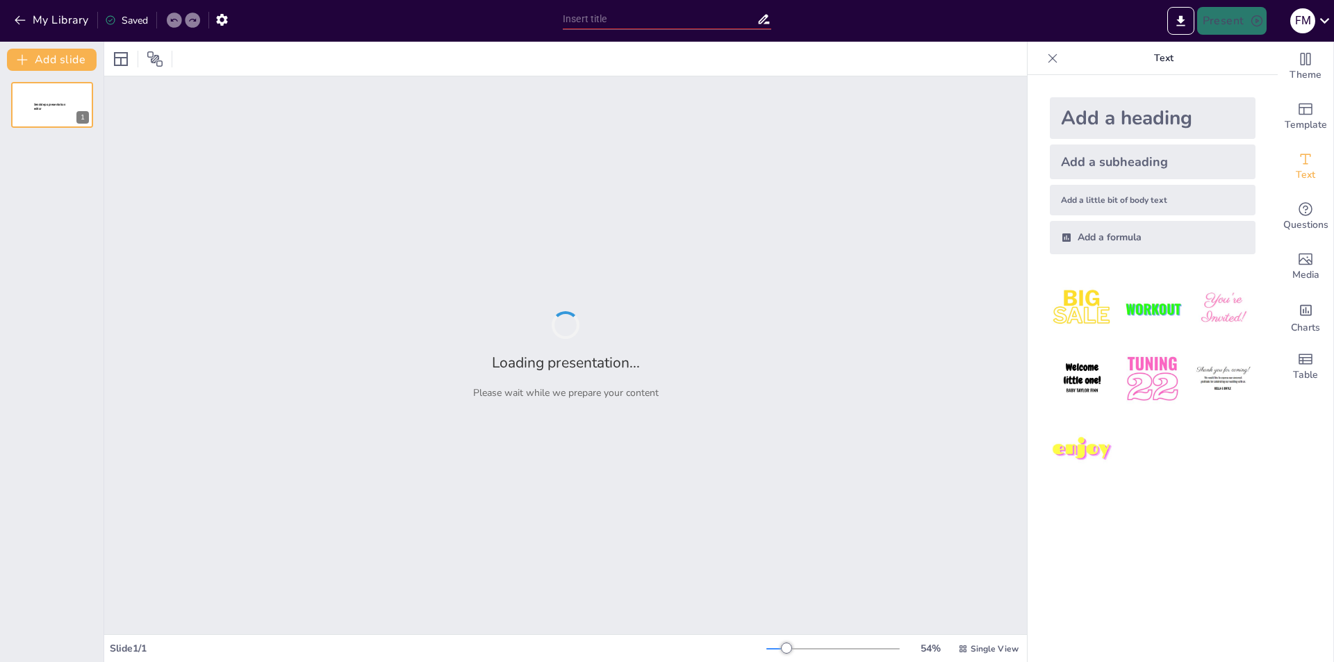
type input "Imported IOHCS CS 6.pptx"
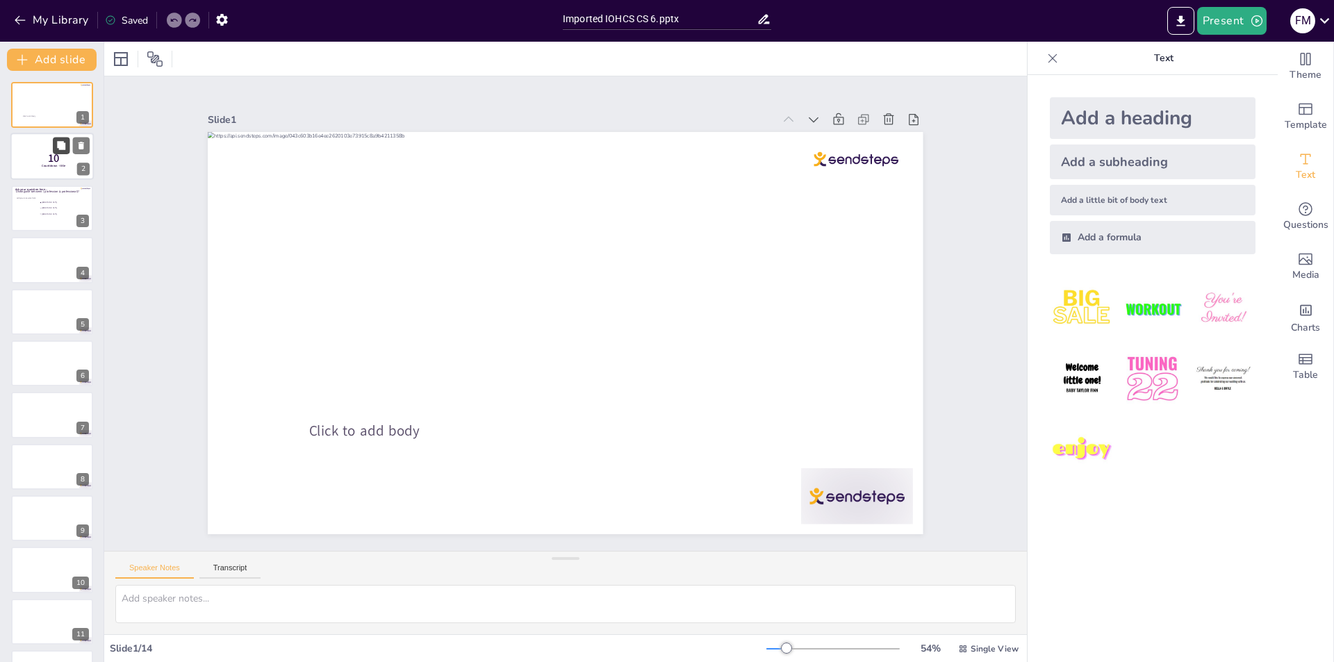
click at [60, 153] on button at bounding box center [61, 146] width 17 height 17
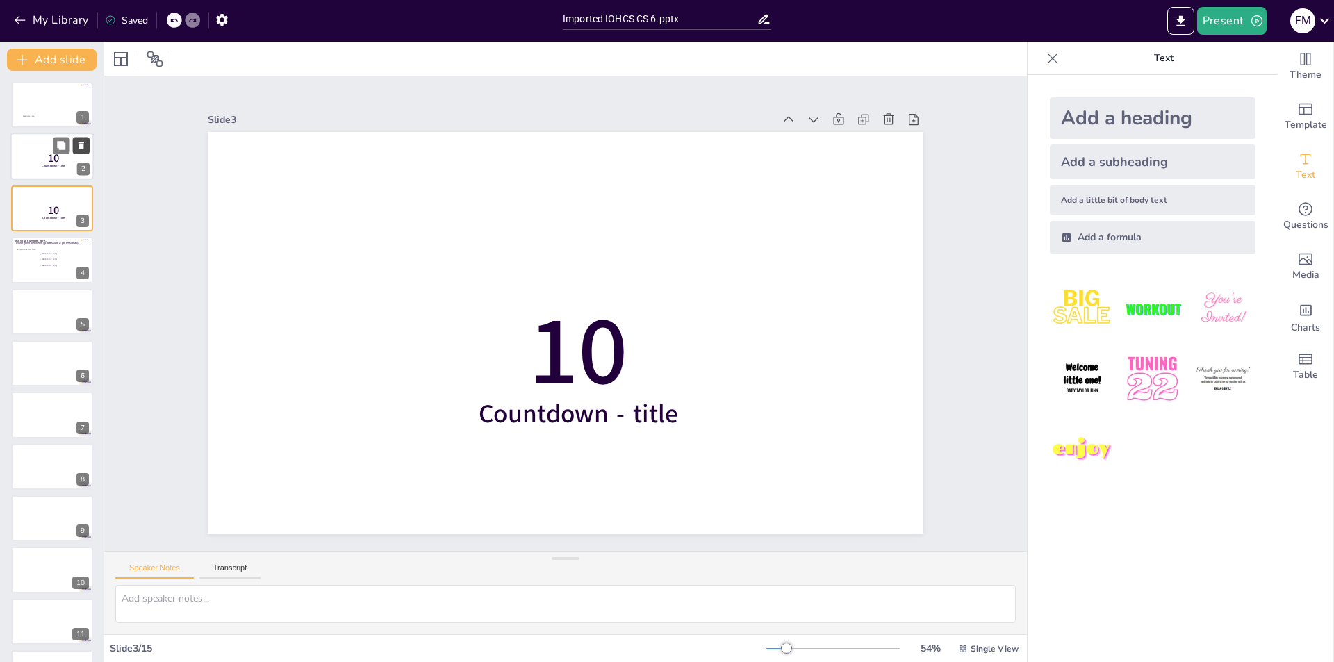
click at [79, 144] on icon at bounding box center [81, 146] width 10 height 10
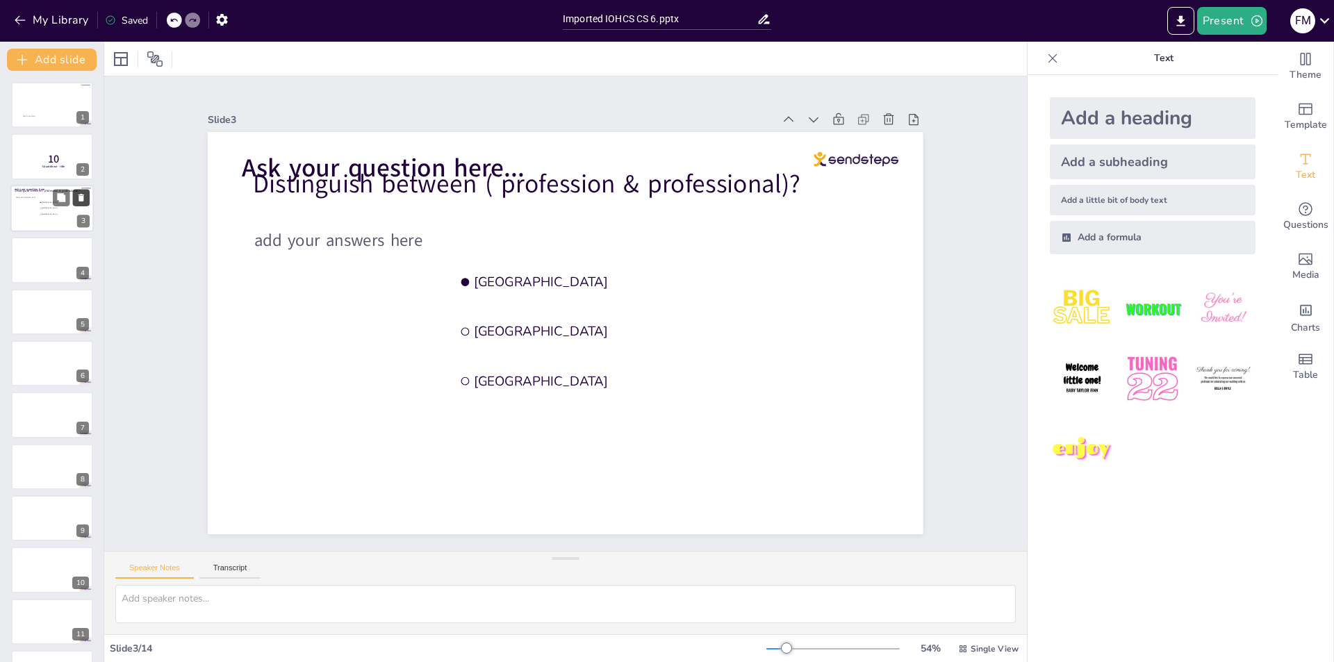
click at [79, 197] on icon at bounding box center [82, 198] width 6 height 8
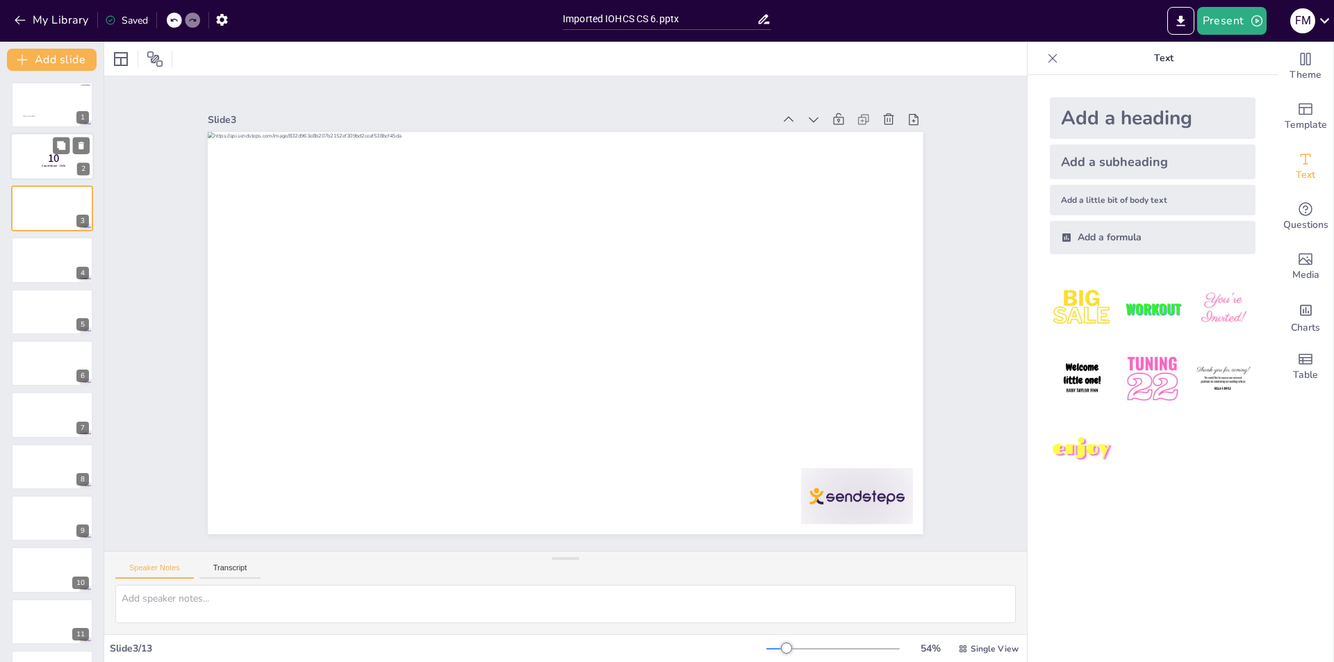
click at [50, 161] on span "10" at bounding box center [54, 159] width 12 height 15
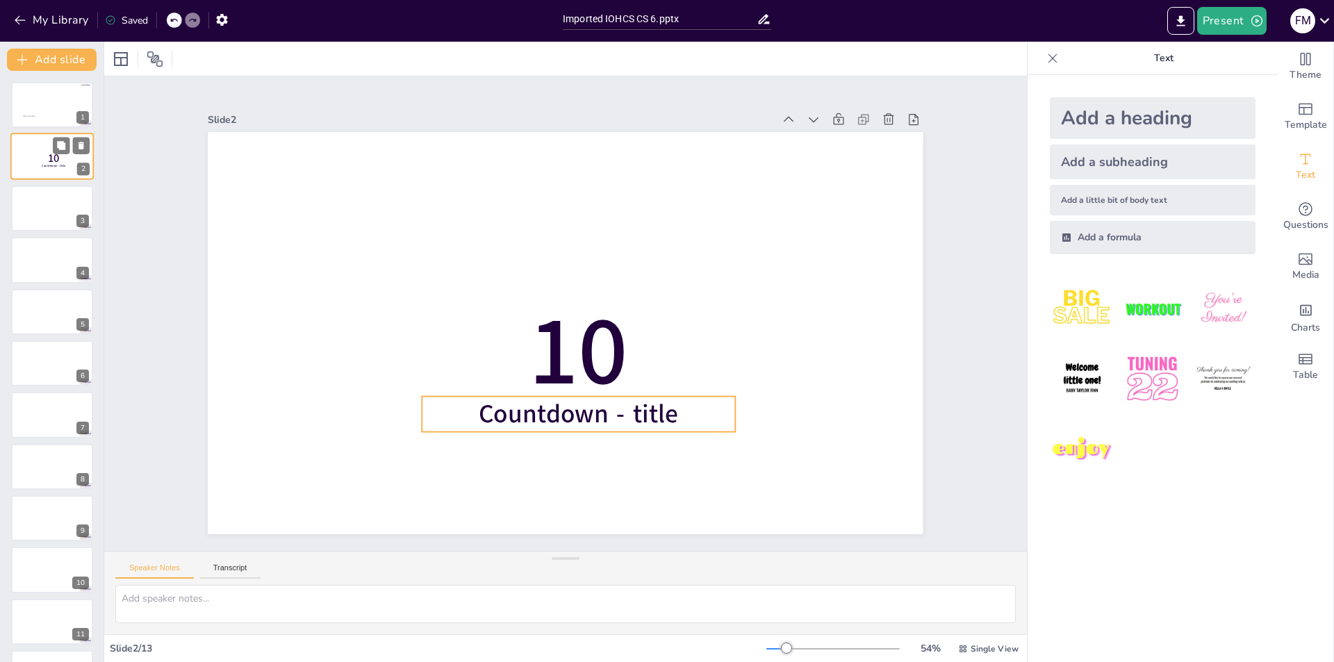
click at [49, 163] on span "10" at bounding box center [54, 159] width 12 height 15
click at [924, 220] on icon at bounding box center [932, 228] width 17 height 17
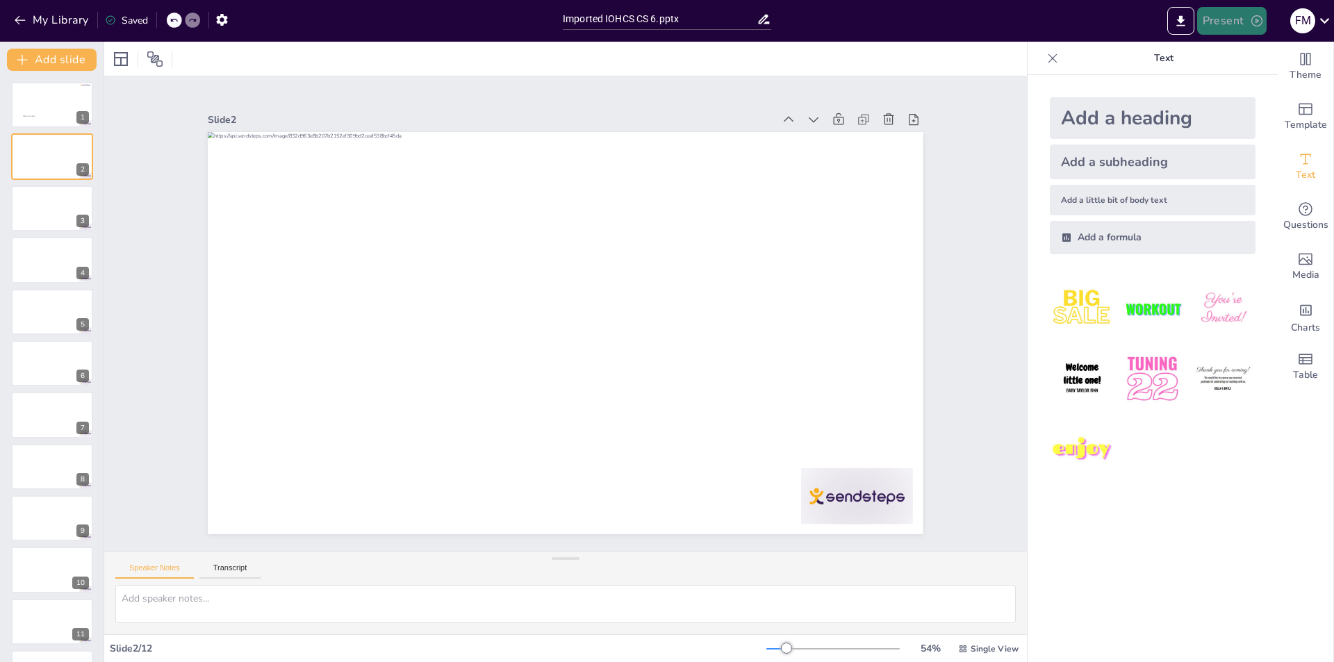
click at [1255, 19] on icon "button" at bounding box center [1257, 21] width 14 height 14
click at [1239, 50] on li "Preview presentation" at bounding box center [1253, 51] width 109 height 22
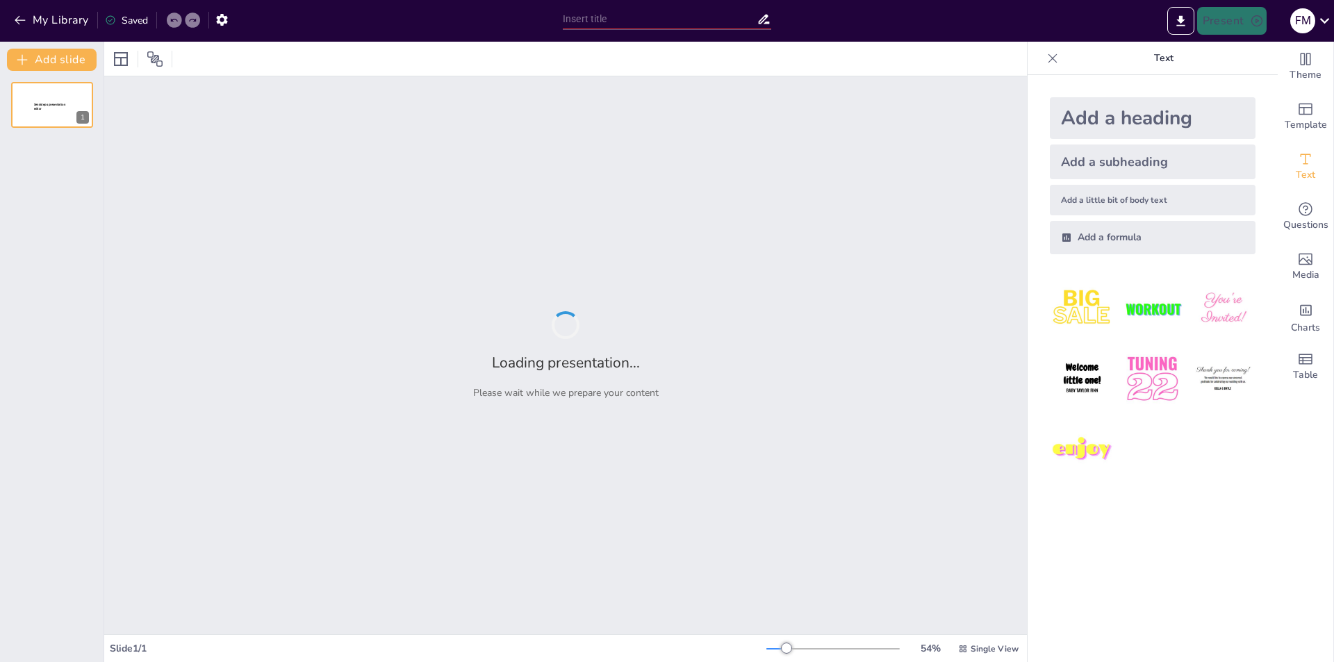
type input "Imported IOHCS CS 6.pptx"
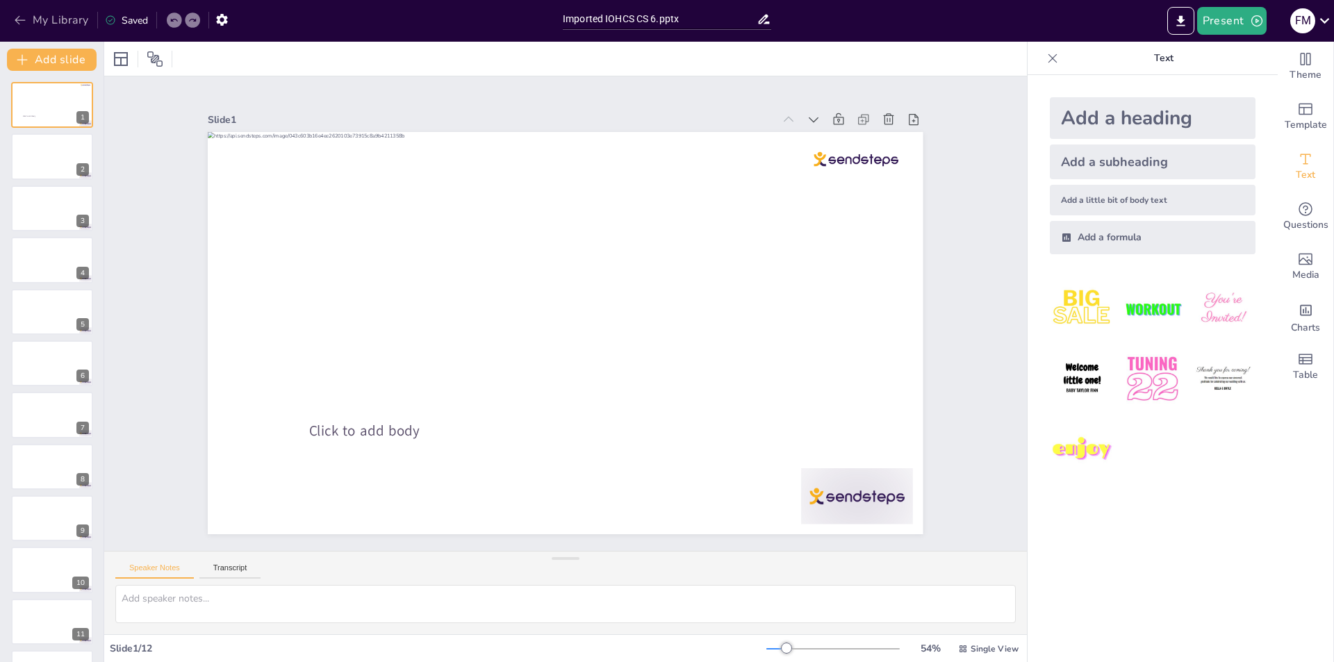
click at [21, 18] on icon "button" at bounding box center [20, 20] width 14 height 14
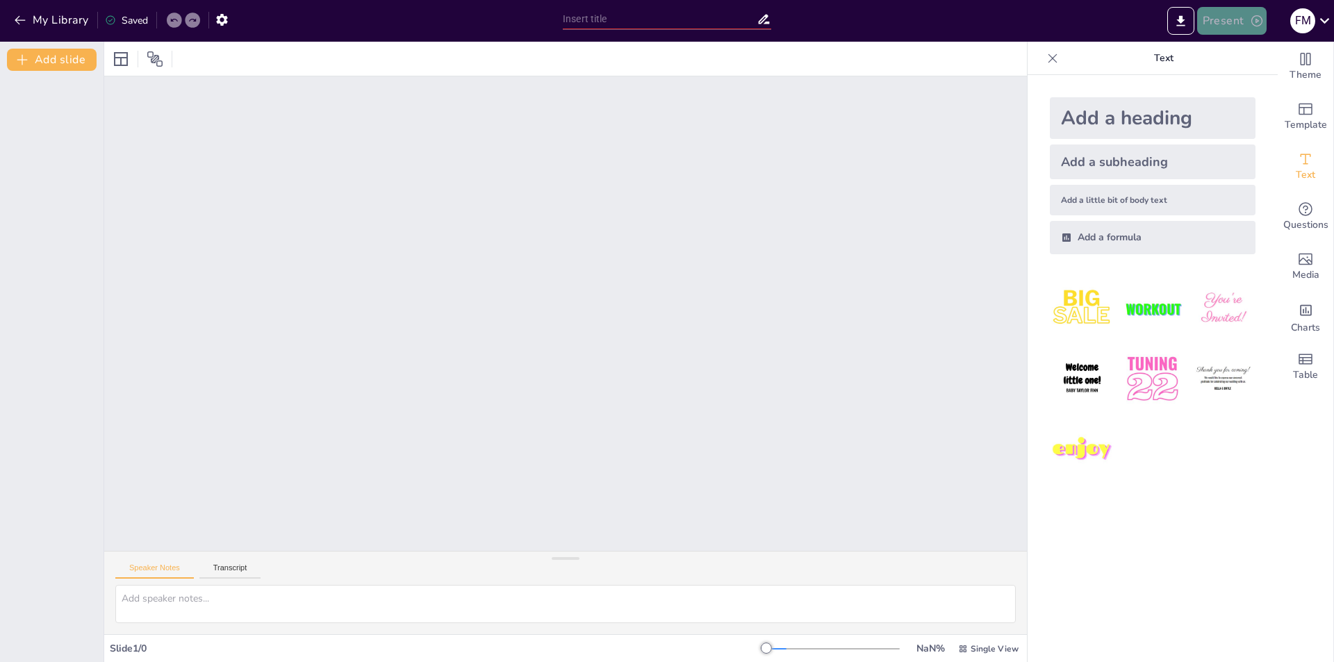
click at [1232, 19] on button "Present" at bounding box center [1233, 21] width 70 height 28
click at [1271, 52] on li "Preview presentation" at bounding box center [1253, 51] width 109 height 22
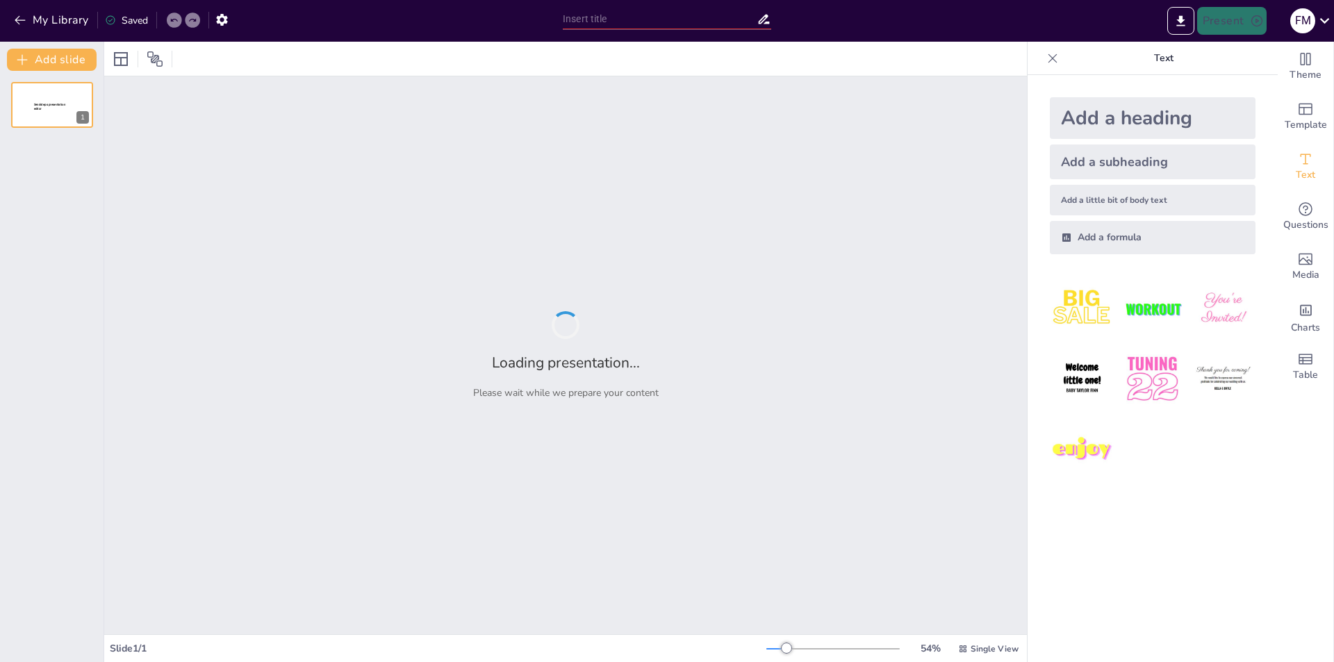
type input "Health Care Evolution in [GEOGRAPHIC_DATA]: An Overview of Wilayat Hospitals an…"
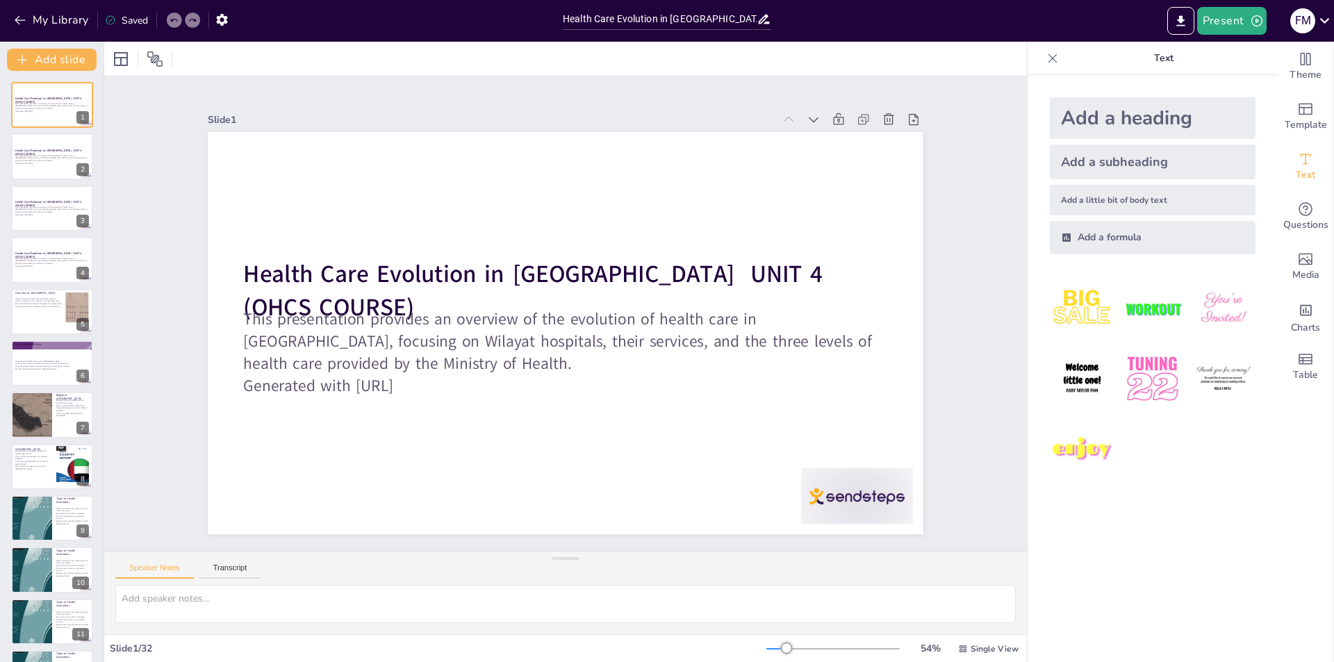
checkbox input "true"
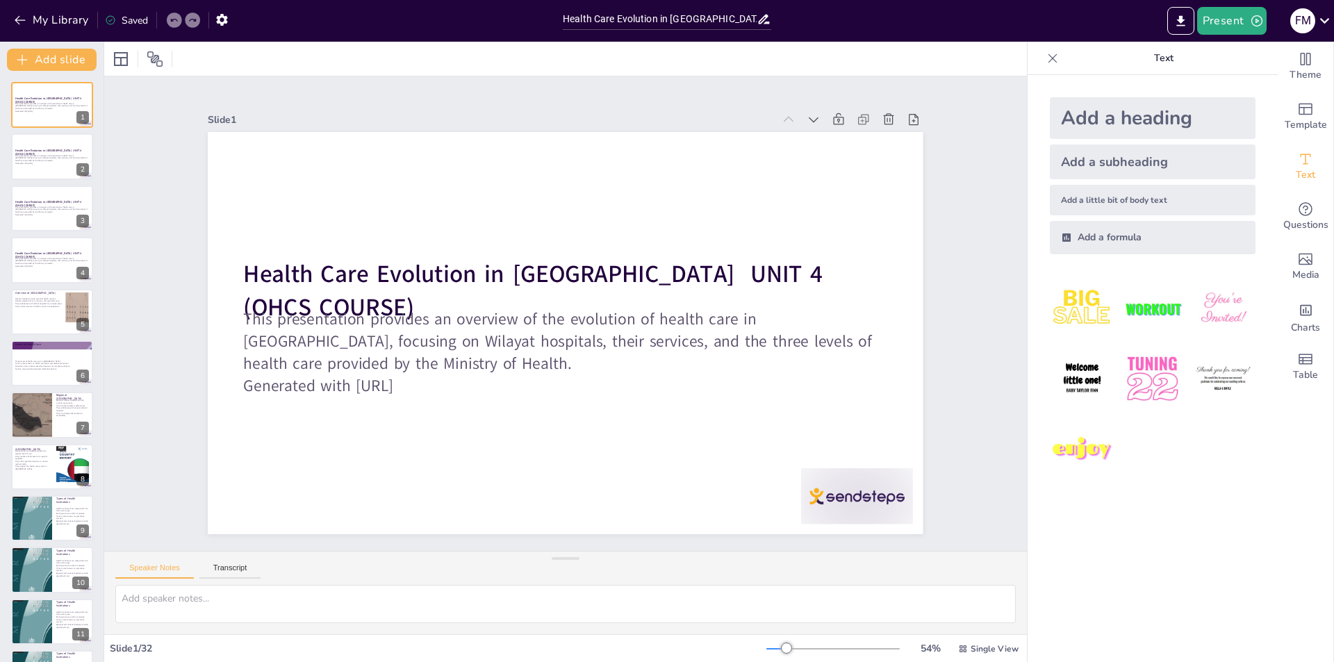
checkbox input "true"
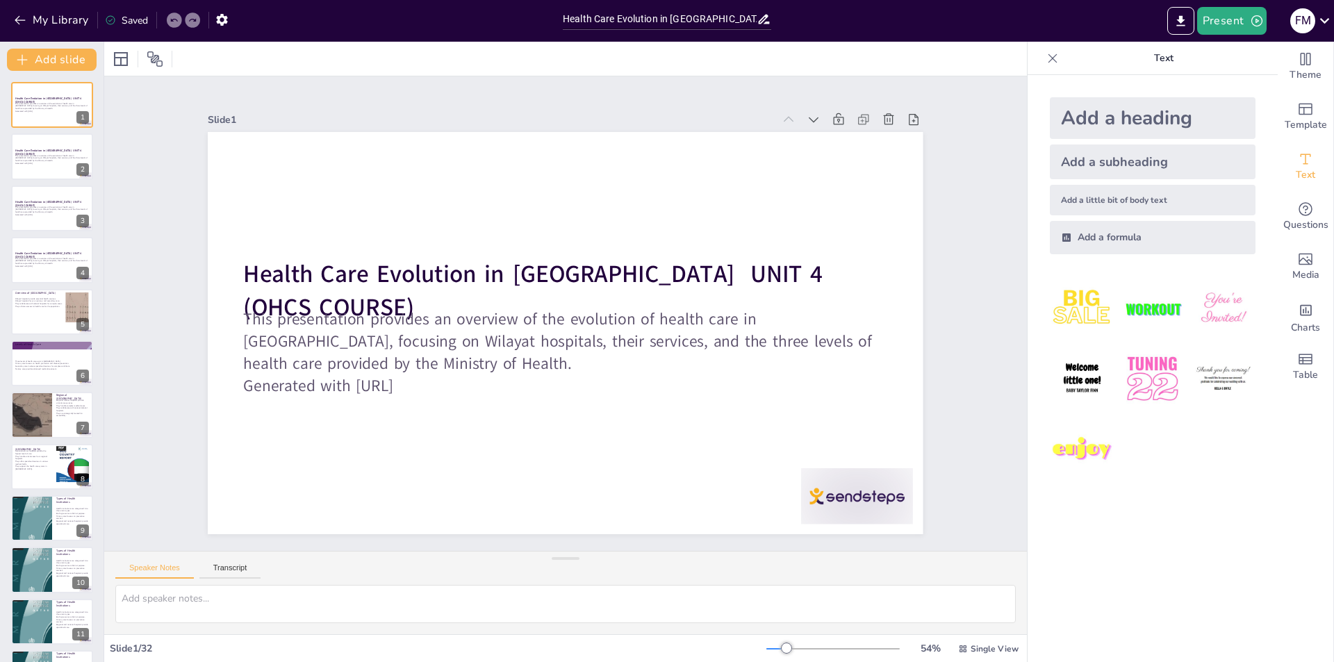
checkbox input "true"
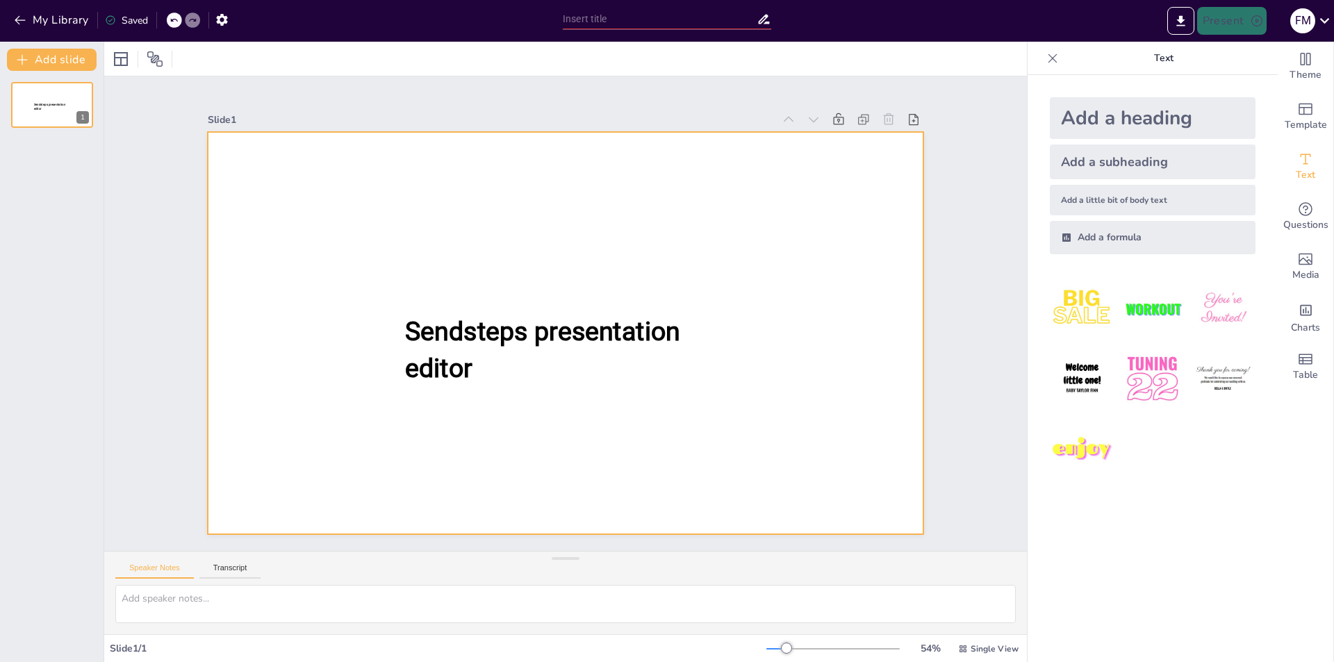
type input "Health Care Evolution in [GEOGRAPHIC_DATA]: An Overview of Wilayat Hospitals an…"
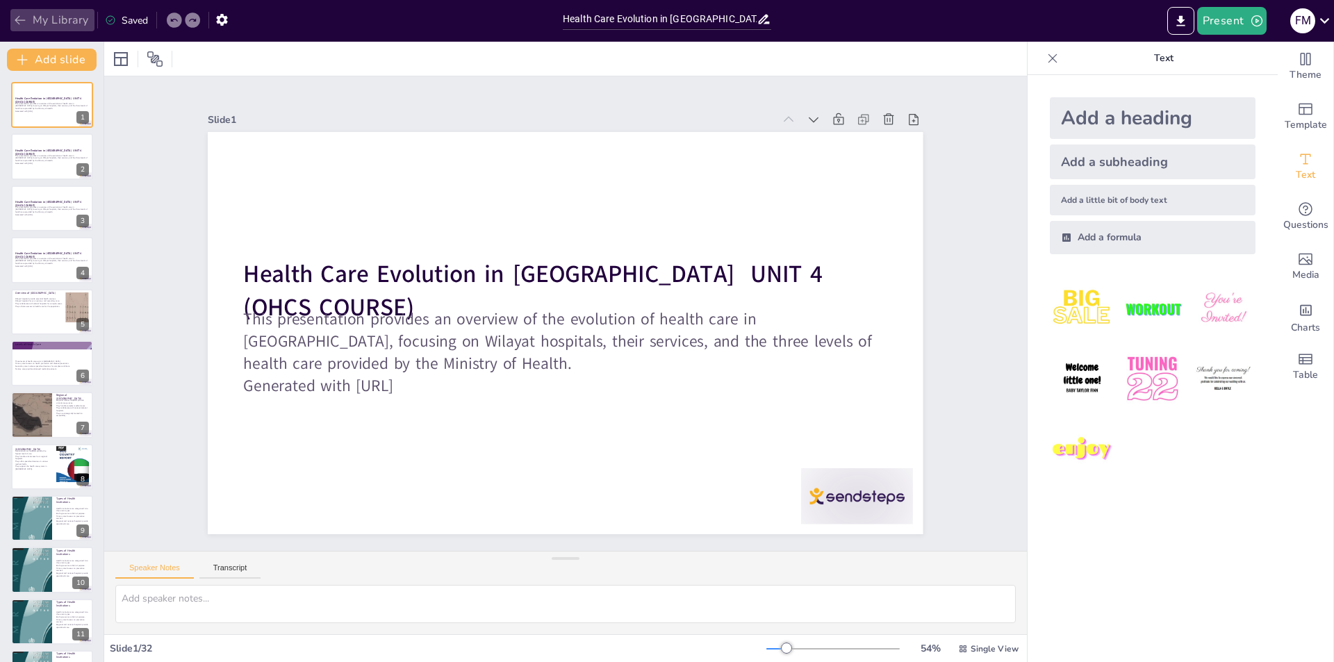
click at [17, 18] on icon "button" at bounding box center [20, 20] width 10 height 9
